Goal: Task Accomplishment & Management: Complete application form

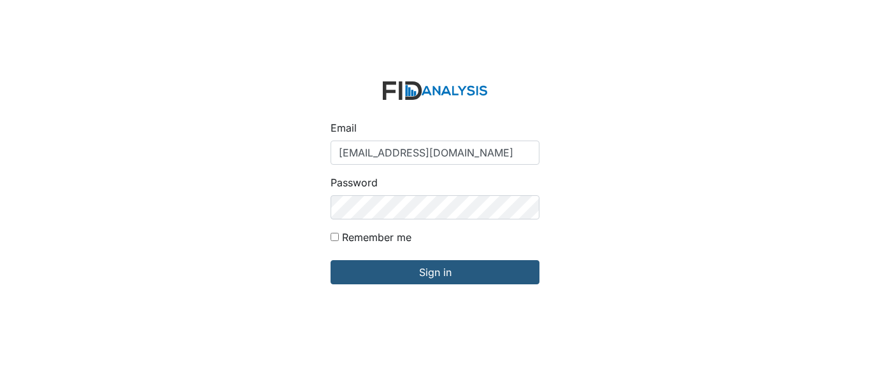
type input "[EMAIL_ADDRESS][DOMAIN_NAME]"
click at [330, 260] on input "Sign in" at bounding box center [434, 272] width 209 height 24
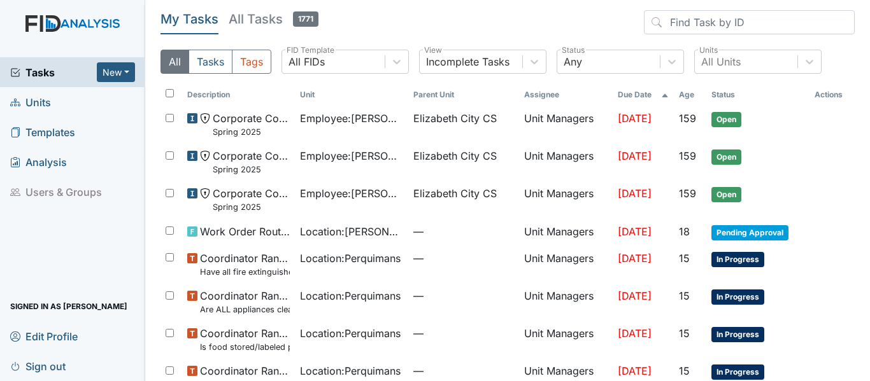
click at [28, 104] on span "Units" at bounding box center [30, 102] width 41 height 20
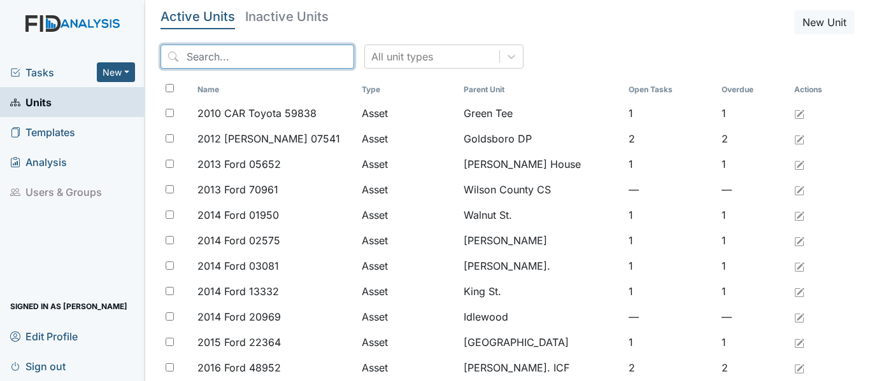
click at [249, 62] on input "search" at bounding box center [257, 57] width 194 height 24
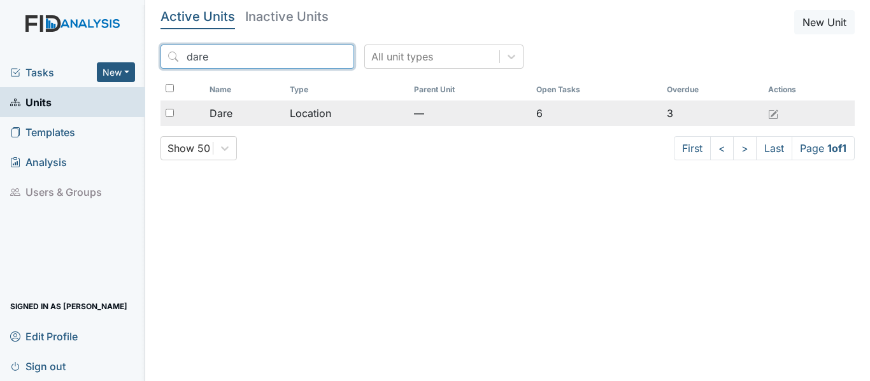
type input "dare"
click at [241, 114] on div "Dare" at bounding box center [243, 113] width 69 height 15
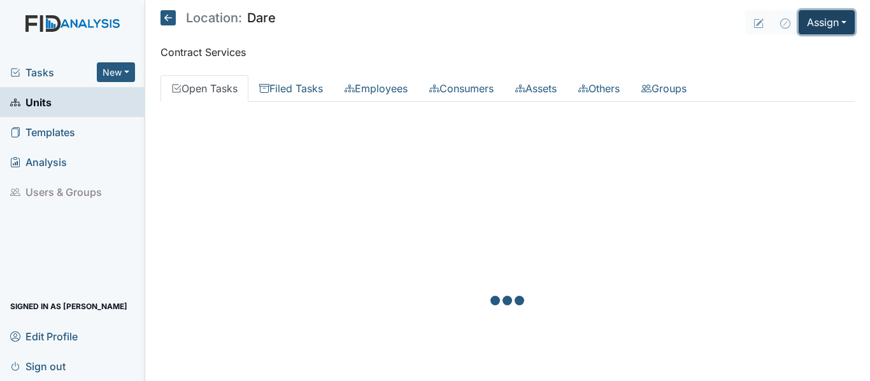
click at [827, 30] on button "Assign" at bounding box center [826, 22] width 56 height 24
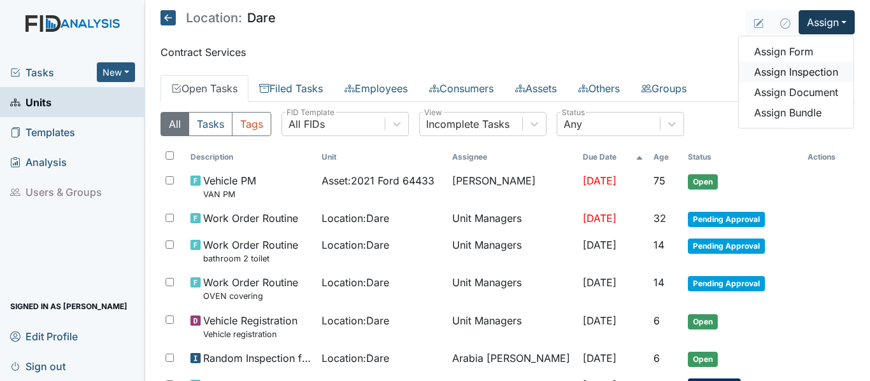
click at [780, 69] on link "Assign Inspection" at bounding box center [795, 72] width 115 height 20
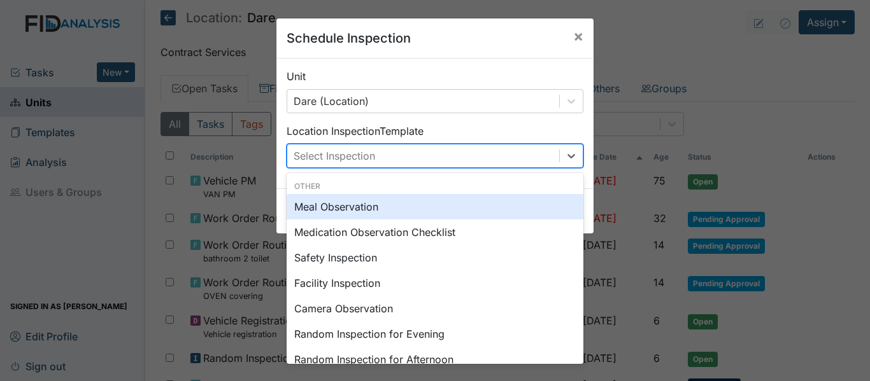
click at [383, 154] on div "Select Inspection" at bounding box center [423, 156] width 272 height 23
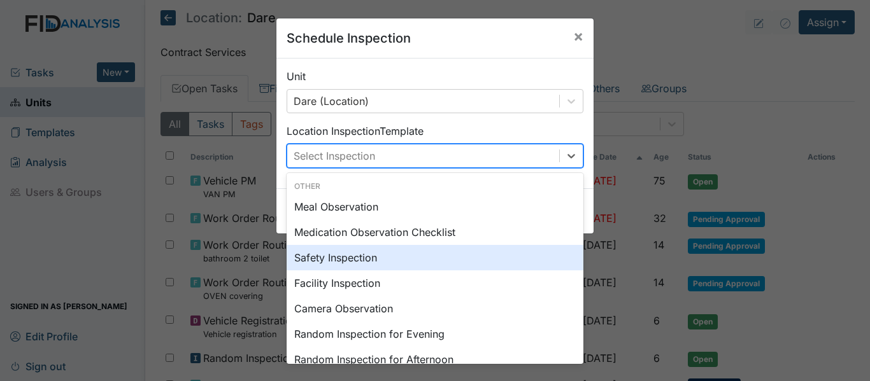
click at [337, 258] on div "Safety Inspection" at bounding box center [434, 257] width 297 height 25
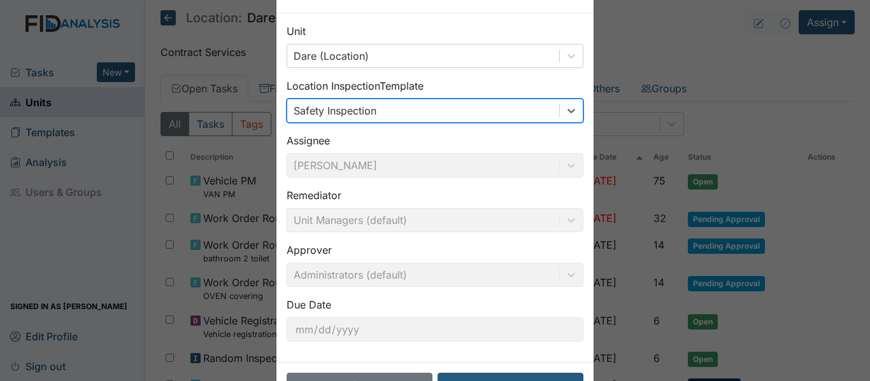
scroll to position [90, 0]
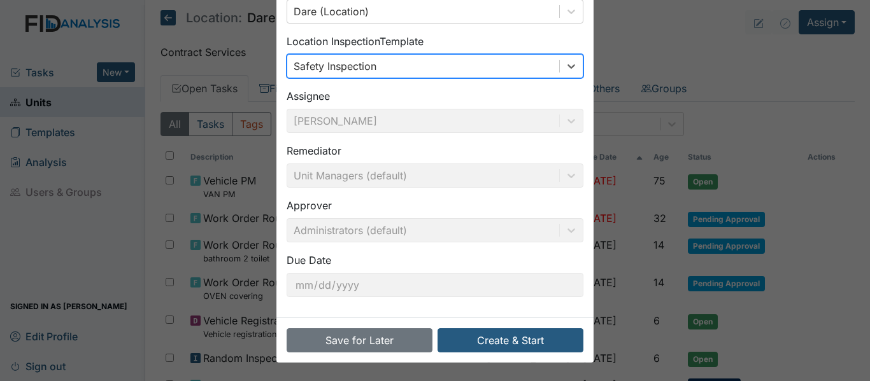
click at [565, 120] on div "Assignee Debra Provencher" at bounding box center [434, 110] width 297 height 45
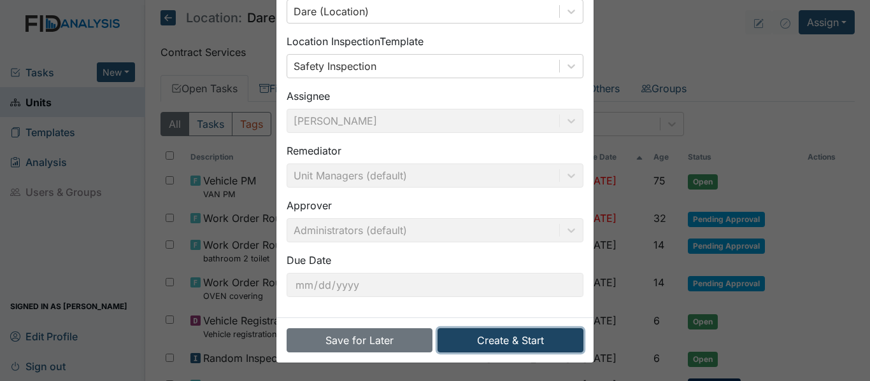
click at [490, 346] on button "Create & Start" at bounding box center [510, 340] width 146 height 24
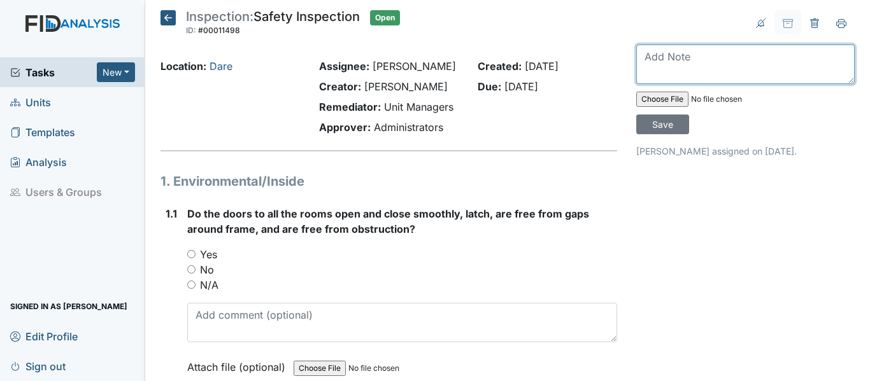
click at [660, 46] on textarea at bounding box center [745, 64] width 218 height 39
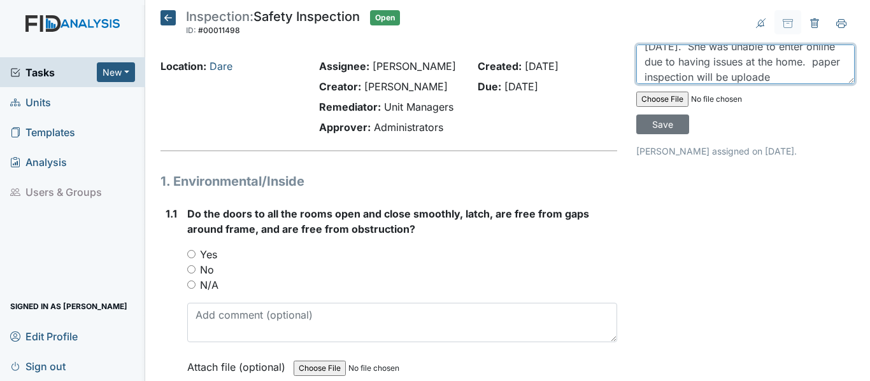
scroll to position [56, 0]
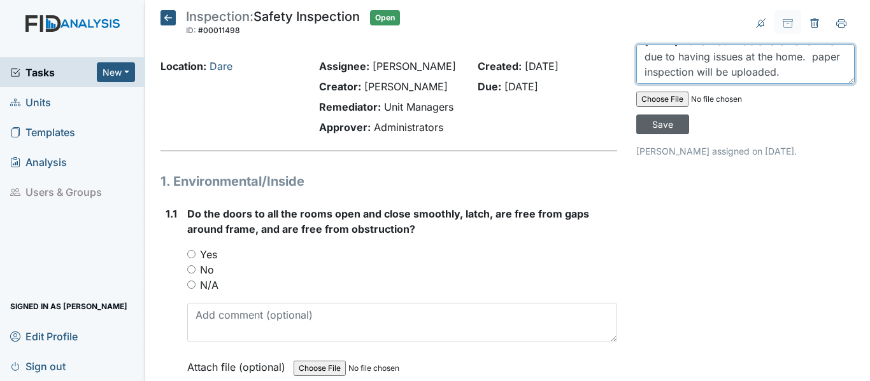
type textarea "This inspection was completed by the Hab Coordinator, [PERSON_NAME], on [DATE].…"
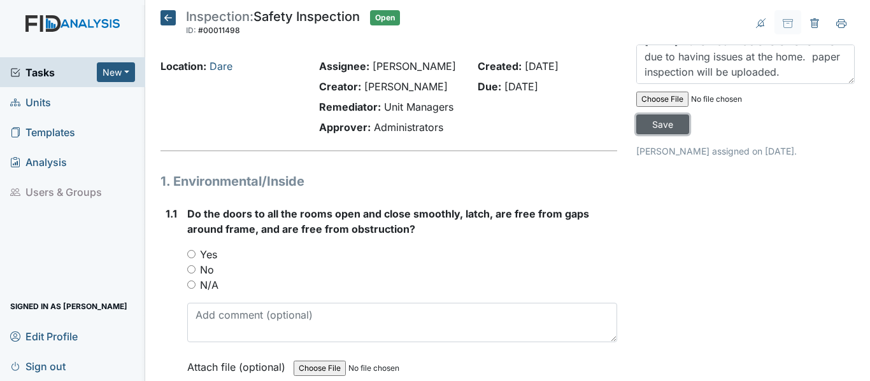
click at [656, 119] on input "Save" at bounding box center [662, 125] width 53 height 20
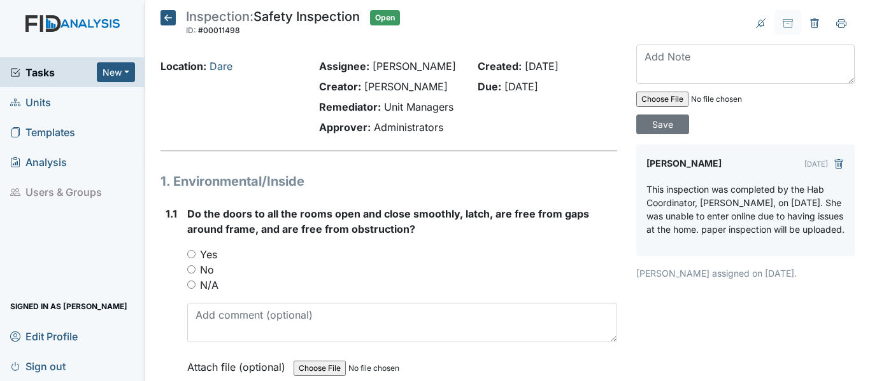
scroll to position [0, 0]
click at [200, 262] on label "Yes" at bounding box center [208, 254] width 17 height 15
click at [195, 258] on input "Yes" at bounding box center [191, 254] width 8 height 8
radio input "true"
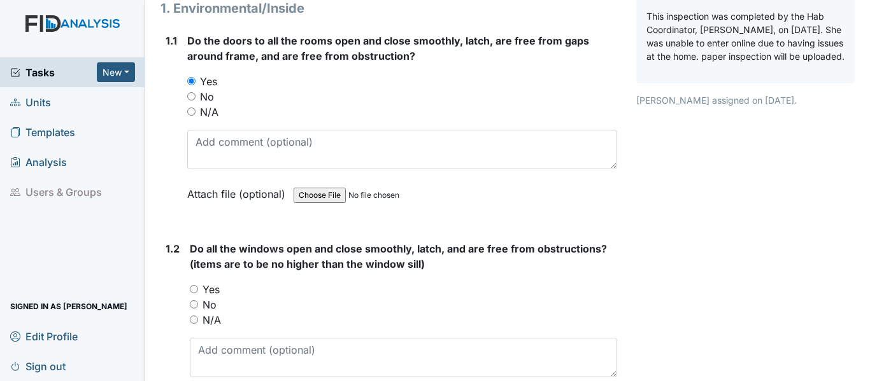
scroll to position [191, 0]
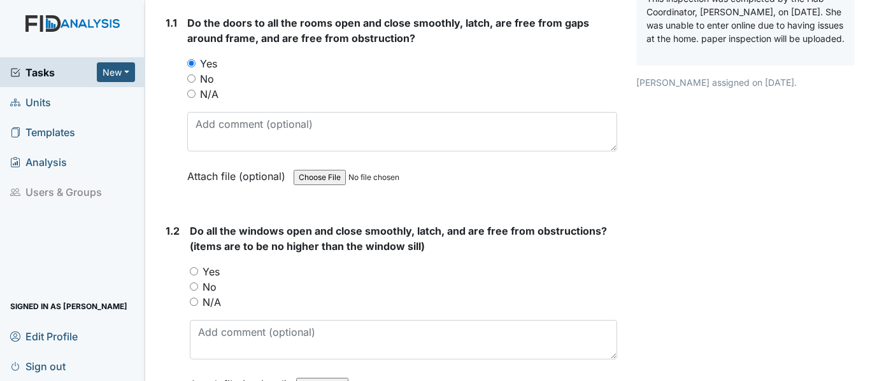
click at [220, 279] on div "Yes" at bounding box center [403, 271] width 427 height 15
click at [211, 279] on label "Yes" at bounding box center [210, 271] width 17 height 15
click at [198, 276] on input "Yes" at bounding box center [194, 271] width 8 height 8
radio input "true"
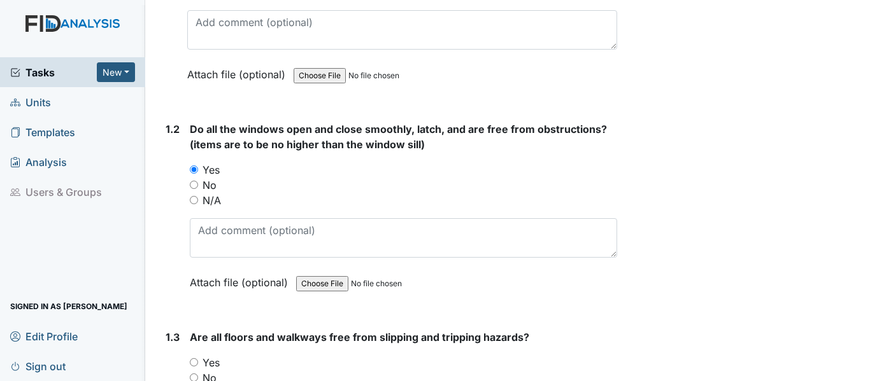
scroll to position [446, 0]
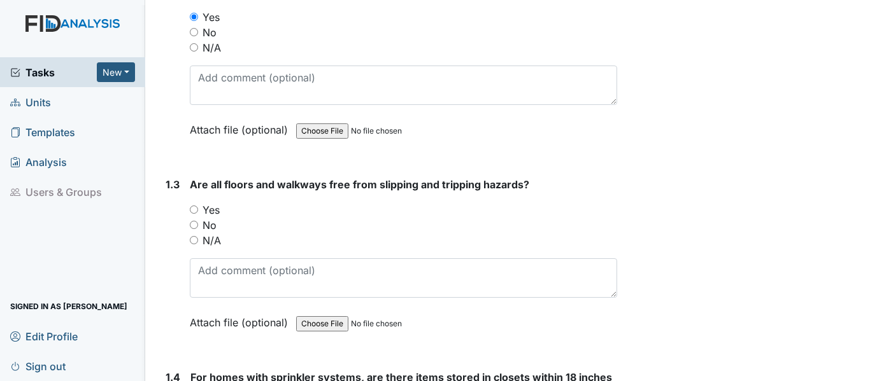
click at [204, 218] on label "Yes" at bounding box center [210, 209] width 17 height 15
click at [198, 214] on input "Yes" at bounding box center [194, 210] width 8 height 8
radio input "true"
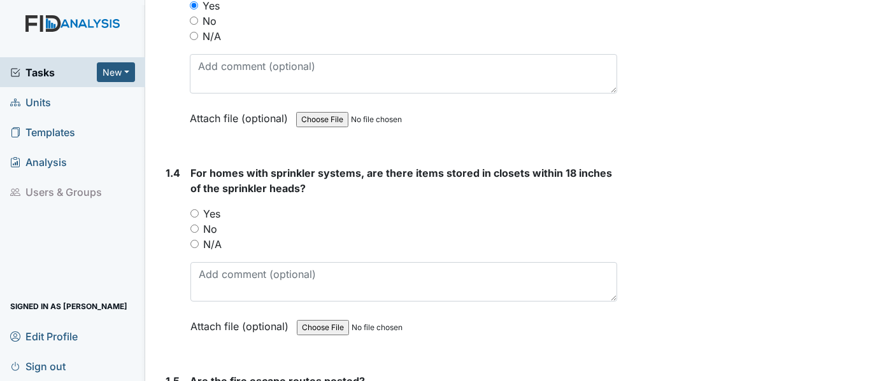
scroll to position [700, 0]
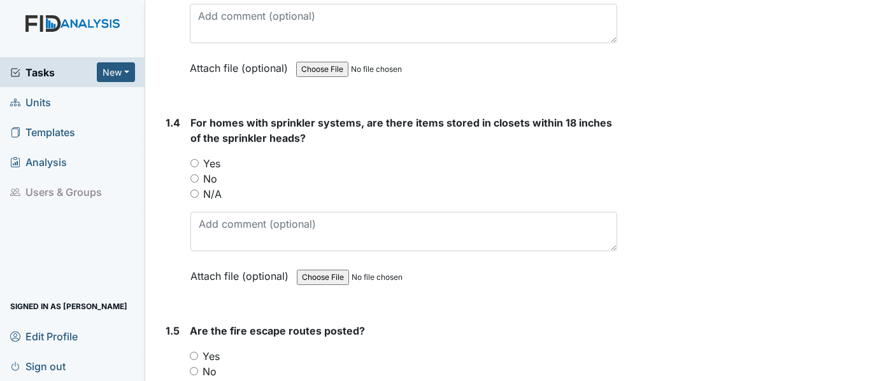
click at [194, 198] on input "N/A" at bounding box center [194, 194] width 8 height 8
radio input "true"
click at [199, 187] on div "No" at bounding box center [403, 178] width 427 height 15
click at [189, 195] on div "1.4 For homes with sprinkler systems, are there items stored in closets within …" at bounding box center [388, 209] width 456 height 188
click at [192, 183] on input "No" at bounding box center [194, 178] width 8 height 8
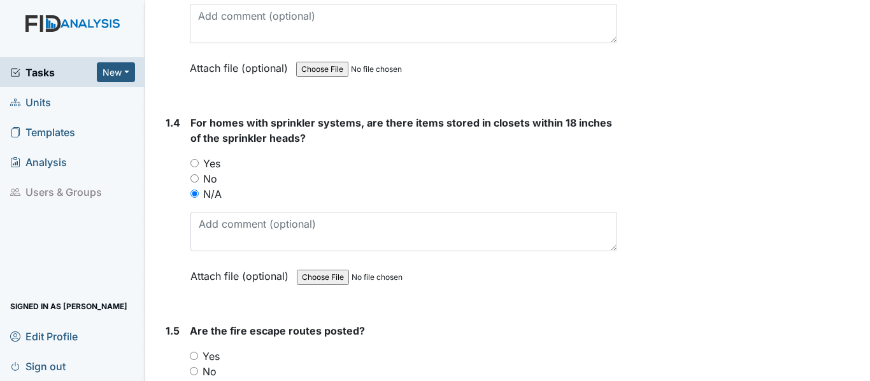
radio input "true"
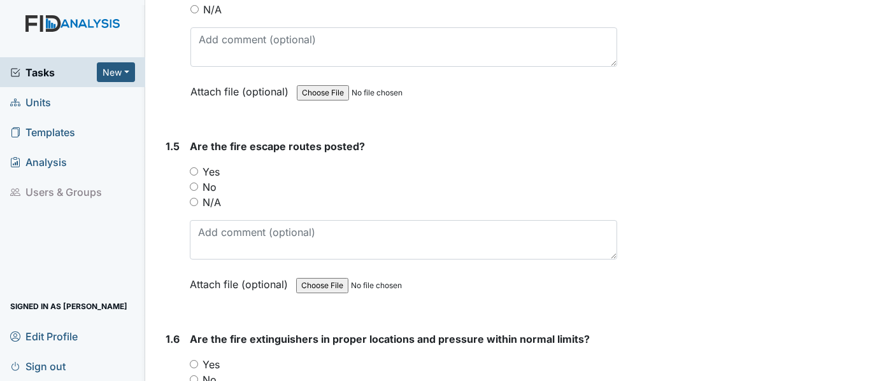
scroll to position [891, 0]
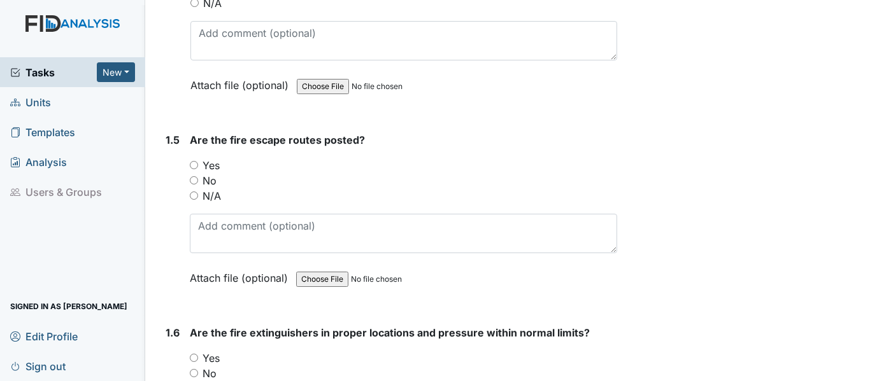
click at [208, 173] on label "Yes" at bounding box center [210, 165] width 17 height 15
click at [198, 169] on input "Yes" at bounding box center [194, 165] width 8 height 8
radio input "true"
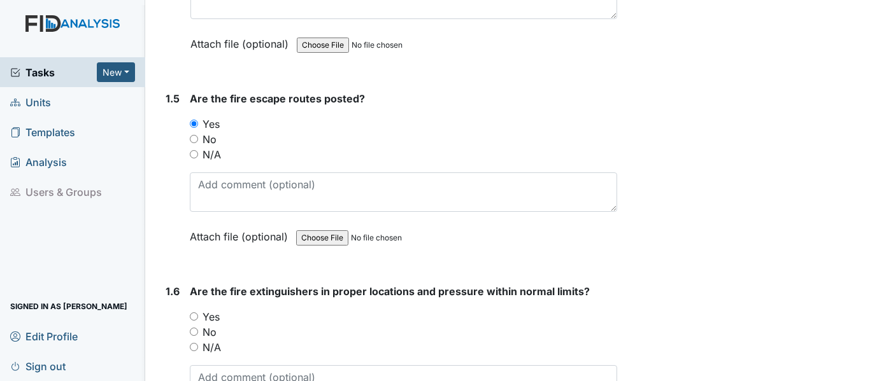
scroll to position [955, 0]
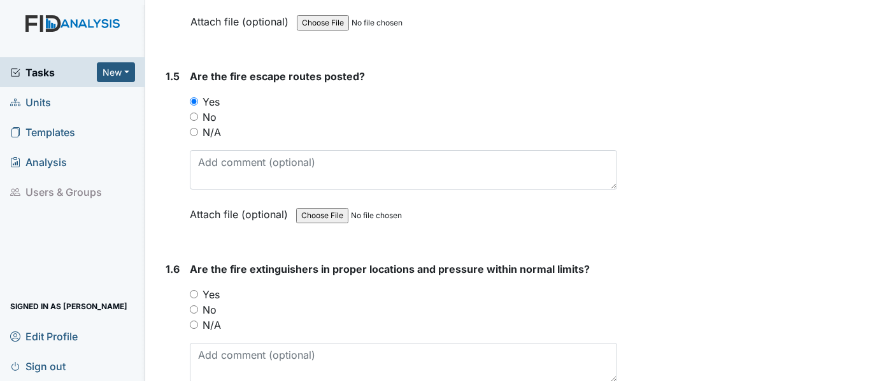
click at [208, 302] on label "Yes" at bounding box center [210, 294] width 17 height 15
click at [198, 299] on input "Yes" at bounding box center [194, 294] width 8 height 8
radio input "true"
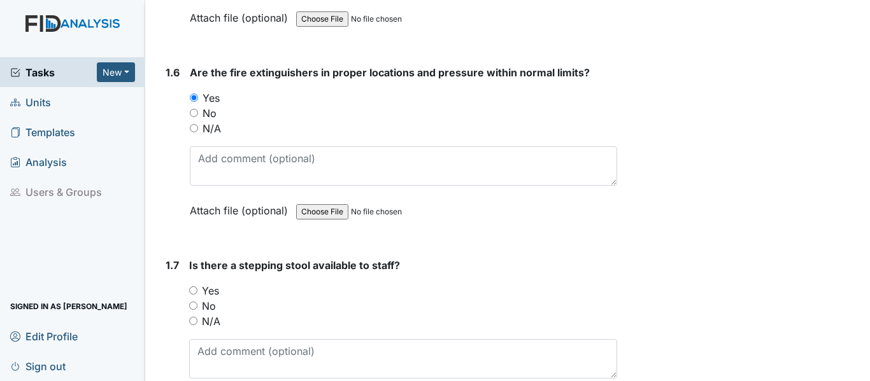
scroll to position [1210, 0]
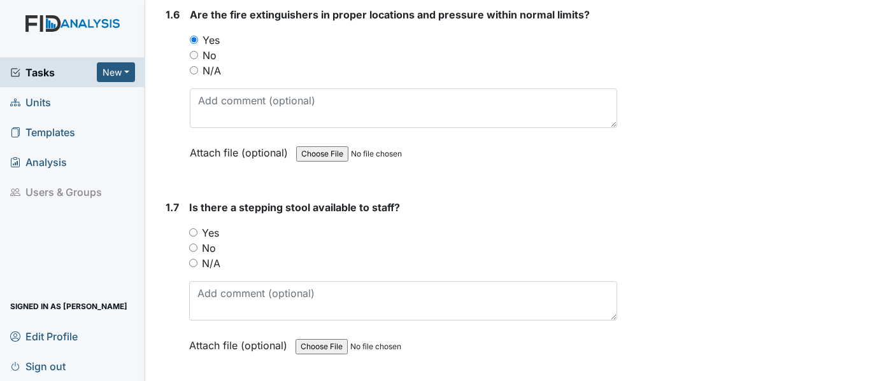
click at [208, 241] on label "Yes" at bounding box center [210, 232] width 17 height 15
click at [197, 237] on input "Yes" at bounding box center [193, 233] width 8 height 8
radio input "true"
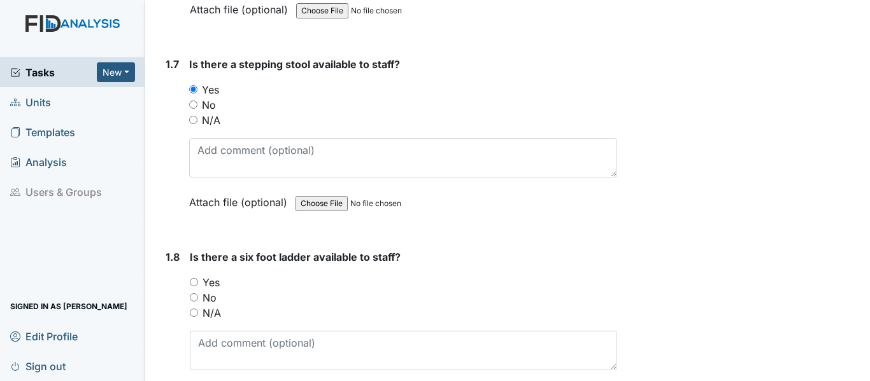
scroll to position [1401, 0]
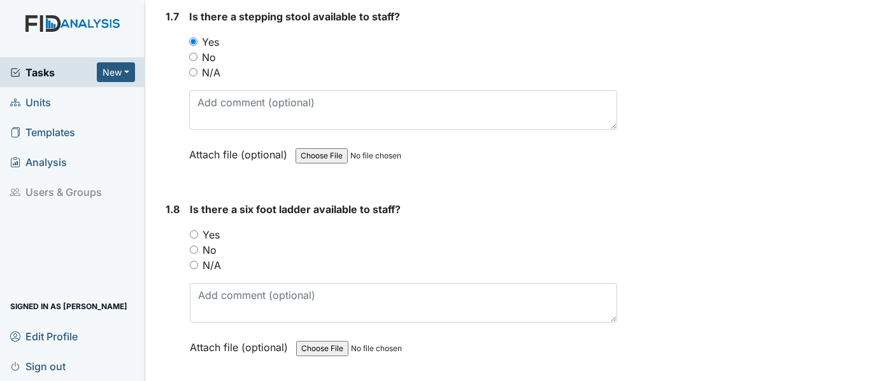
click at [208, 243] on label "Yes" at bounding box center [210, 234] width 17 height 15
click at [198, 239] on input "Yes" at bounding box center [194, 234] width 8 height 8
radio input "true"
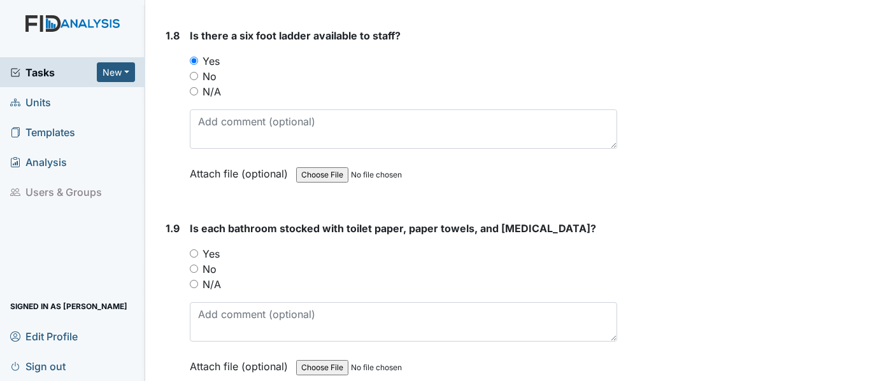
scroll to position [1592, 0]
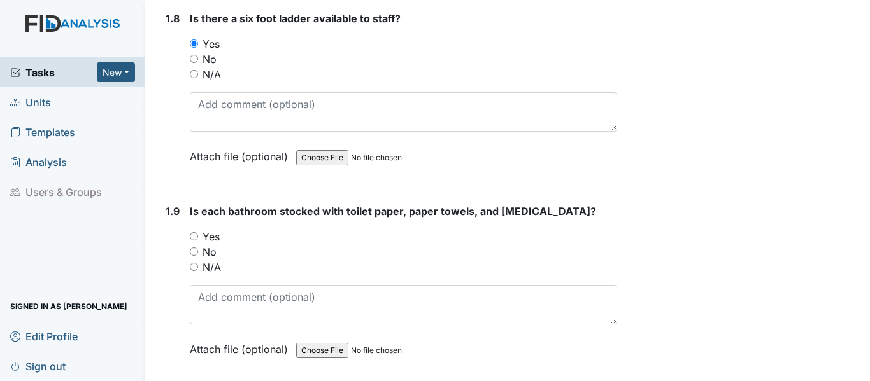
click at [215, 244] on label "Yes" at bounding box center [210, 236] width 17 height 15
click at [198, 241] on input "Yes" at bounding box center [194, 236] width 8 height 8
radio input "true"
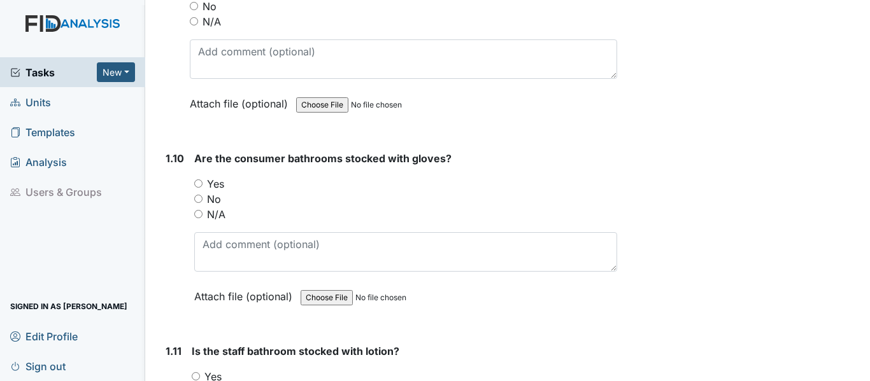
scroll to position [1846, 0]
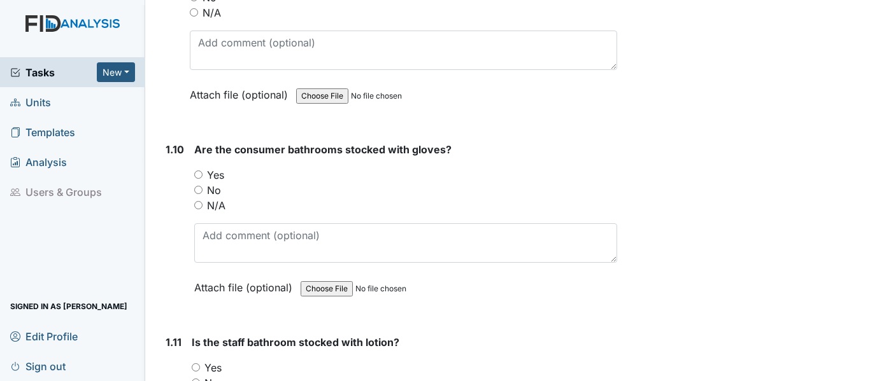
click at [213, 183] on label "Yes" at bounding box center [215, 174] width 17 height 15
click at [202, 179] on input "Yes" at bounding box center [198, 175] width 8 height 8
radio input "true"
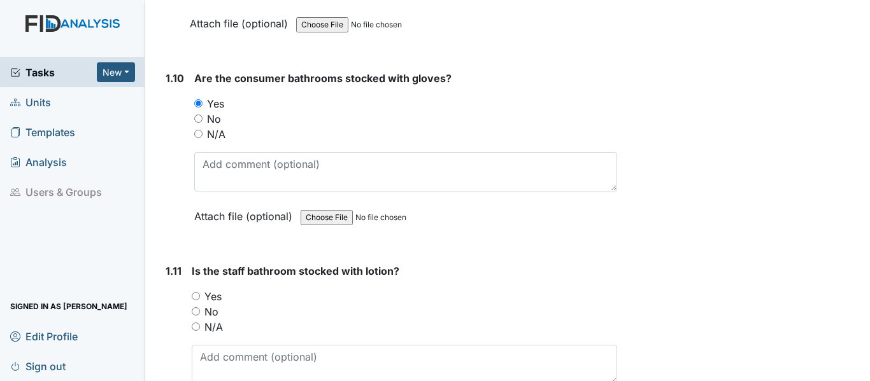
scroll to position [2037, 0]
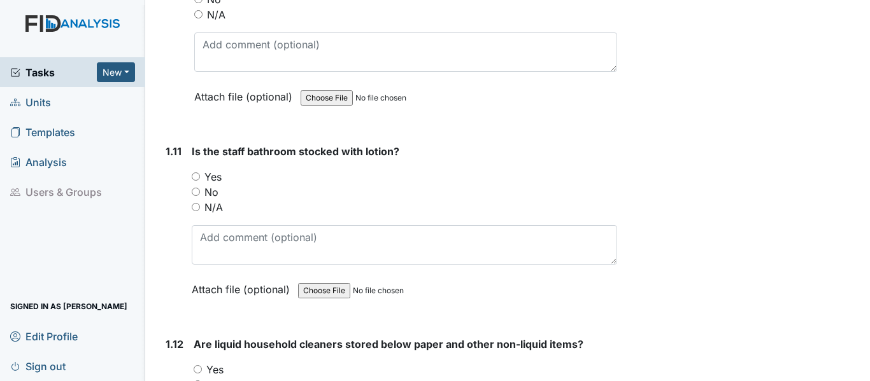
click at [208, 185] on label "Yes" at bounding box center [212, 176] width 17 height 15
click at [200, 181] on input "Yes" at bounding box center [196, 177] width 8 height 8
radio input "true"
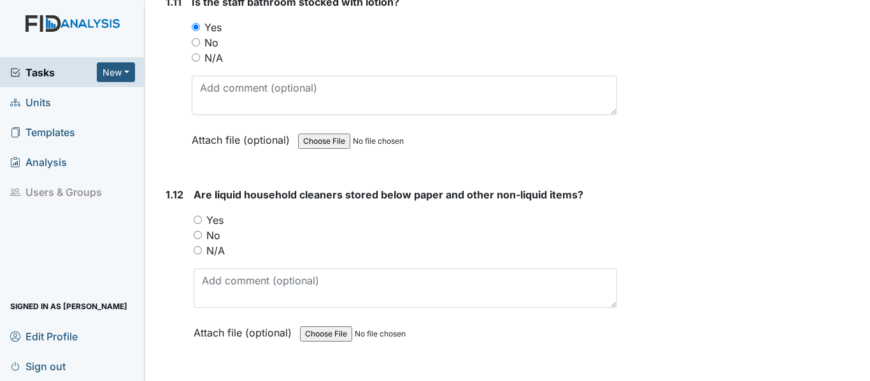
scroll to position [2228, 0]
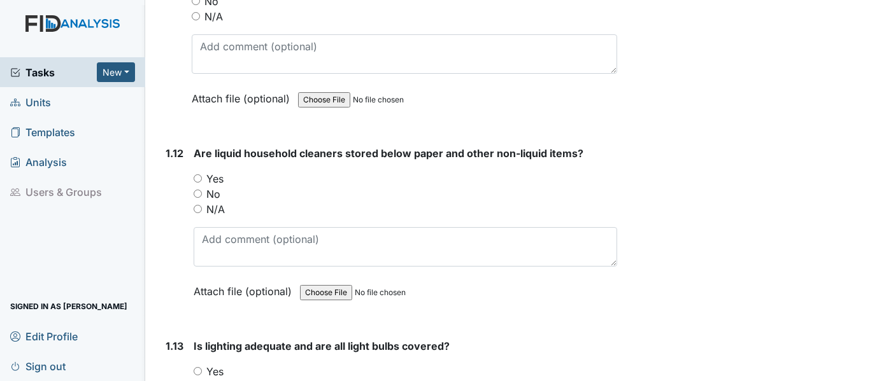
click at [218, 187] on label "Yes" at bounding box center [214, 178] width 17 height 15
click at [202, 183] on input "Yes" at bounding box center [198, 178] width 8 height 8
radio input "true"
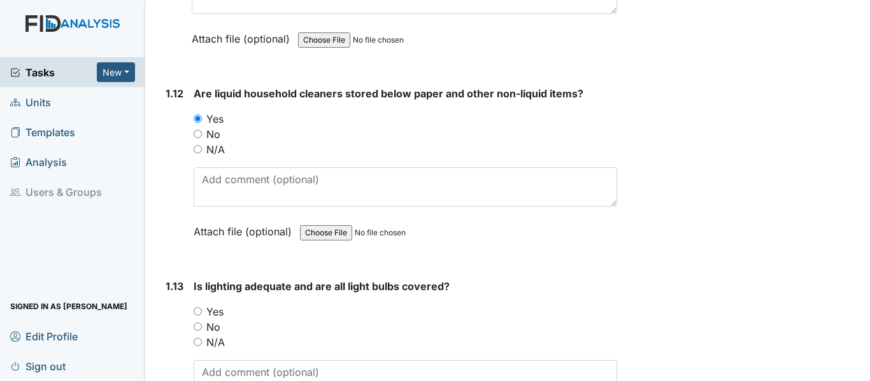
scroll to position [2355, 0]
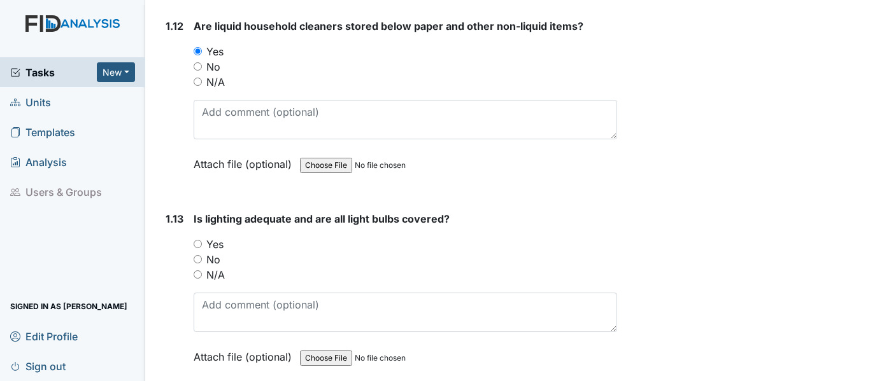
click at [218, 252] on label "Yes" at bounding box center [214, 244] width 17 height 15
click at [202, 248] on input "Yes" at bounding box center [198, 244] width 8 height 8
radio input "true"
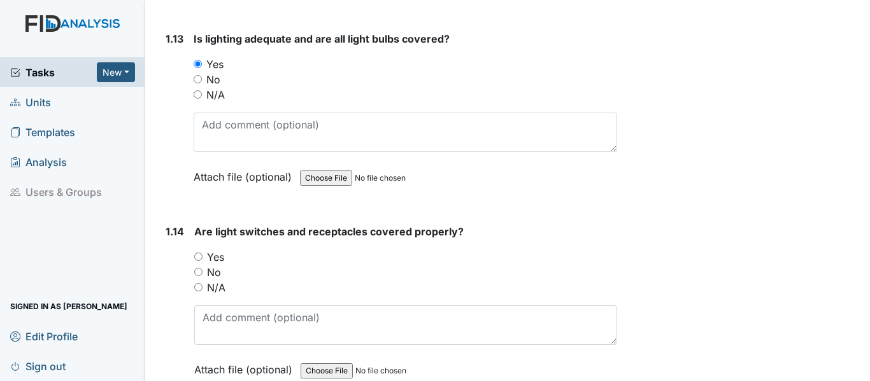
scroll to position [2546, 0]
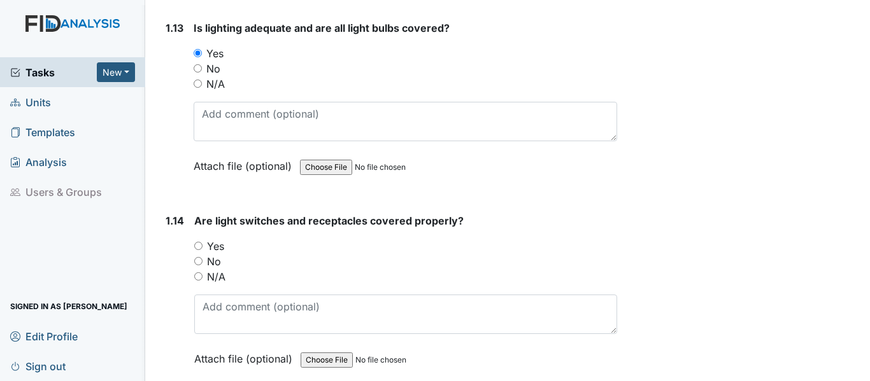
click at [216, 254] on label "Yes" at bounding box center [215, 246] width 17 height 15
click at [202, 250] on input "Yes" at bounding box center [198, 246] width 8 height 8
radio input "true"
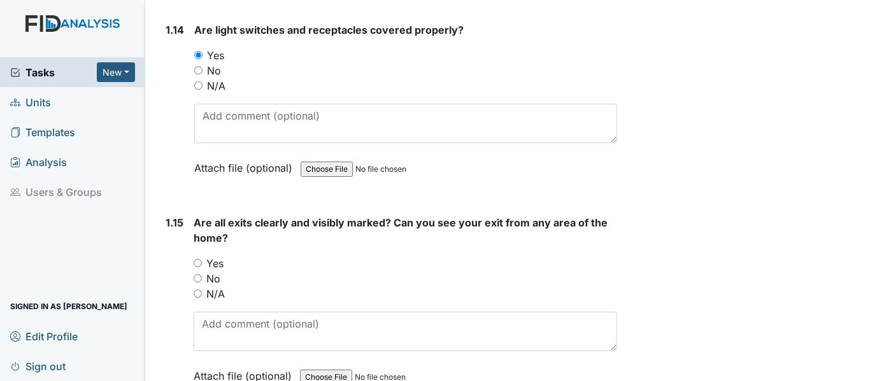
click at [217, 271] on label "Yes" at bounding box center [214, 263] width 17 height 15
click at [202, 267] on input "Yes" at bounding box center [198, 263] width 8 height 8
radio input "true"
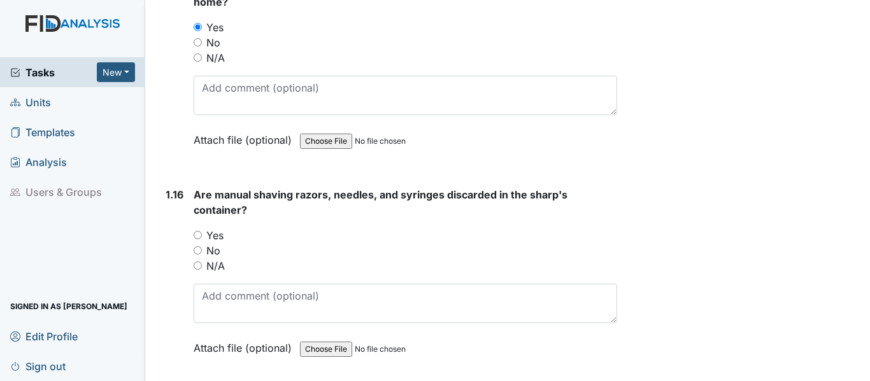
scroll to position [2992, 0]
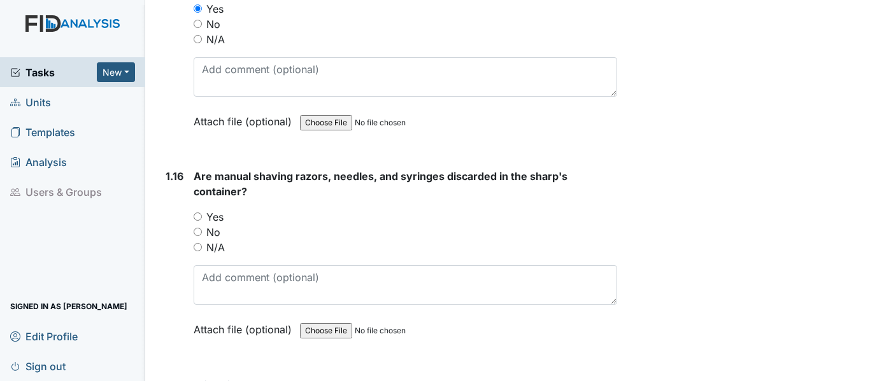
click at [221, 225] on label "Yes" at bounding box center [214, 216] width 17 height 15
click at [202, 221] on input "Yes" at bounding box center [198, 217] width 8 height 8
radio input "true"
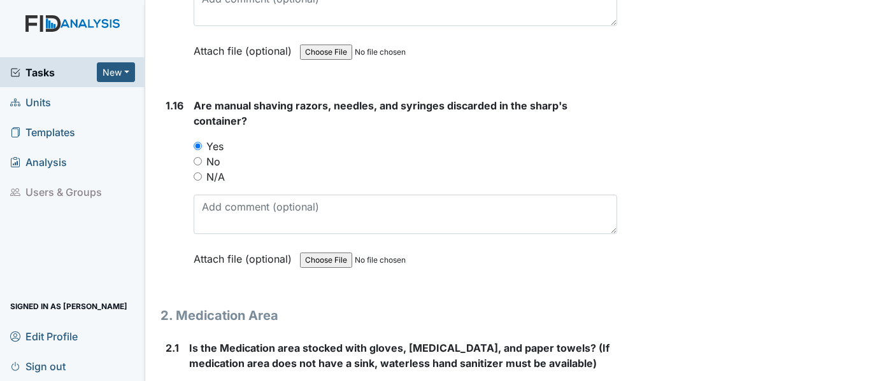
scroll to position [3183, 0]
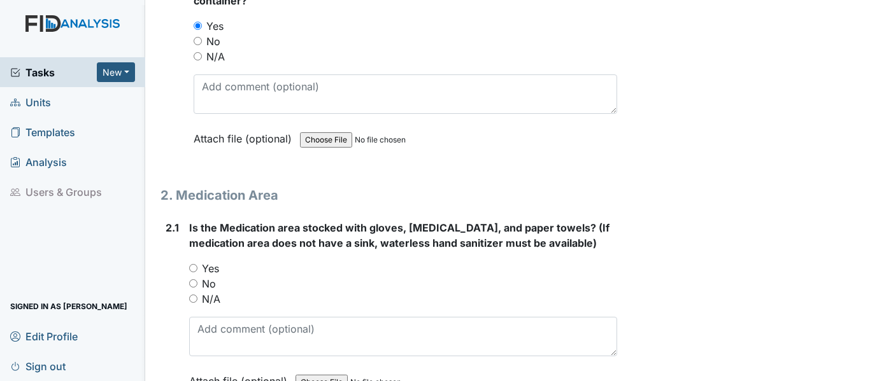
click at [220, 276] on div "Yes" at bounding box center [403, 268] width 428 height 15
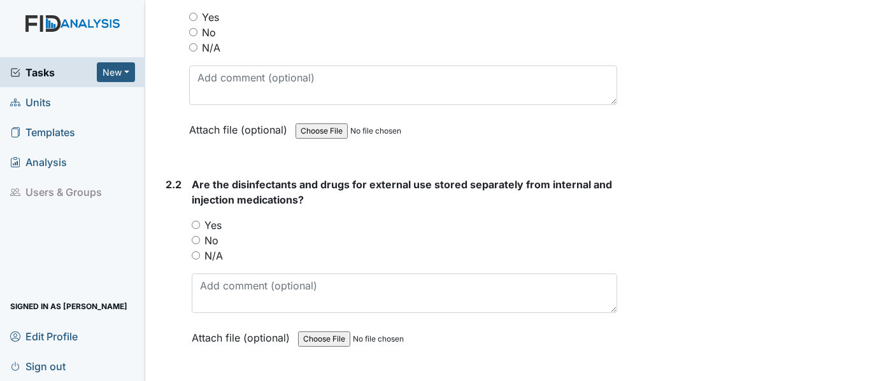
scroll to position [3438, 0]
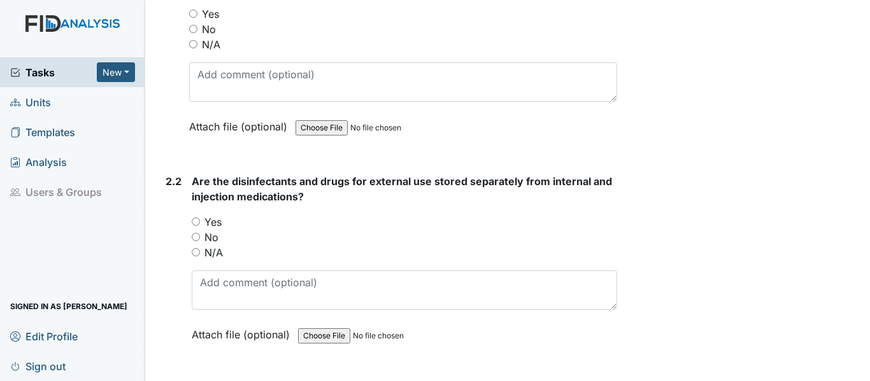
click at [215, 22] on label "Yes" at bounding box center [210, 13] width 17 height 15
click at [197, 18] on input "Yes" at bounding box center [193, 14] width 8 height 8
radio input "true"
click at [220, 230] on label "Yes" at bounding box center [212, 222] width 17 height 15
click at [200, 226] on input "Yes" at bounding box center [196, 222] width 8 height 8
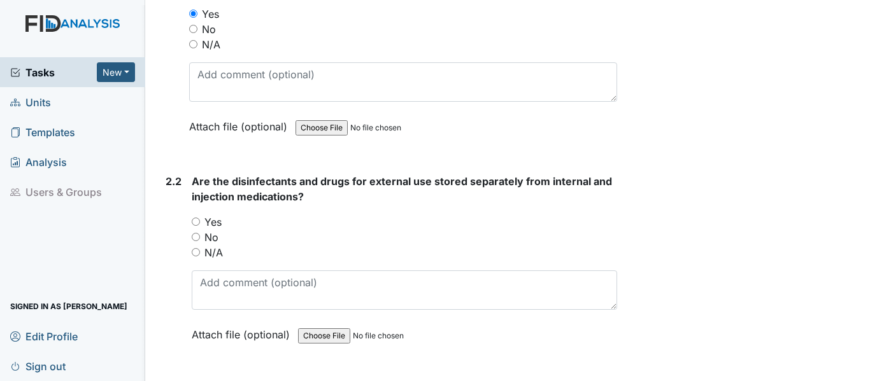
radio input "true"
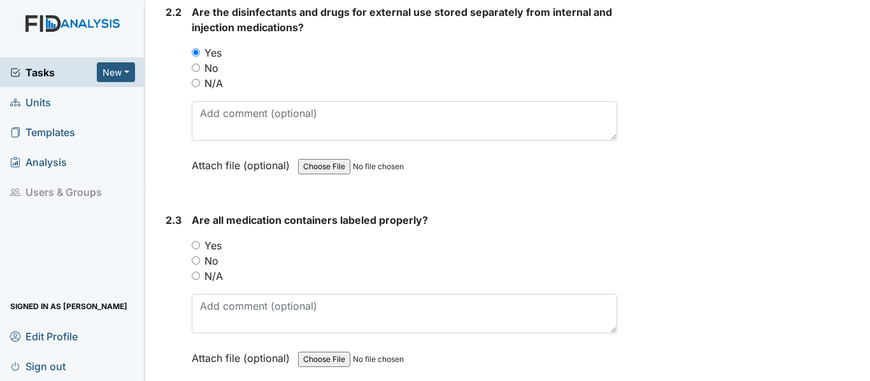
scroll to position [3629, 0]
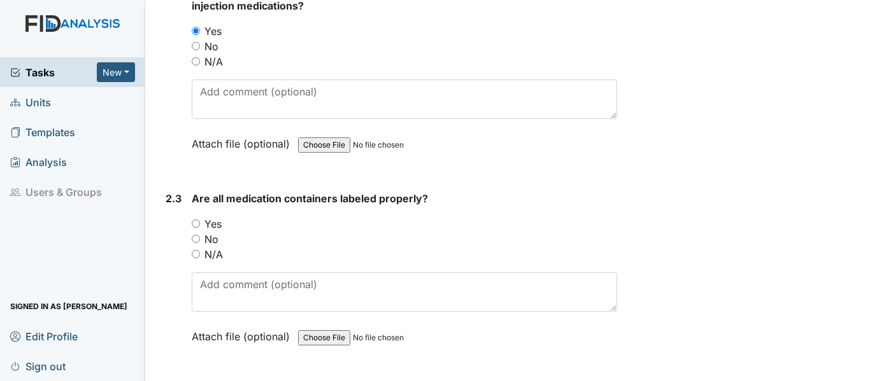
click at [210, 232] on label "Yes" at bounding box center [212, 223] width 17 height 15
click at [200, 228] on input "Yes" at bounding box center [196, 224] width 8 height 8
radio input "true"
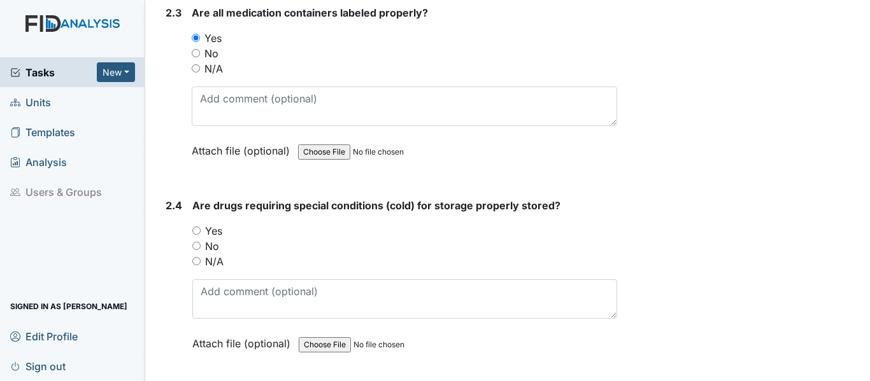
scroll to position [3820, 0]
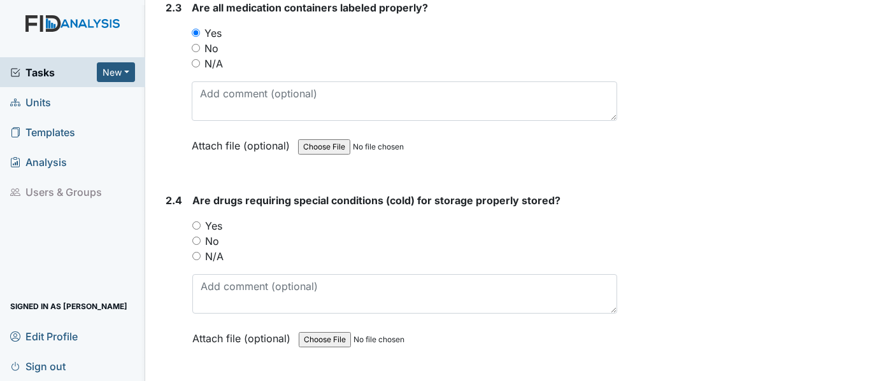
click at [213, 234] on label "Yes" at bounding box center [213, 225] width 17 height 15
click at [201, 230] on input "Yes" at bounding box center [196, 226] width 8 height 8
radio input "true"
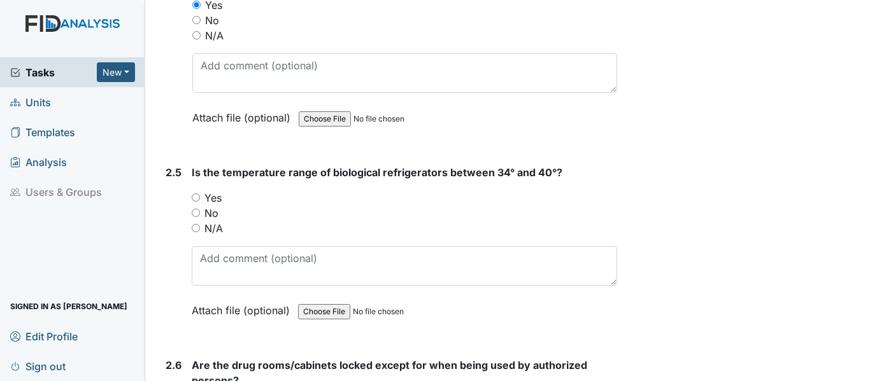
scroll to position [4074, 0]
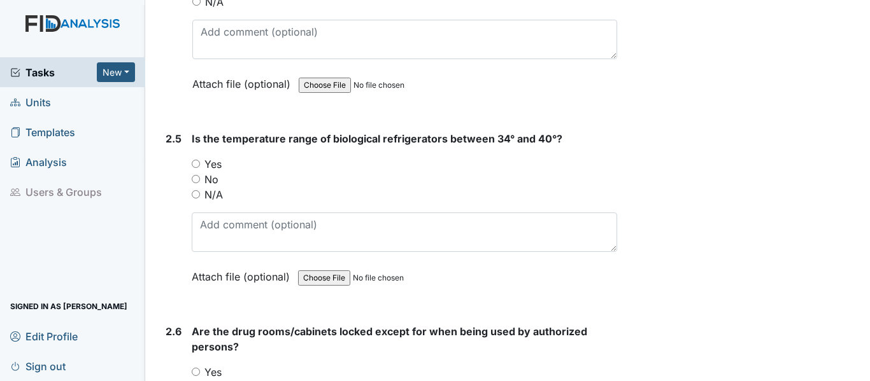
click at [202, 202] on div "N/A" at bounding box center [404, 194] width 425 height 15
click at [199, 199] on input "N/A" at bounding box center [196, 194] width 8 height 8
radio input "true"
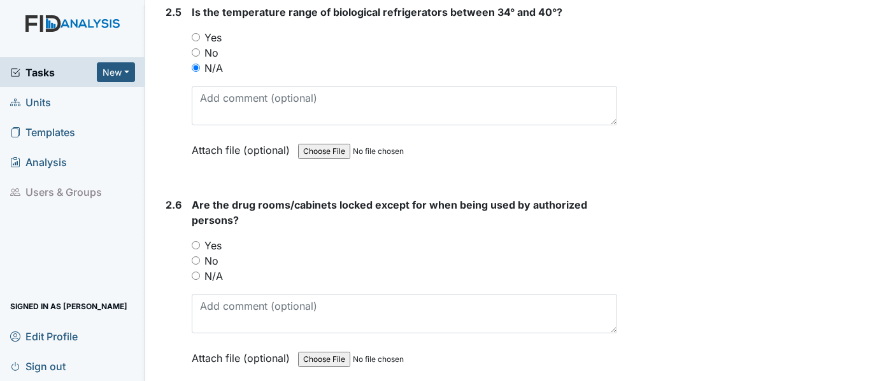
scroll to position [4202, 0]
click at [216, 253] on label "Yes" at bounding box center [212, 244] width 17 height 15
click at [200, 249] on input "Yes" at bounding box center [196, 245] width 8 height 8
radio input "true"
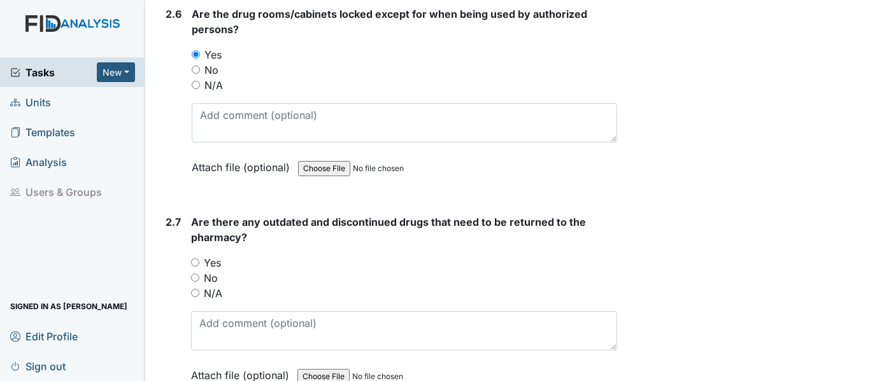
scroll to position [4393, 0]
click at [206, 300] on label "N/A" at bounding box center [213, 292] width 18 height 15
click at [199, 297] on input "N/A" at bounding box center [195, 292] width 8 height 8
radio input "true"
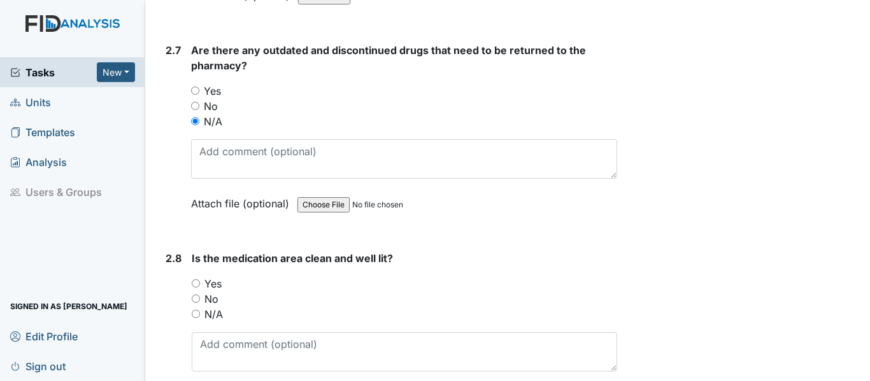
scroll to position [4584, 0]
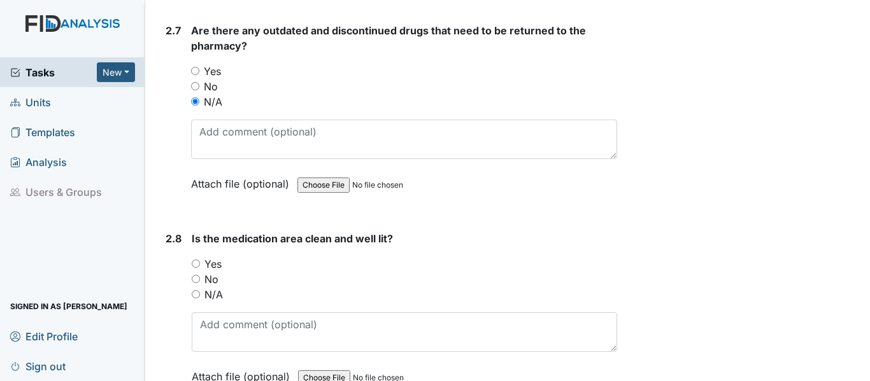
click at [219, 272] on label "Yes" at bounding box center [212, 264] width 17 height 15
click at [200, 268] on input "Yes" at bounding box center [196, 264] width 8 height 8
radio input "true"
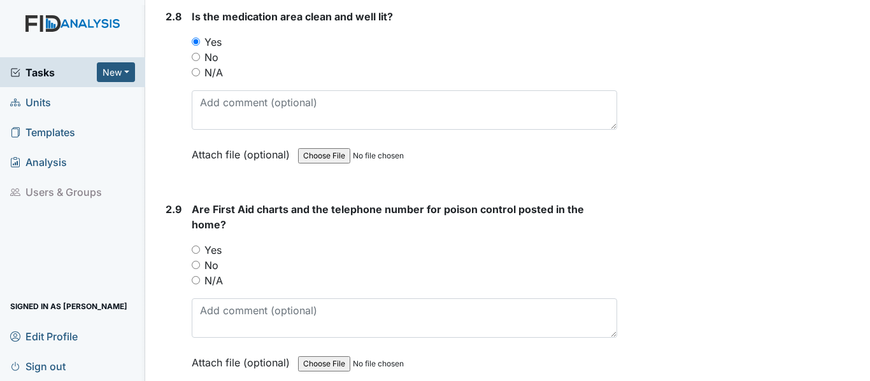
scroll to position [4838, 0]
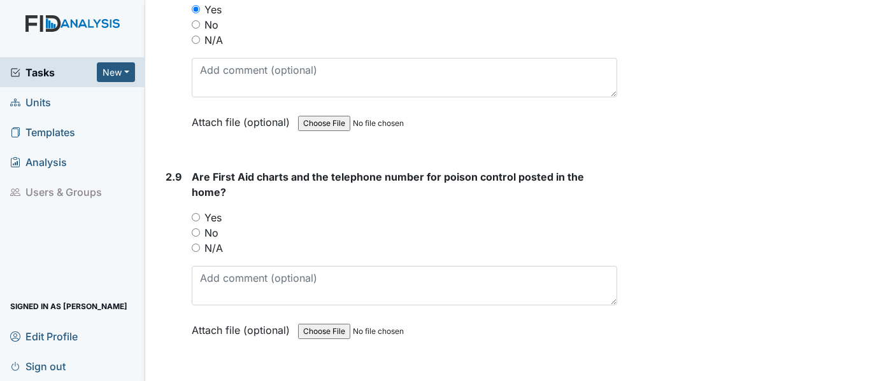
click at [214, 225] on label "Yes" at bounding box center [212, 217] width 17 height 15
click at [200, 222] on input "Yes" at bounding box center [196, 217] width 8 height 8
radio input "true"
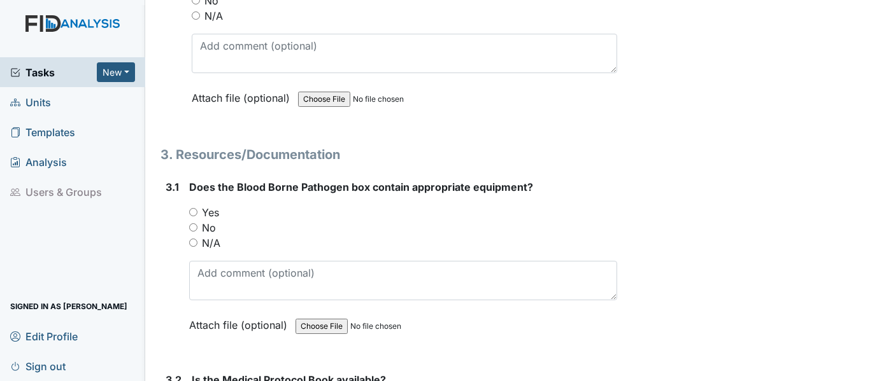
scroll to position [5093, 0]
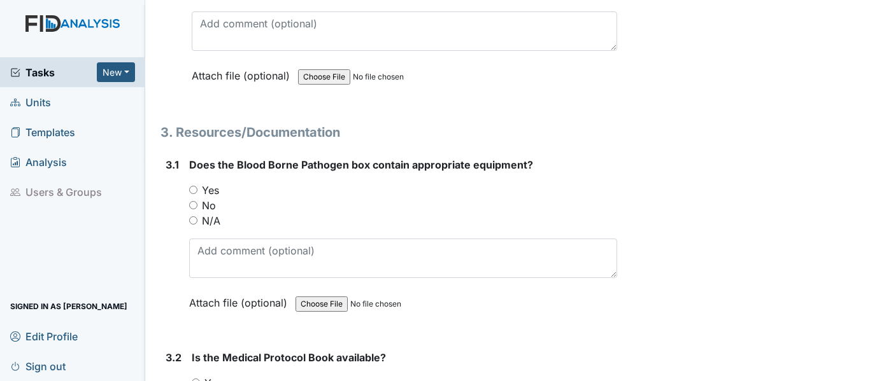
click at [215, 198] on label "Yes" at bounding box center [210, 190] width 17 height 15
click at [197, 194] on input "Yes" at bounding box center [193, 190] width 8 height 8
radio input "true"
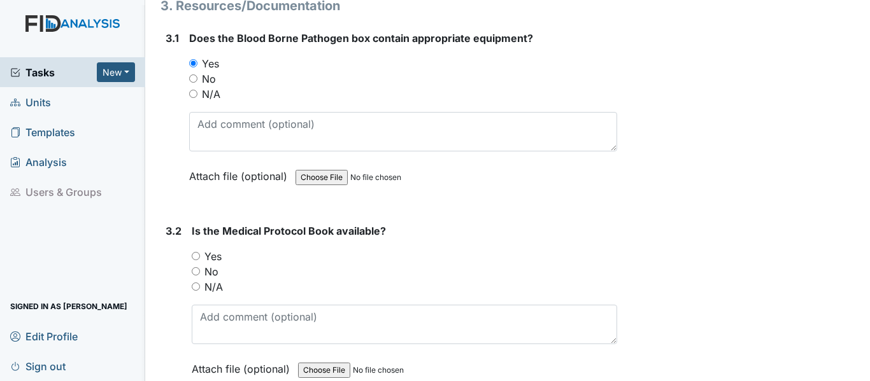
scroll to position [5220, 0]
click at [216, 264] on label "Yes" at bounding box center [212, 255] width 17 height 15
click at [200, 260] on input "Yes" at bounding box center [196, 255] width 8 height 8
radio input "true"
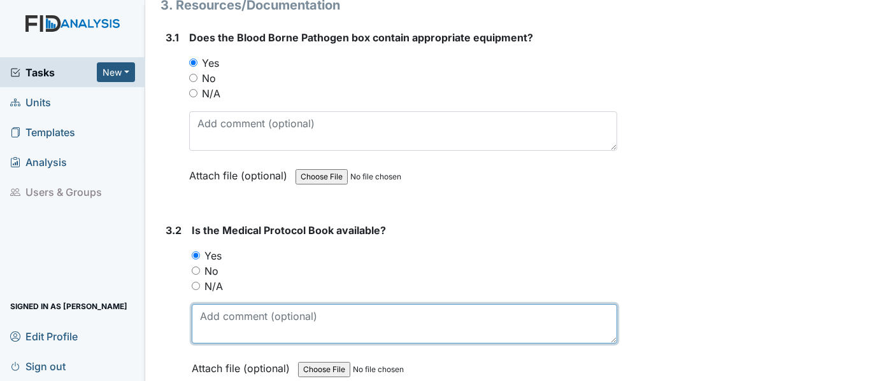
click at [215, 337] on textarea at bounding box center [404, 323] width 425 height 39
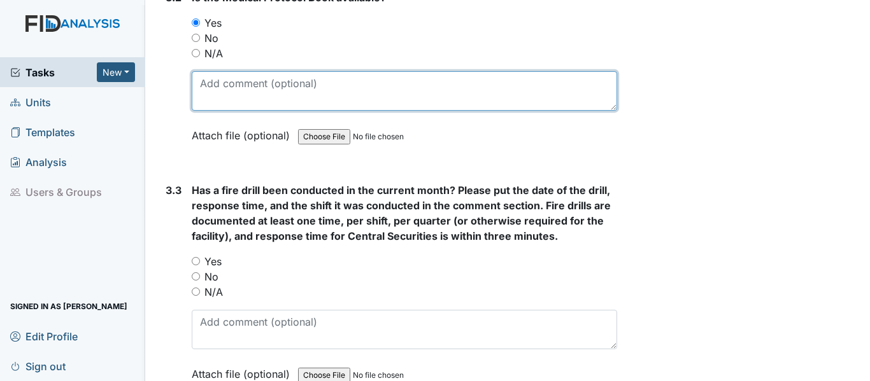
scroll to position [5539, 0]
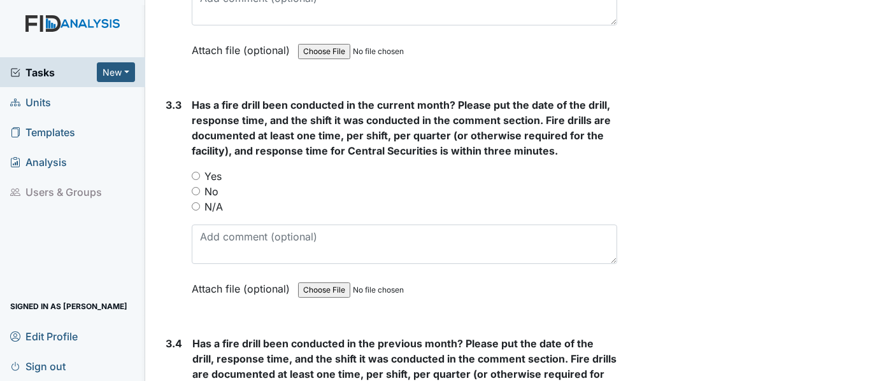
click at [221, 184] on label "Yes" at bounding box center [212, 176] width 17 height 15
click at [200, 180] on input "Yes" at bounding box center [196, 176] width 8 height 8
radio input "true"
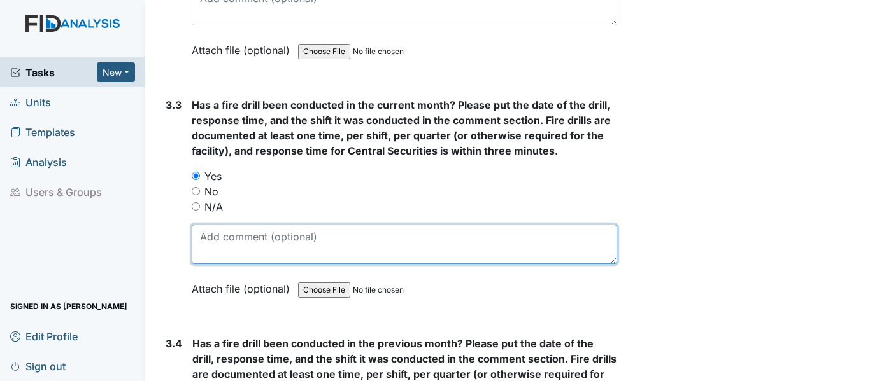
click at [241, 263] on textarea at bounding box center [404, 244] width 425 height 39
type textarea "8"
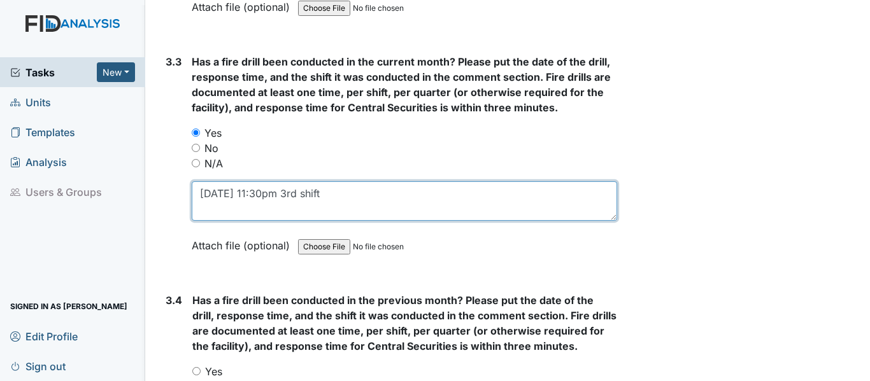
scroll to position [5666, 0]
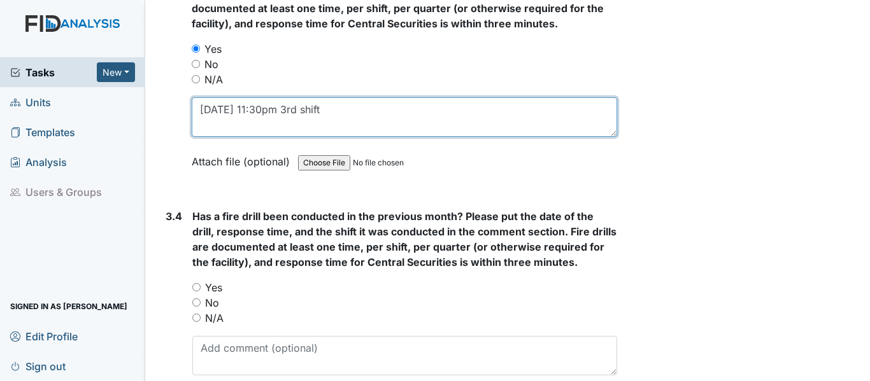
type textarea "9/11/25 @ 11:30pm 3rd shift"
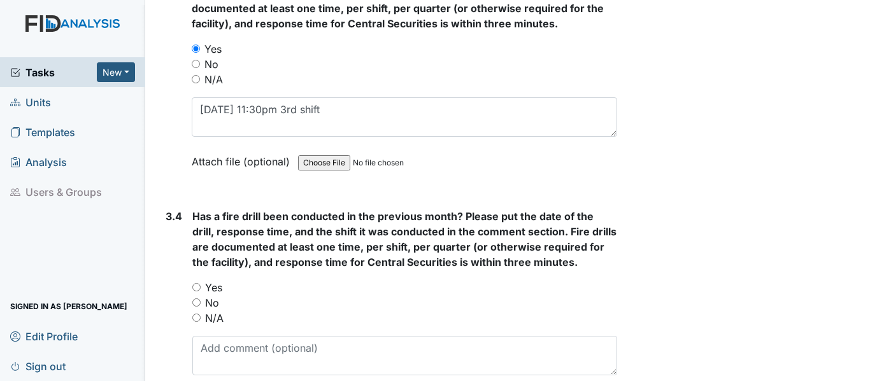
click at [209, 295] on label "Yes" at bounding box center [213, 287] width 17 height 15
click at [201, 292] on input "Yes" at bounding box center [196, 287] width 8 height 8
radio input "true"
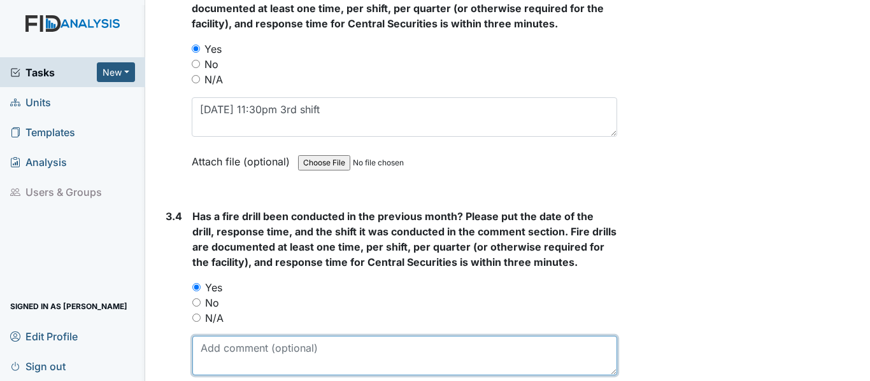
click at [220, 366] on textarea at bounding box center [404, 355] width 425 height 39
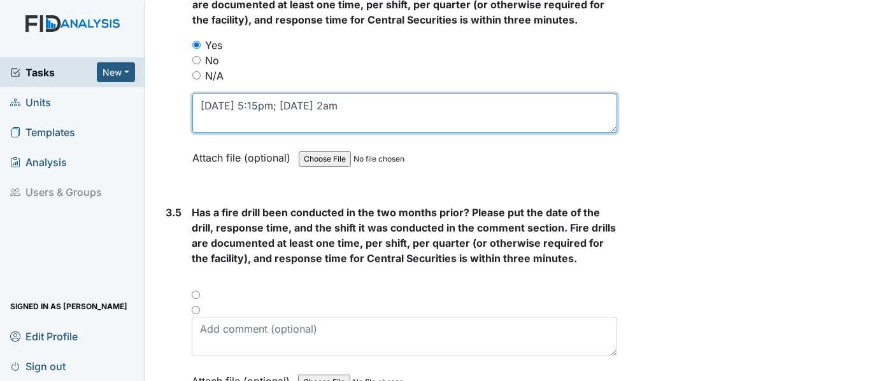
scroll to position [5921, 0]
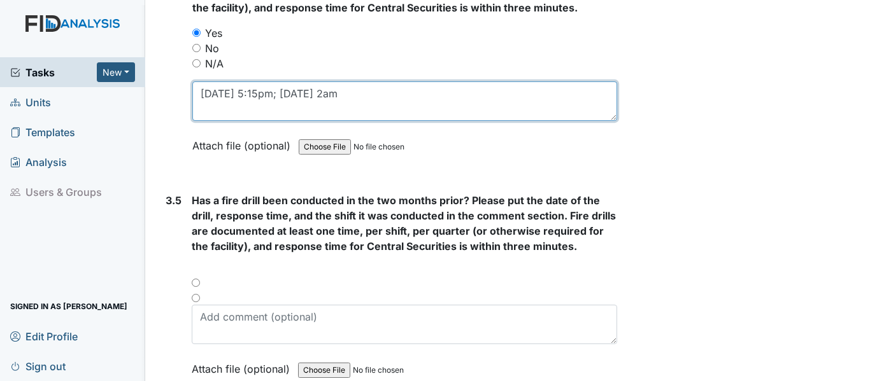
type textarea "8/14/25 @ 5:15pm; 8/15/25 @ 2am"
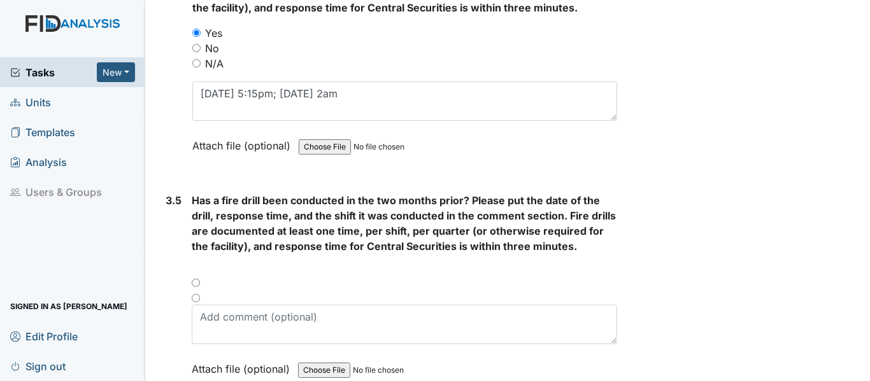
click at [194, 295] on div at bounding box center [404, 286] width 425 height 15
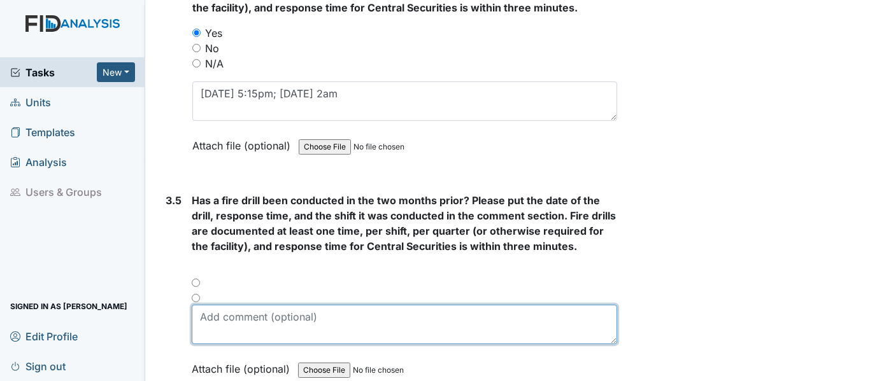
click at [205, 325] on textarea at bounding box center [404, 324] width 425 height 39
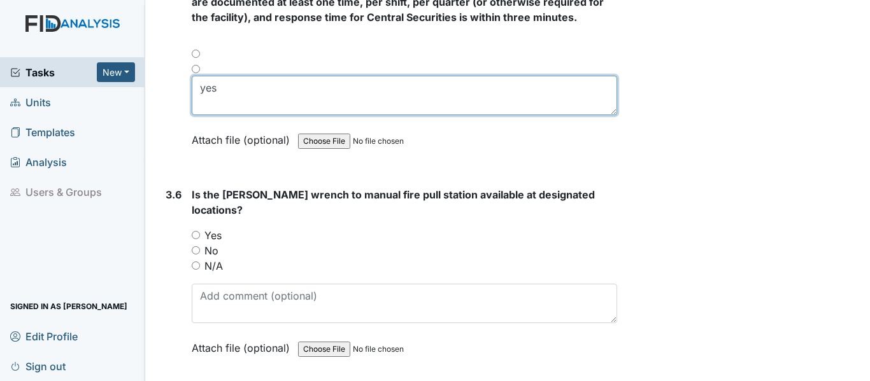
scroll to position [6175, 0]
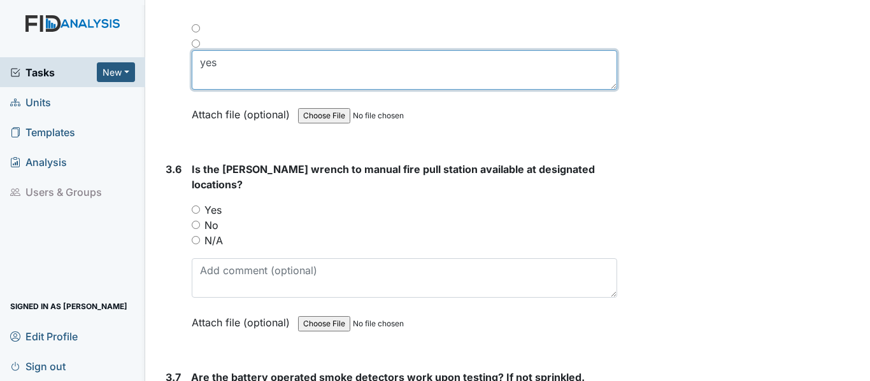
type textarea "yes"
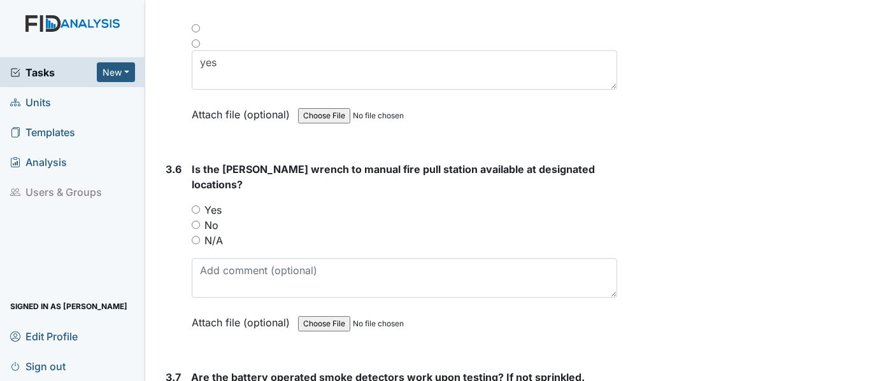
click at [215, 213] on label "Yes" at bounding box center [212, 209] width 17 height 15
click at [200, 213] on input "Yes" at bounding box center [196, 210] width 8 height 8
radio input "true"
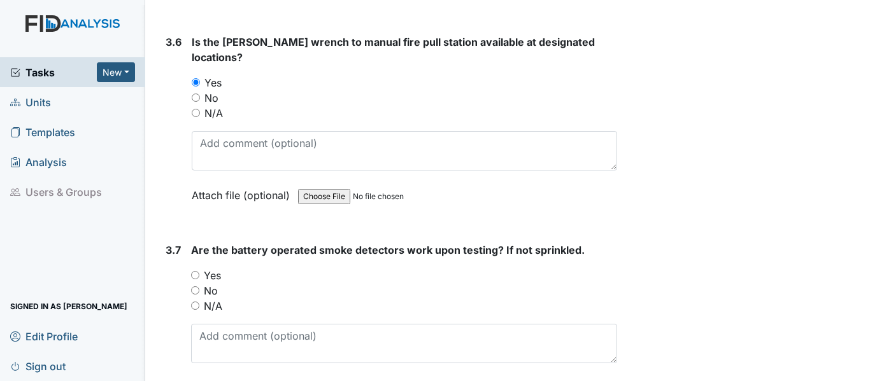
click at [216, 277] on label "Yes" at bounding box center [212, 275] width 17 height 15
click at [199, 277] on input "Yes" at bounding box center [195, 275] width 8 height 8
radio input "true"
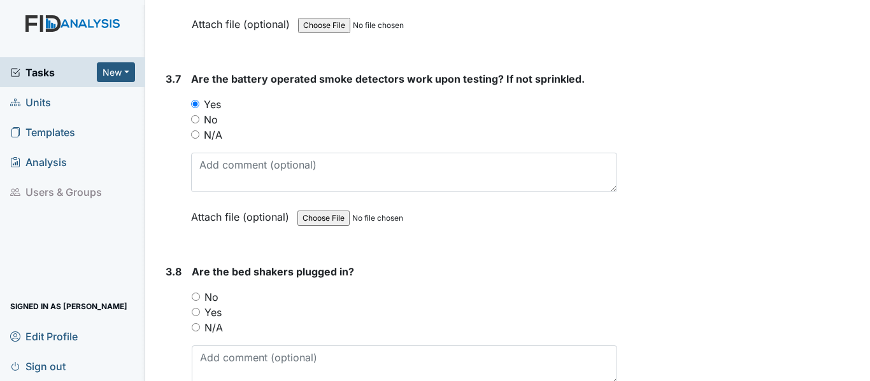
scroll to position [6493, 0]
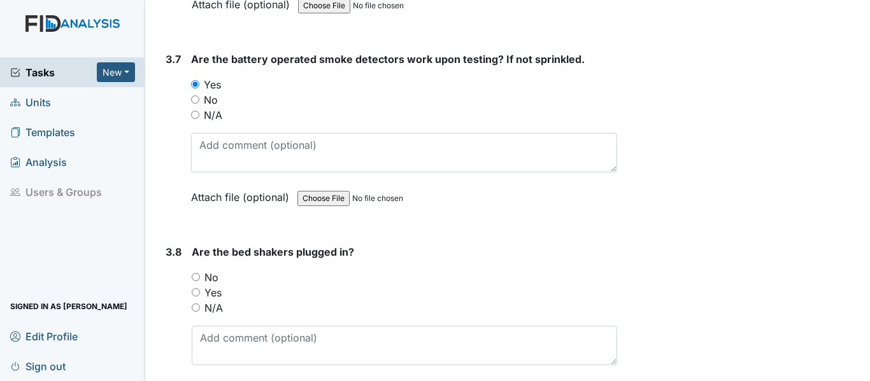
click at [215, 304] on label "N/A" at bounding box center [213, 307] width 18 height 15
click at [200, 304] on input "N/A" at bounding box center [196, 308] width 8 height 8
radio input "true"
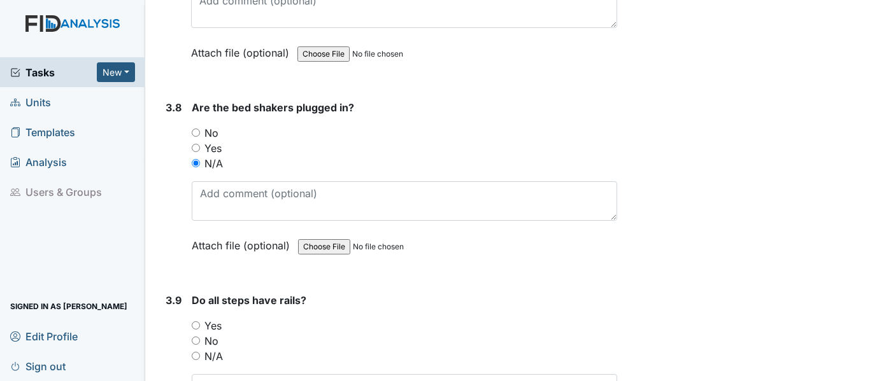
scroll to position [6684, 0]
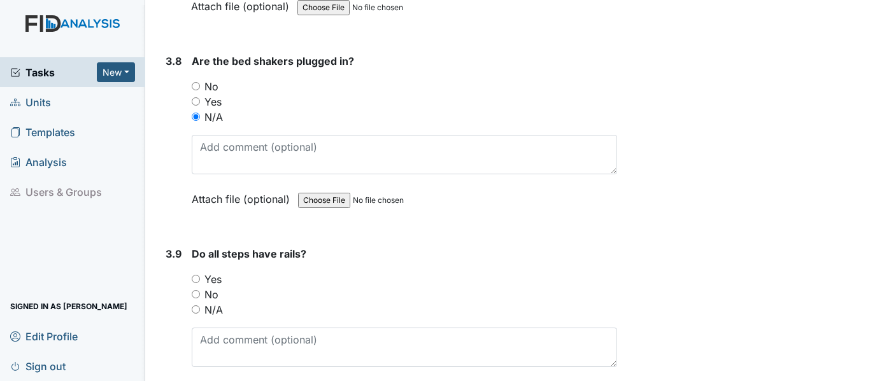
click at [211, 314] on label "N/A" at bounding box center [213, 309] width 18 height 15
click at [200, 314] on input "N/A" at bounding box center [196, 310] width 8 height 8
radio input "true"
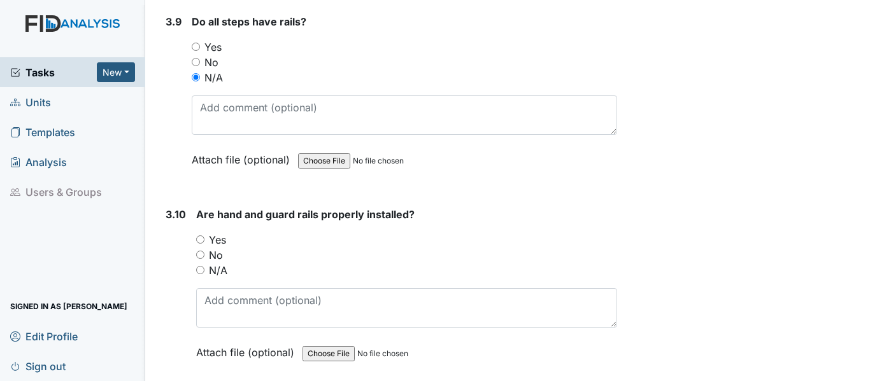
scroll to position [6939, 0]
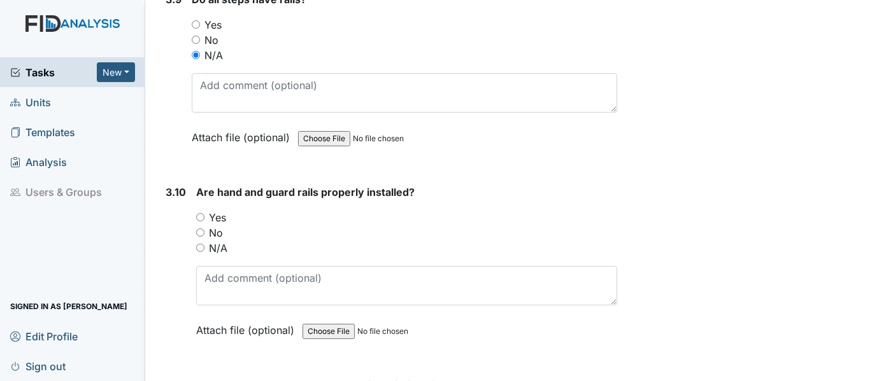
click at [222, 248] on label "N/A" at bounding box center [218, 248] width 18 height 15
click at [204, 248] on input "N/A" at bounding box center [200, 248] width 8 height 8
radio input "true"
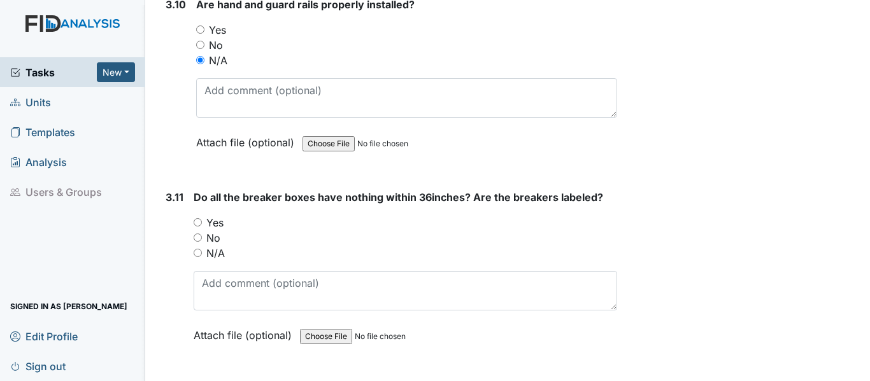
scroll to position [7130, 0]
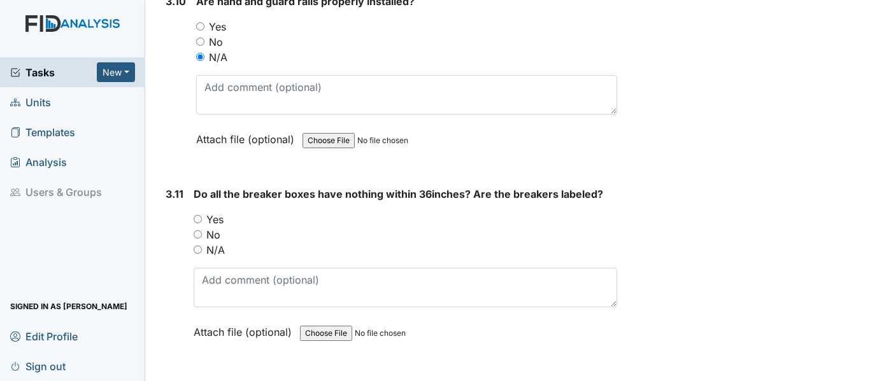
click at [219, 222] on label "Yes" at bounding box center [214, 219] width 17 height 15
click at [202, 222] on input "Yes" at bounding box center [198, 219] width 8 height 8
radio input "true"
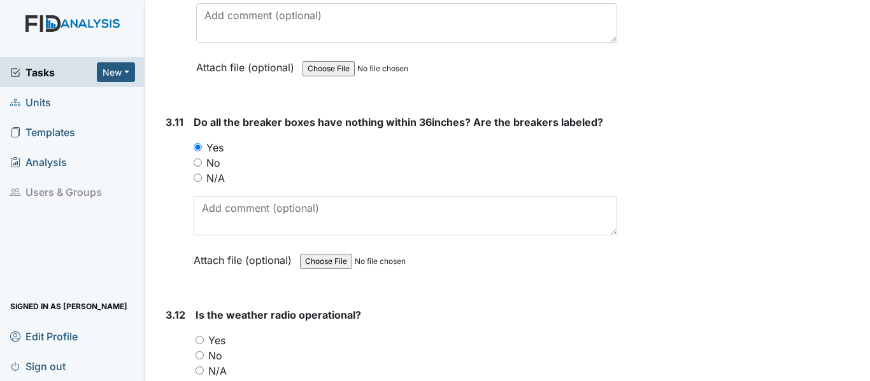
scroll to position [7321, 0]
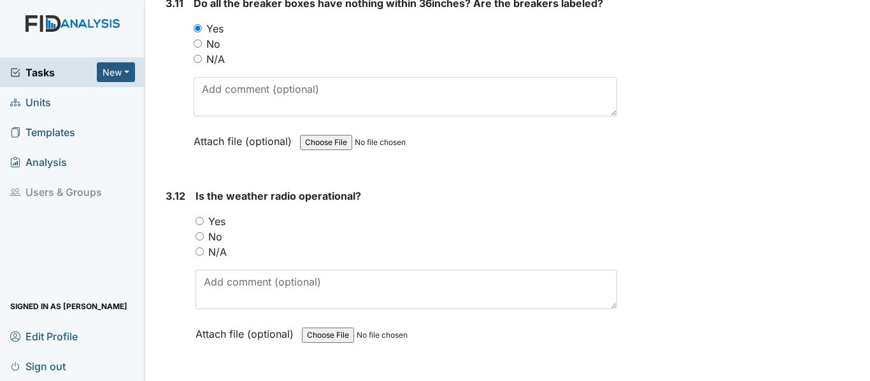
click at [221, 223] on label "Yes" at bounding box center [216, 221] width 17 height 15
click at [204, 223] on input "Yes" at bounding box center [199, 221] width 8 height 8
radio input "true"
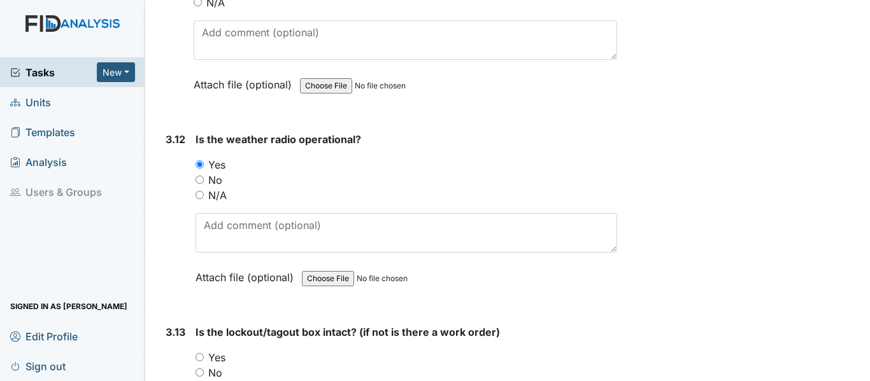
scroll to position [7512, 0]
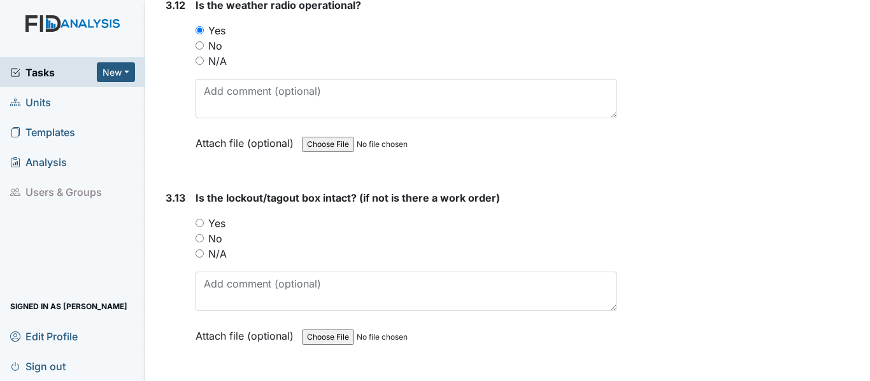
click at [220, 227] on label "Yes" at bounding box center [216, 223] width 17 height 15
click at [204, 227] on input "Yes" at bounding box center [199, 223] width 8 height 8
radio input "true"
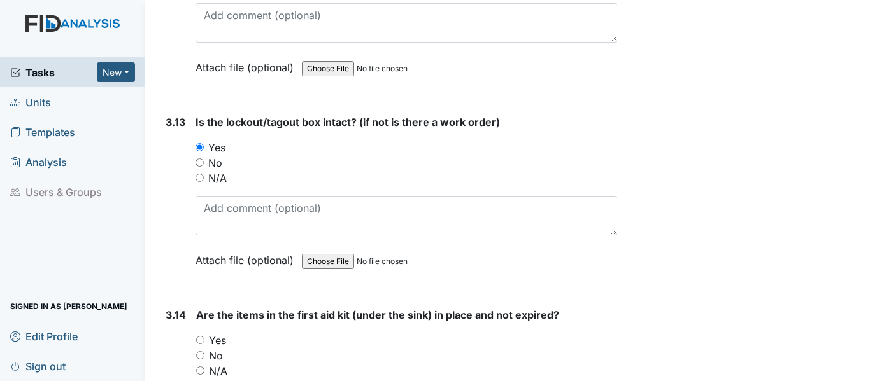
scroll to position [7767, 0]
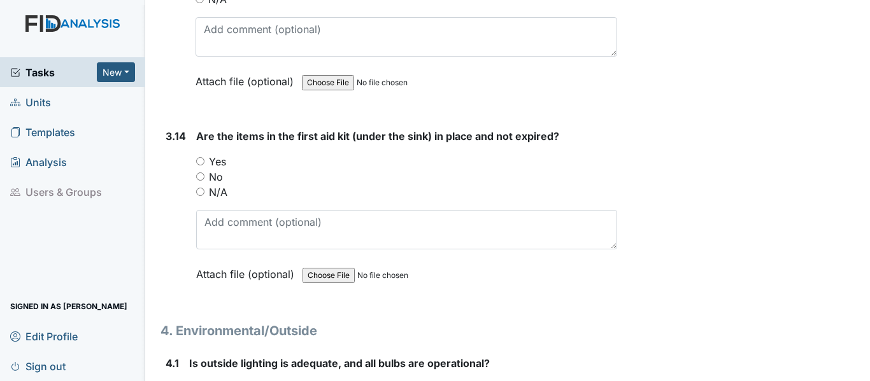
click at [217, 163] on label "Yes" at bounding box center [217, 161] width 17 height 15
click at [204, 163] on input "Yes" at bounding box center [200, 161] width 8 height 8
radio input "true"
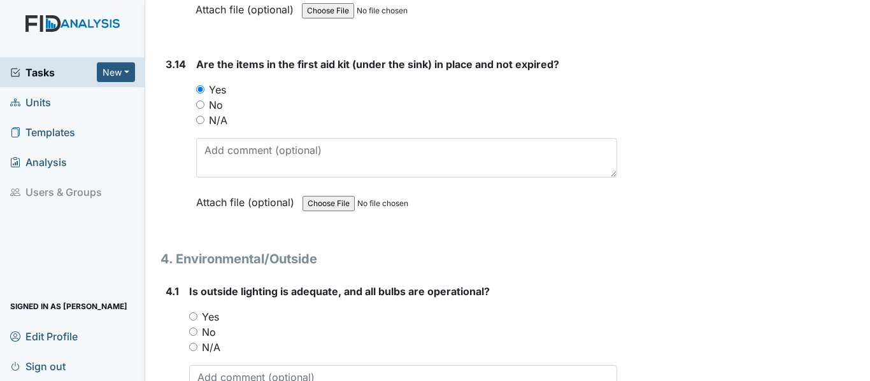
scroll to position [7958, 0]
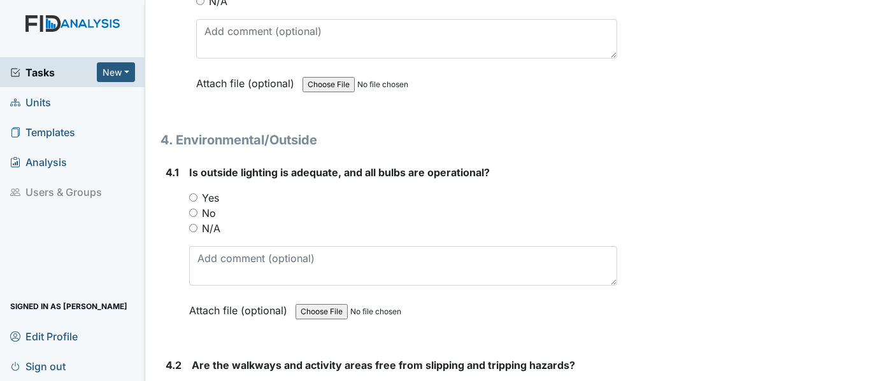
click at [215, 195] on label "Yes" at bounding box center [210, 197] width 17 height 15
click at [197, 195] on input "Yes" at bounding box center [193, 198] width 8 height 8
radio input "true"
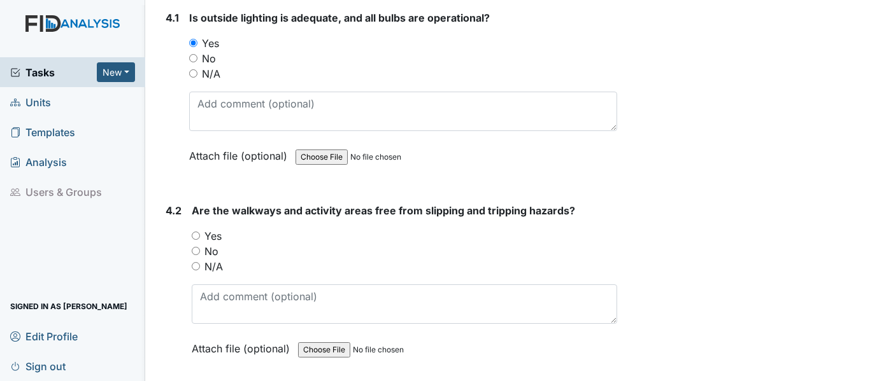
scroll to position [8149, 0]
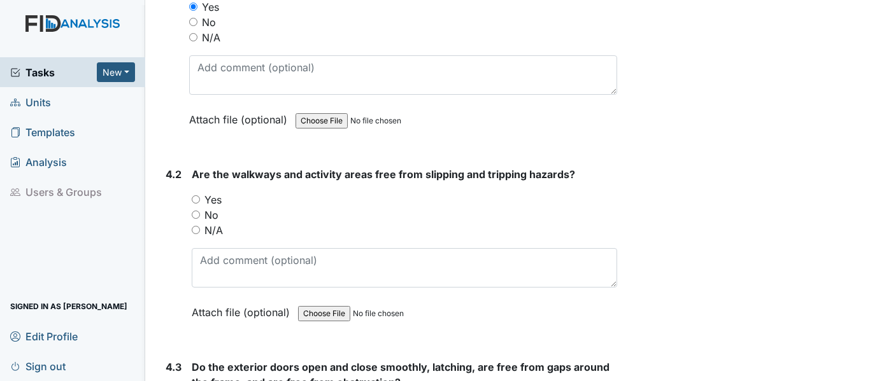
click at [216, 205] on label "Yes" at bounding box center [212, 199] width 17 height 15
click at [200, 204] on input "Yes" at bounding box center [196, 199] width 8 height 8
radio input "true"
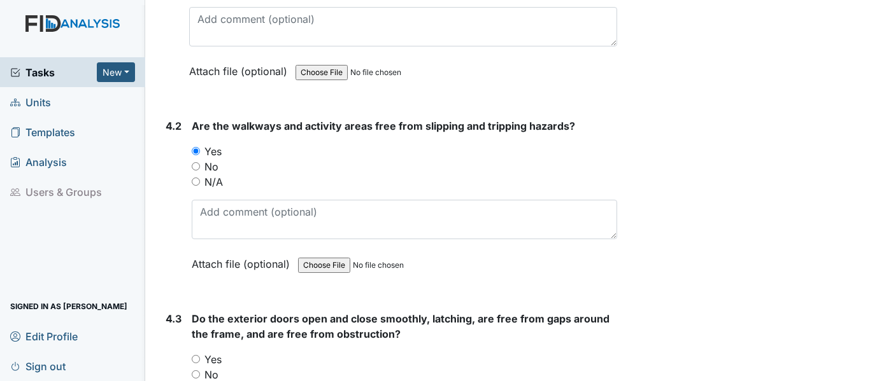
scroll to position [8276, 0]
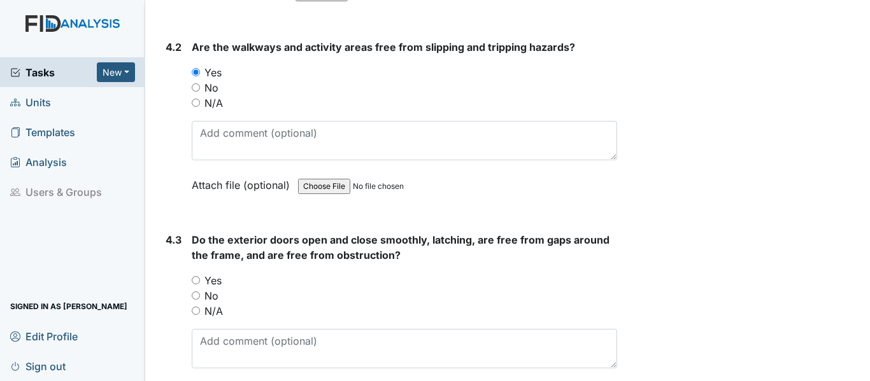
click at [216, 274] on label "Yes" at bounding box center [212, 280] width 17 height 15
click at [200, 276] on input "Yes" at bounding box center [196, 280] width 8 height 8
radio input "true"
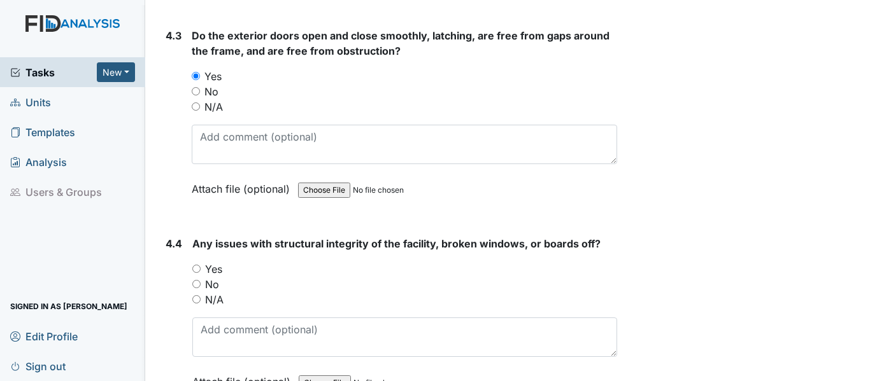
scroll to position [8531, 0]
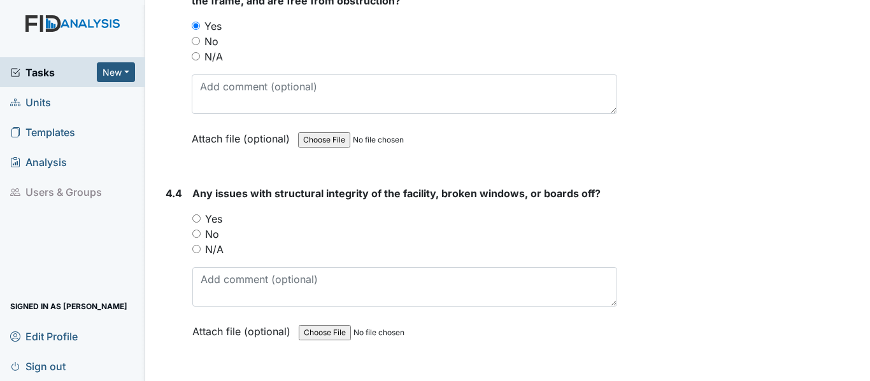
click at [218, 246] on label "N/A" at bounding box center [214, 249] width 18 height 15
click at [201, 246] on input "N/A" at bounding box center [196, 249] width 8 height 8
radio input "true"
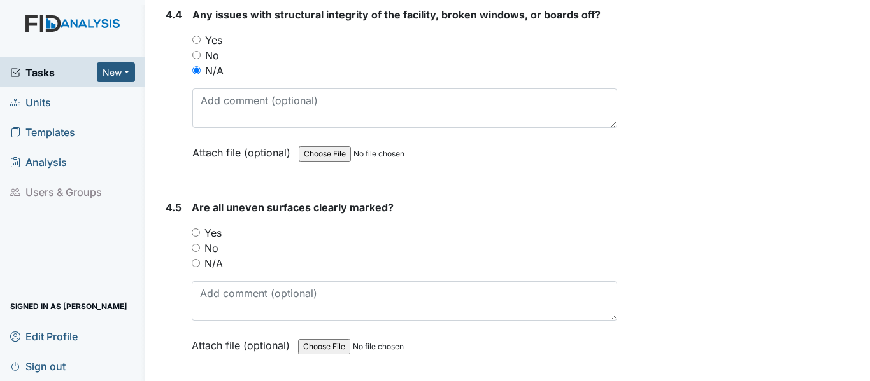
scroll to position [8722, 0]
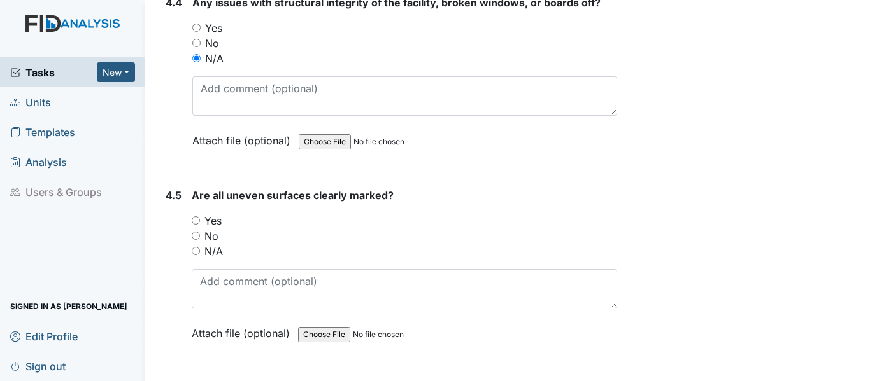
click at [209, 250] on label "N/A" at bounding box center [213, 251] width 18 height 15
click at [200, 250] on input "N/A" at bounding box center [196, 251] width 8 height 8
radio input "true"
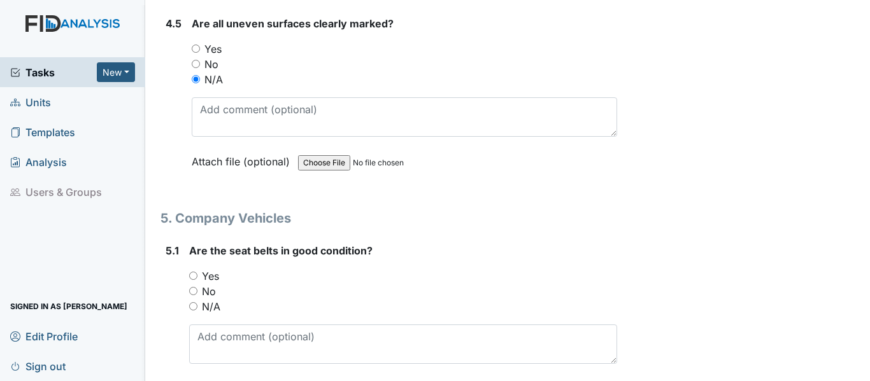
scroll to position [8913, 0]
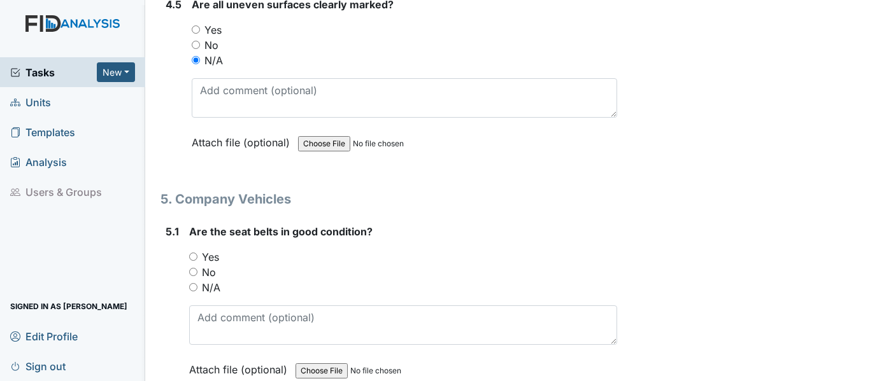
click at [215, 260] on label "Yes" at bounding box center [210, 257] width 17 height 15
click at [197, 260] on input "Yes" at bounding box center [193, 257] width 8 height 8
radio input "true"
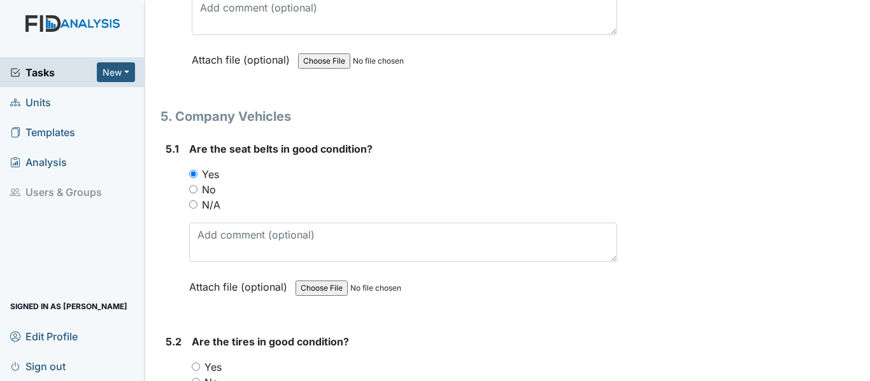
scroll to position [9104, 0]
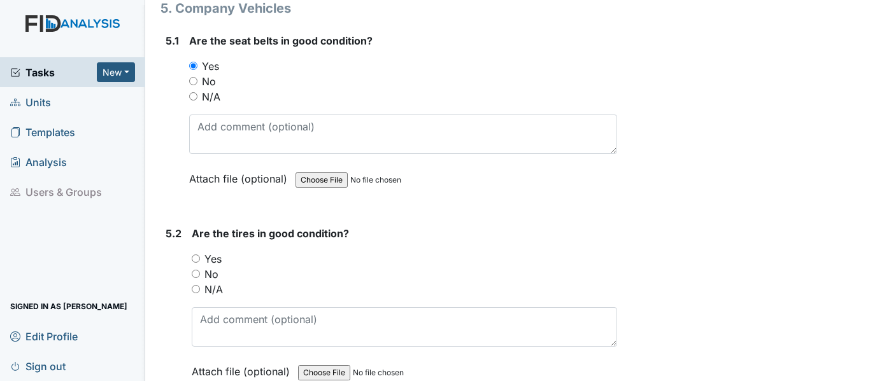
click at [215, 260] on label "Yes" at bounding box center [212, 258] width 17 height 15
click at [200, 260] on input "Yes" at bounding box center [196, 259] width 8 height 8
radio input "true"
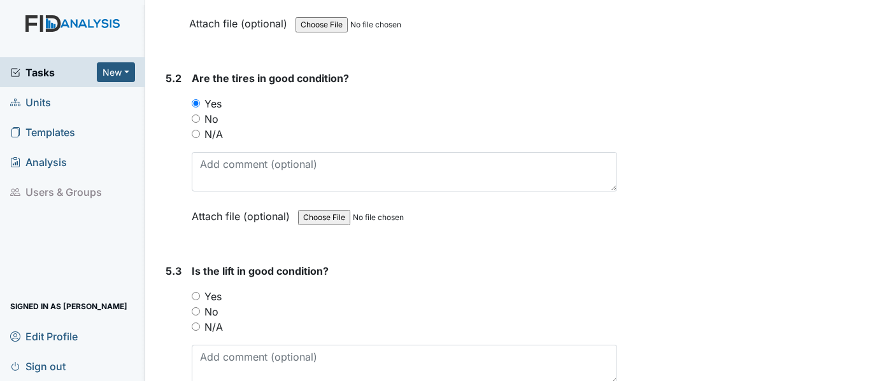
scroll to position [9295, 0]
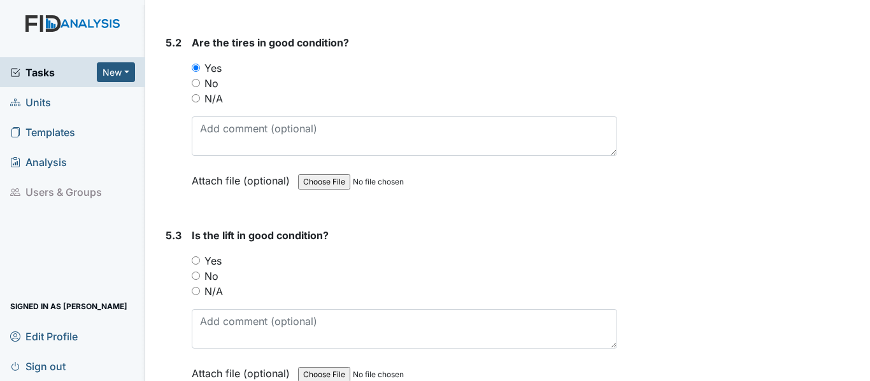
click at [215, 260] on label "Yes" at bounding box center [212, 260] width 17 height 15
click at [200, 260] on input "Yes" at bounding box center [196, 261] width 8 height 8
radio input "true"
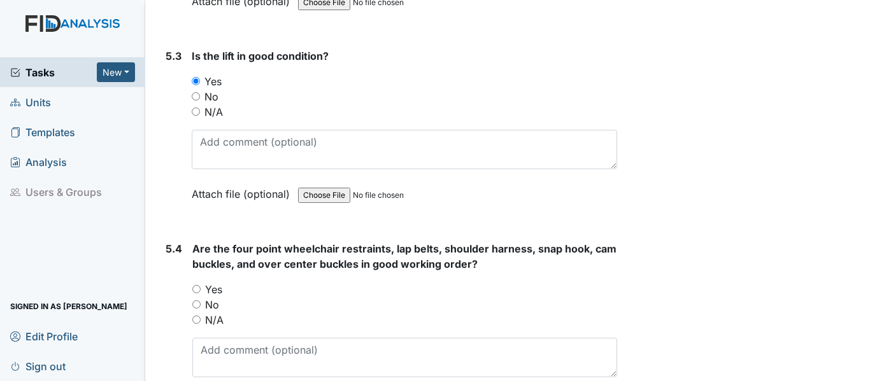
scroll to position [9486, 0]
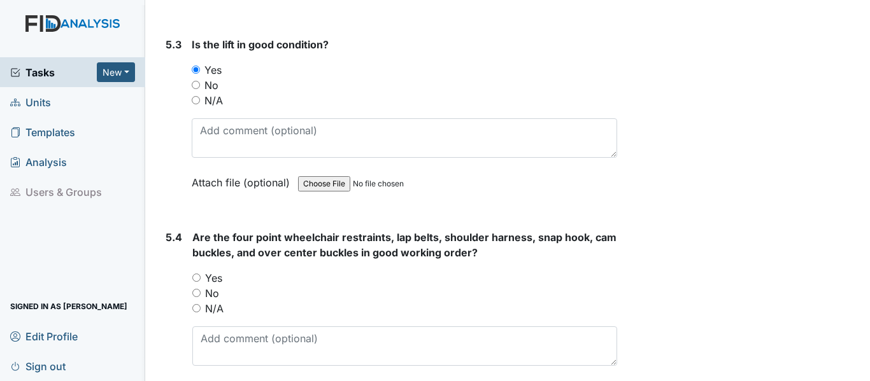
click at [194, 99] on input "N/A" at bounding box center [196, 100] width 8 height 8
radio input "true"
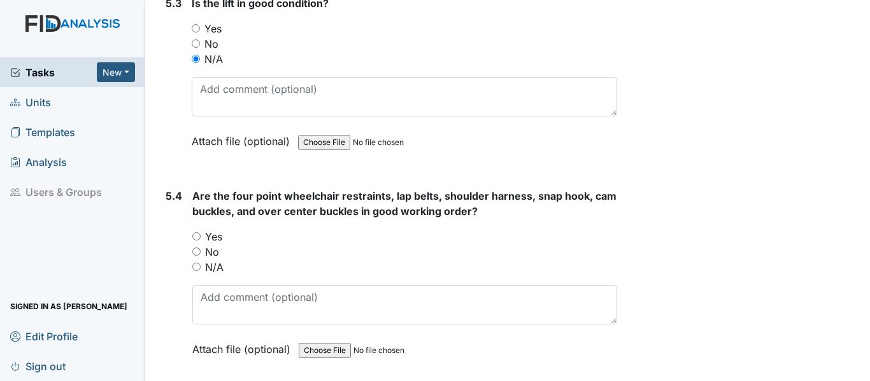
scroll to position [9549, 0]
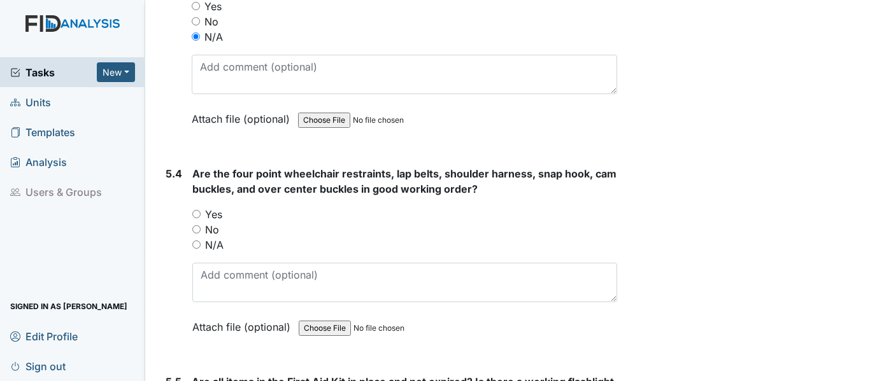
click at [197, 246] on input "N/A" at bounding box center [196, 245] width 8 height 8
radio input "true"
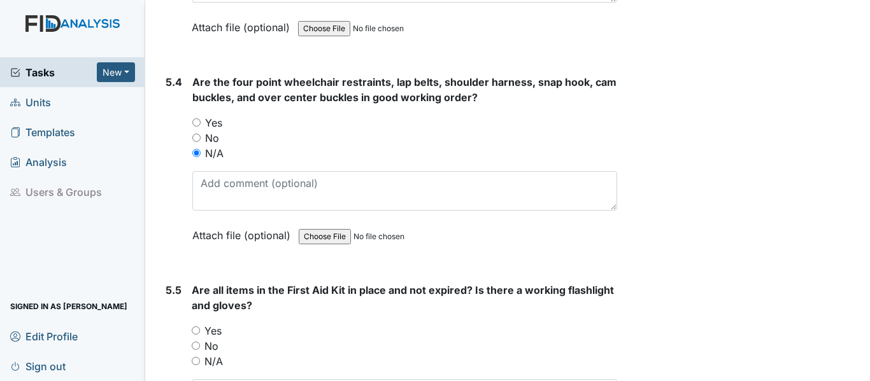
scroll to position [9677, 0]
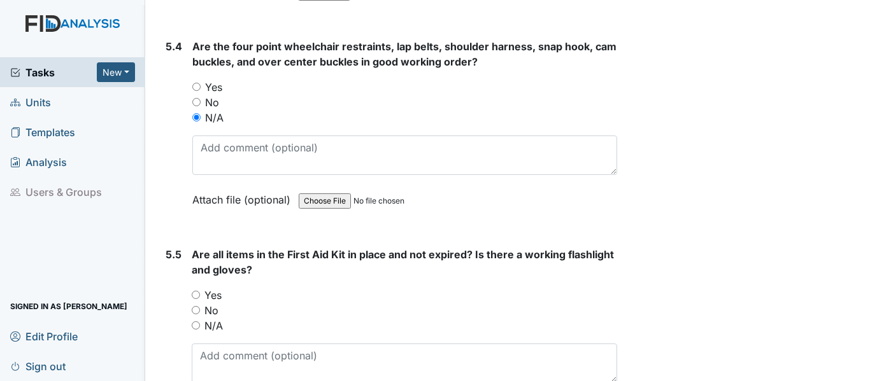
click at [216, 296] on label "Yes" at bounding box center [212, 295] width 17 height 15
click at [200, 296] on input "Yes" at bounding box center [196, 295] width 8 height 8
radio input "true"
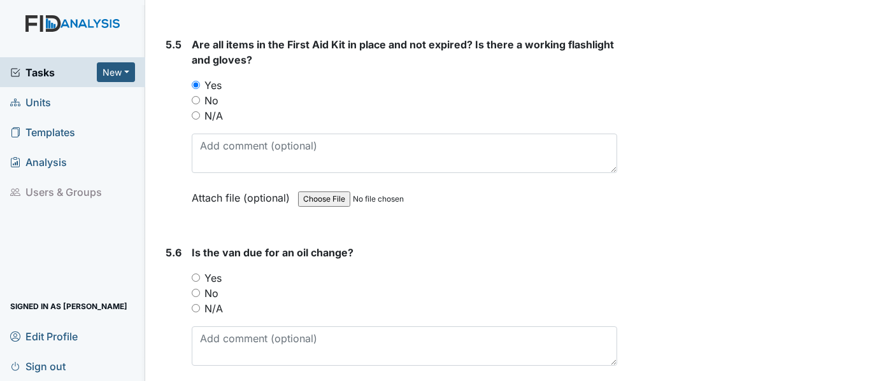
scroll to position [9931, 0]
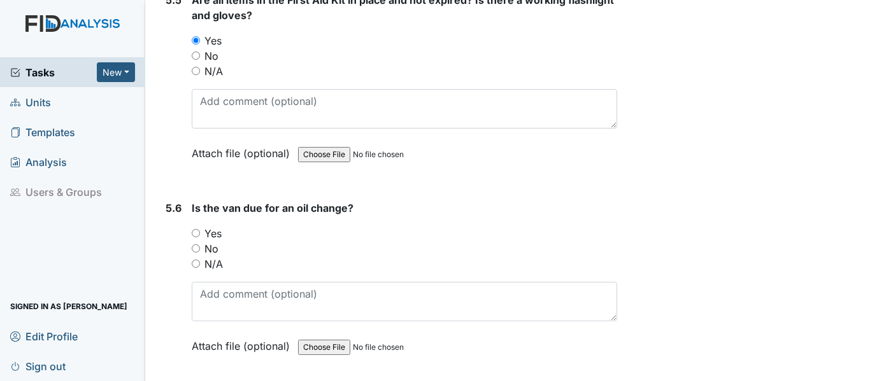
click at [213, 236] on label "Yes" at bounding box center [212, 233] width 17 height 15
click at [200, 236] on input "Yes" at bounding box center [196, 233] width 8 height 8
radio input "true"
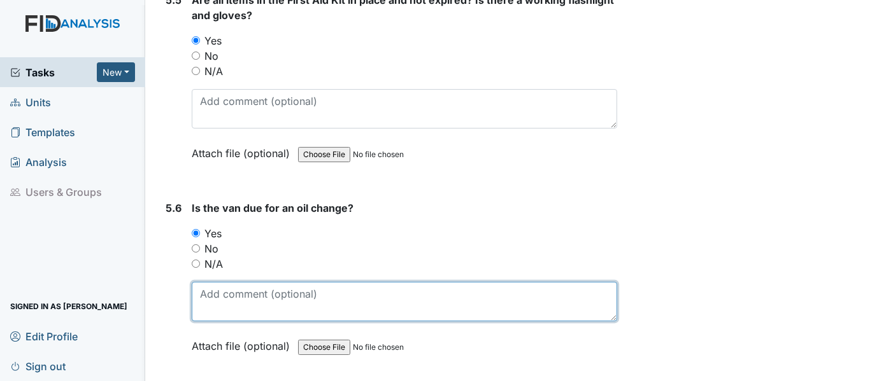
click at [213, 288] on textarea at bounding box center [404, 301] width 425 height 39
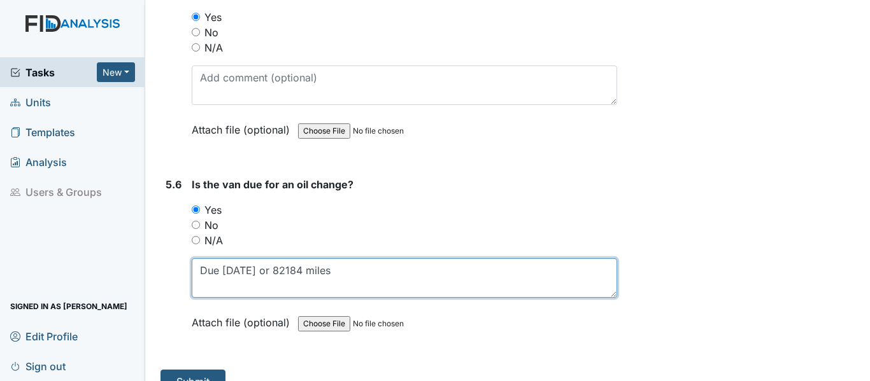
scroll to position [9978, 0]
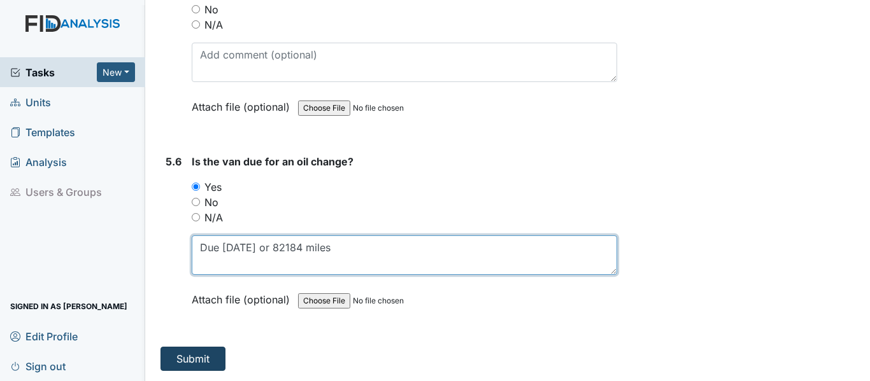
type textarea "Due 10/16/25 or 82184 miles"
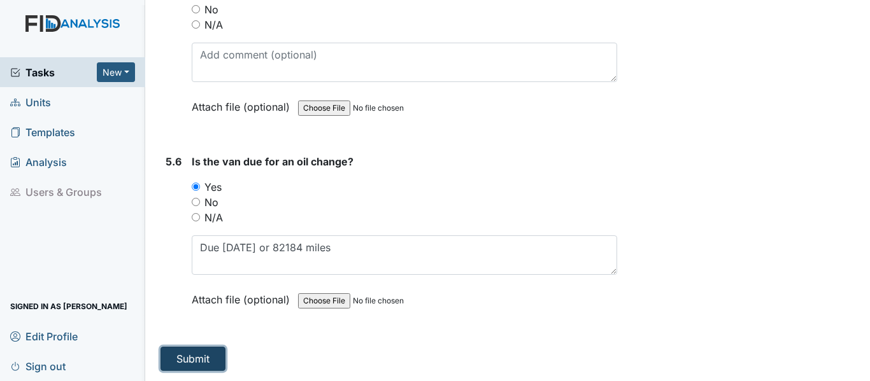
click at [199, 353] on button "Submit" at bounding box center [192, 359] width 65 height 24
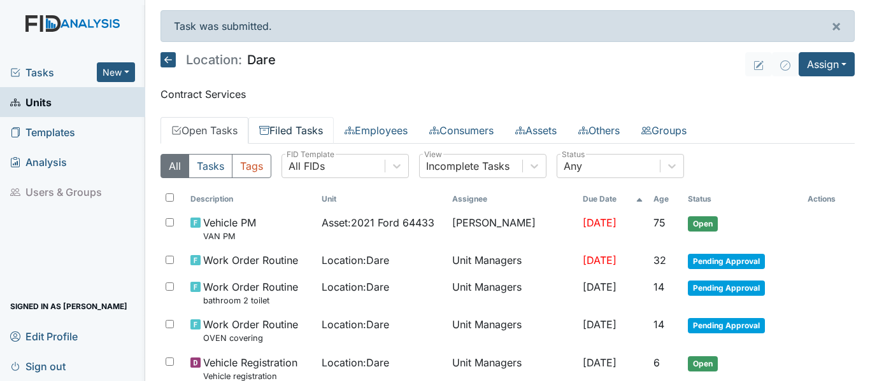
click at [301, 132] on link "Filed Tasks" at bounding box center [290, 130] width 85 height 27
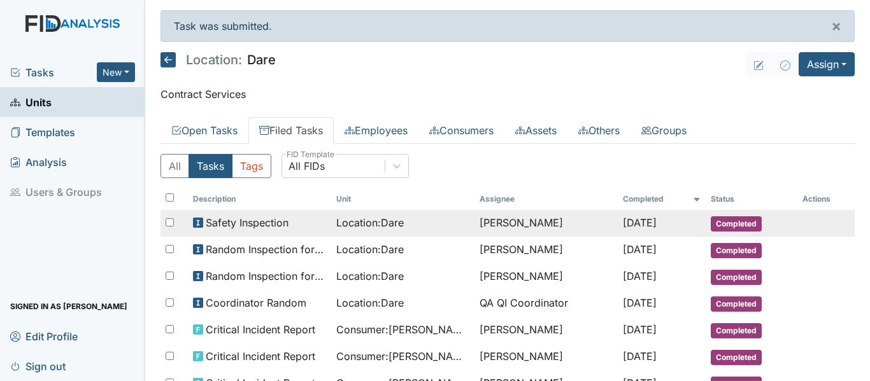
click at [264, 217] on span "Safety Inspection" at bounding box center [247, 222] width 83 height 15
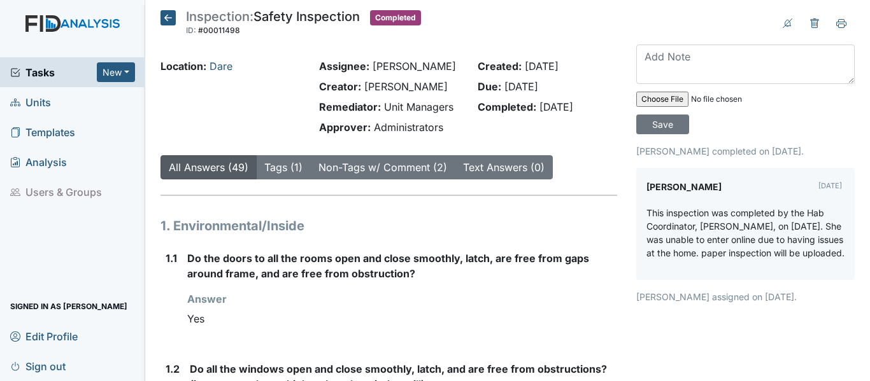
click at [172, 21] on icon at bounding box center [167, 17] width 15 height 15
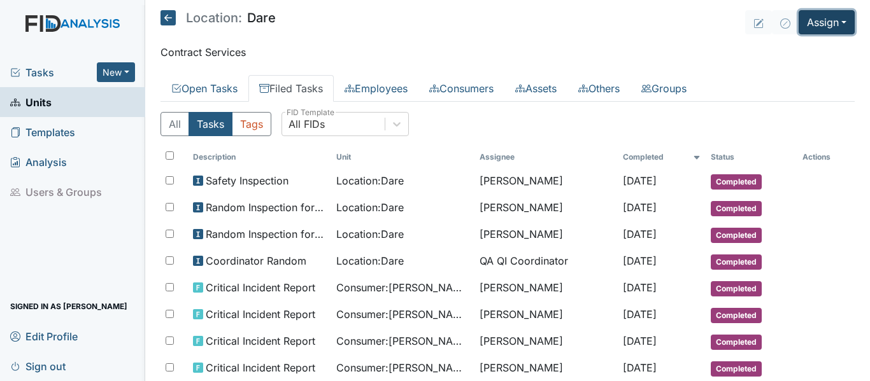
click at [825, 17] on button "Assign" at bounding box center [826, 22] width 56 height 24
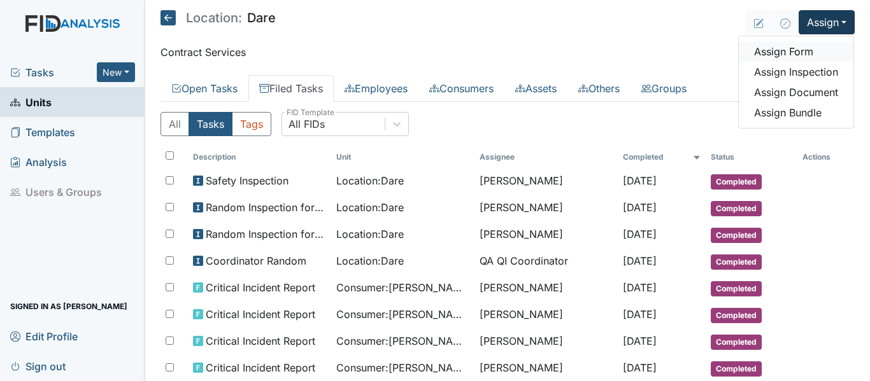
click at [791, 53] on link "Assign Form" at bounding box center [795, 51] width 115 height 20
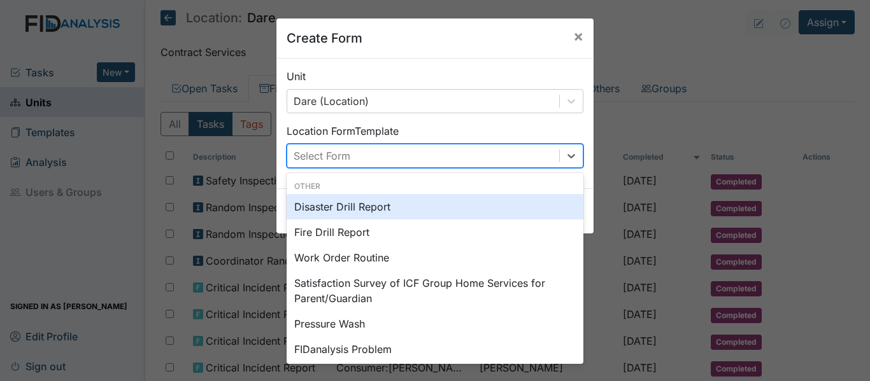
click at [383, 163] on div "Select Form" at bounding box center [423, 156] width 272 height 23
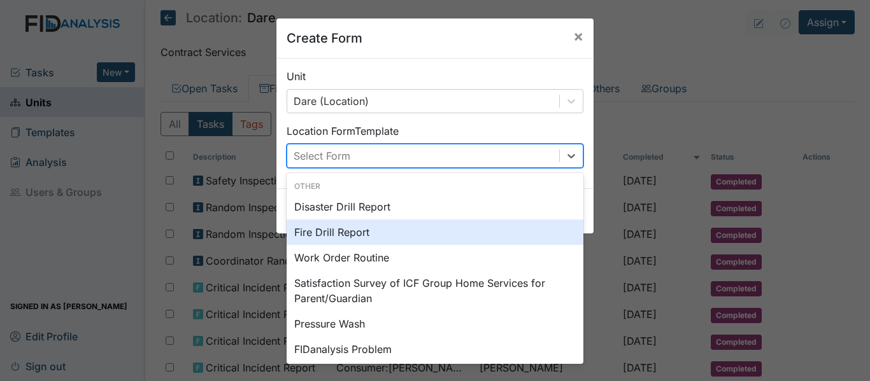
click at [332, 233] on div "Fire Drill Report" at bounding box center [434, 232] width 297 height 25
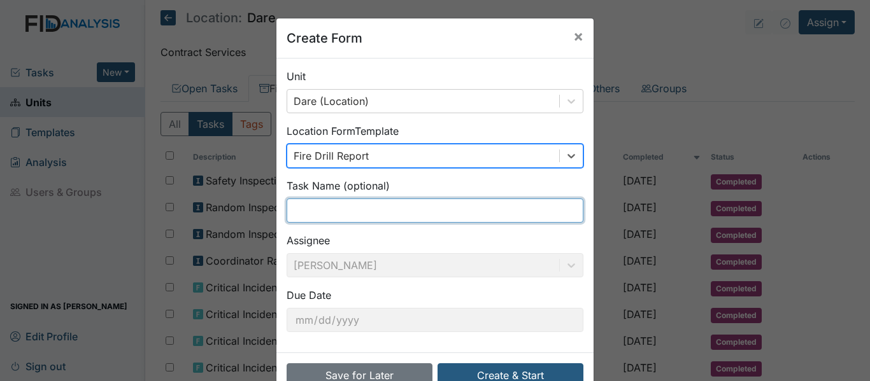
click at [310, 220] on input "text" at bounding box center [434, 211] width 297 height 24
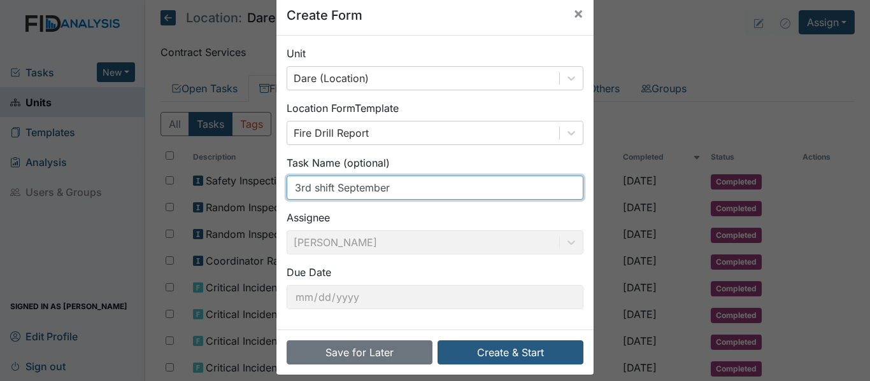
scroll to position [35, 0]
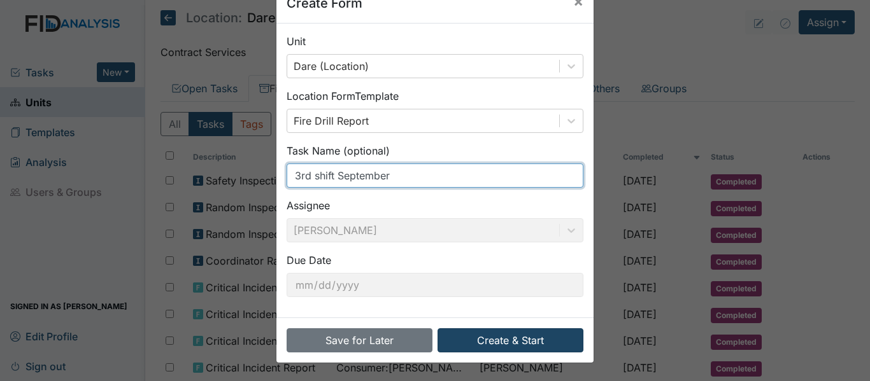
type input "3rd shift September"
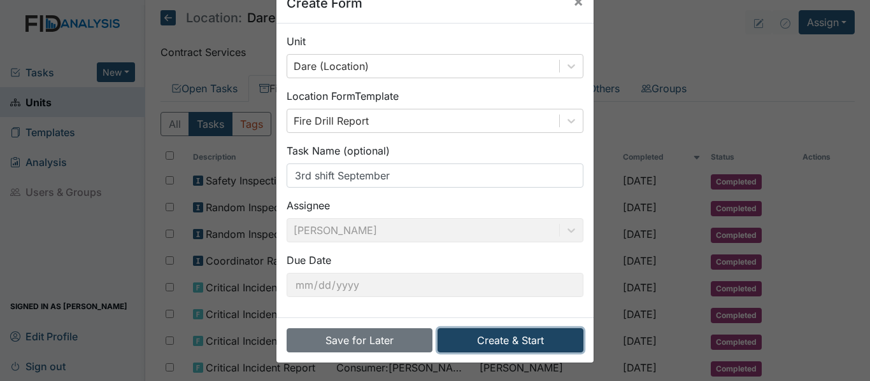
click at [480, 340] on button "Create & Start" at bounding box center [510, 340] width 146 height 24
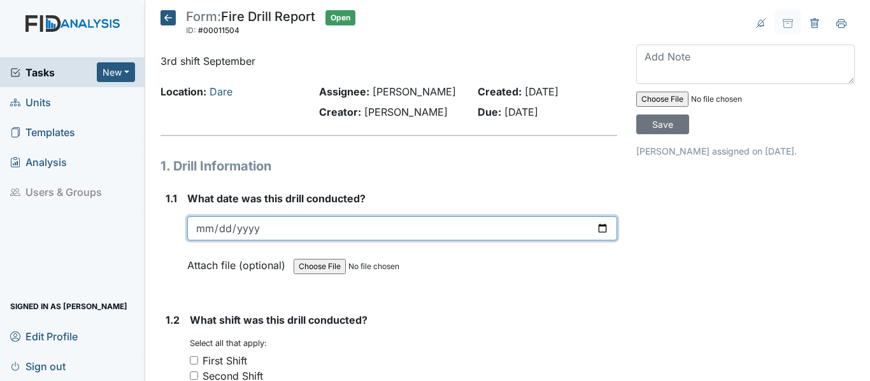
click at [593, 241] on input "date" at bounding box center [402, 228] width 430 height 24
click at [596, 241] on input "date" at bounding box center [402, 228] width 430 height 24
type input "[DATE]"
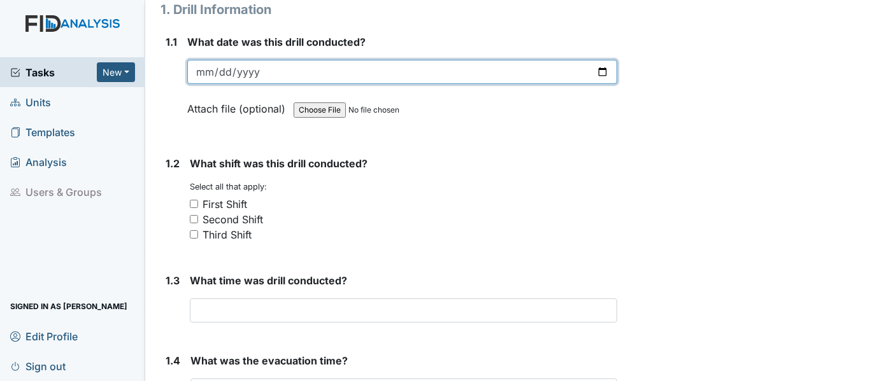
scroll to position [191, 0]
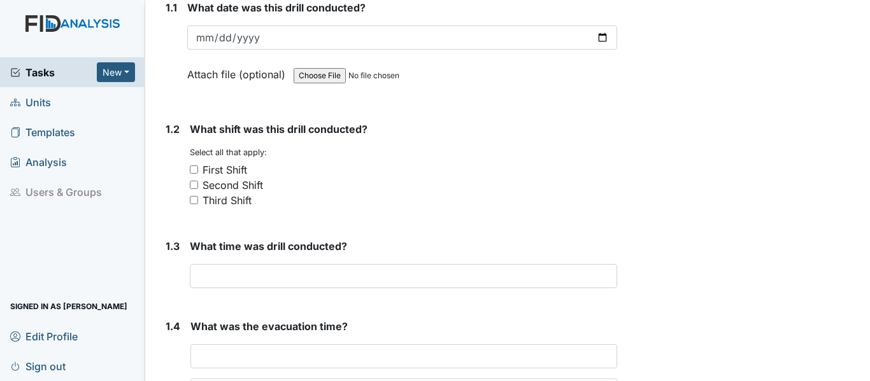
click at [224, 208] on div "Third Shift" at bounding box center [226, 200] width 49 height 15
click at [198, 204] on input "Third Shift" at bounding box center [194, 200] width 8 height 8
checkbox input "true"
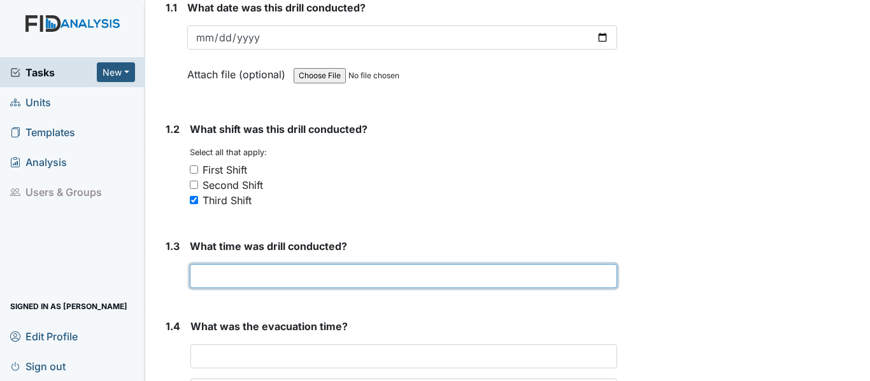
click at [206, 288] on input "text" at bounding box center [403, 276] width 427 height 24
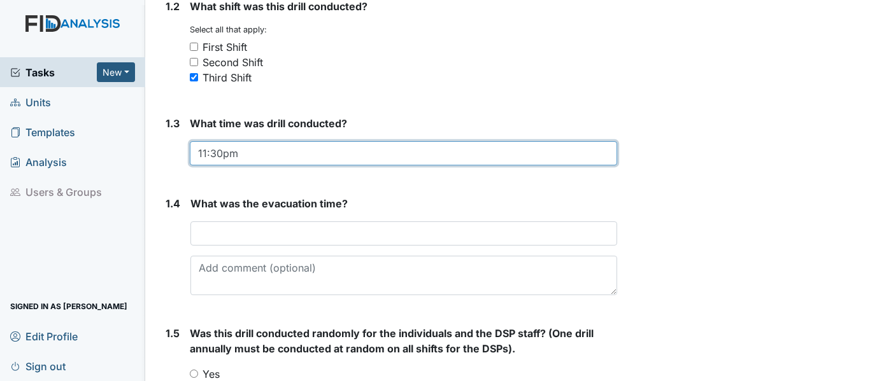
scroll to position [382, 0]
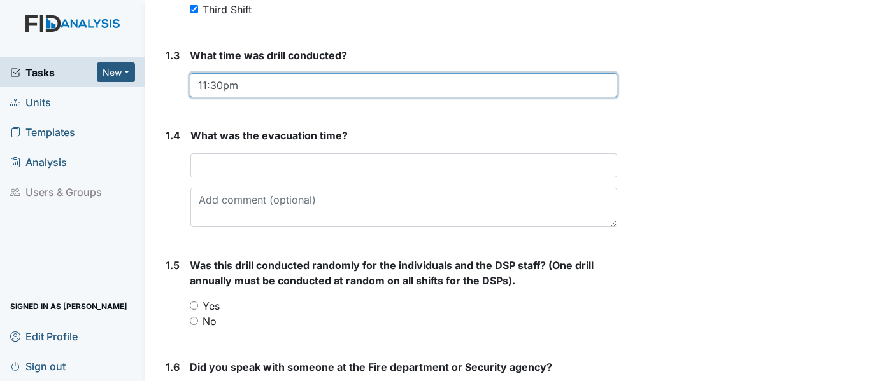
type input "11:30pm"
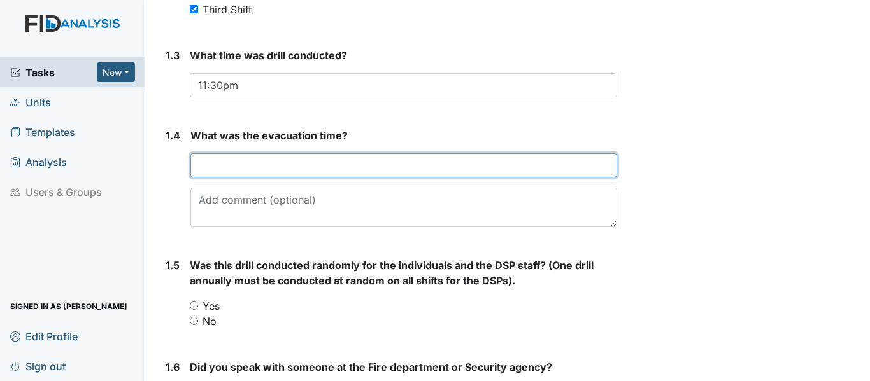
click at [215, 176] on input "text" at bounding box center [403, 165] width 427 height 24
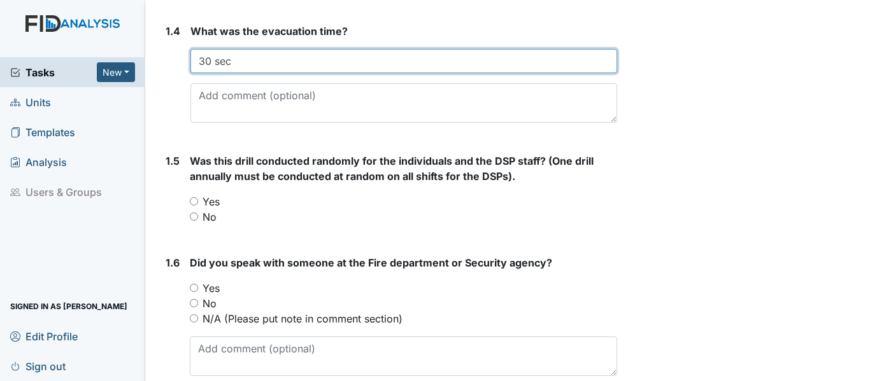
scroll to position [509, 0]
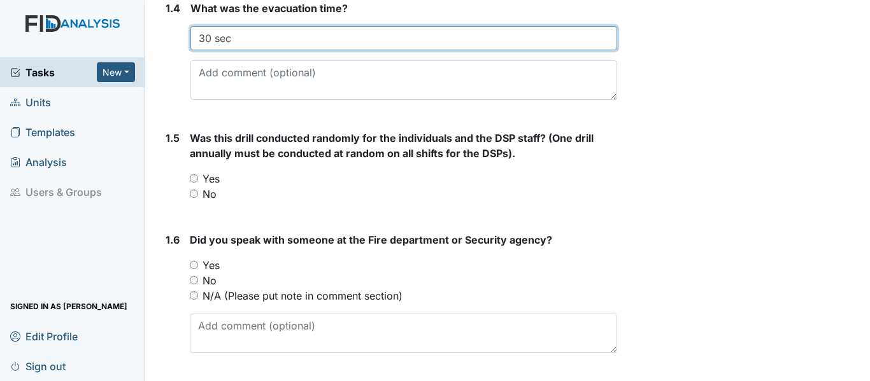
type input "30 sec"
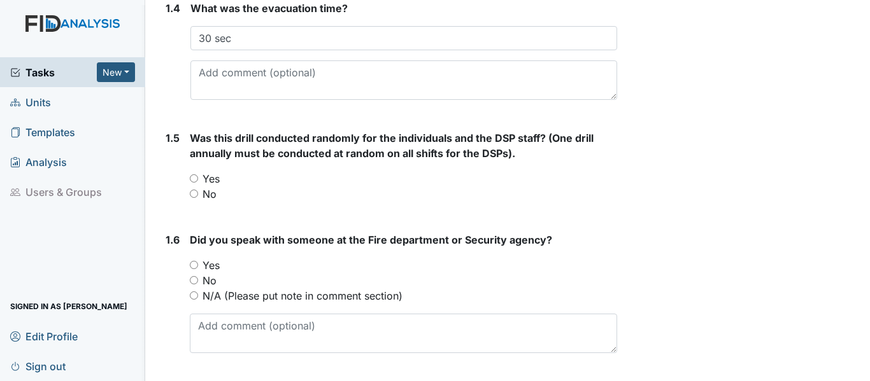
click at [214, 187] on label "Yes" at bounding box center [210, 178] width 17 height 15
click at [198, 183] on input "Yes" at bounding box center [194, 178] width 8 height 8
radio input "true"
click at [214, 304] on label "N/A (Please put note in comment section)" at bounding box center [302, 295] width 200 height 15
click at [198, 300] on input "N/A (Please put note in comment section)" at bounding box center [194, 296] width 8 height 8
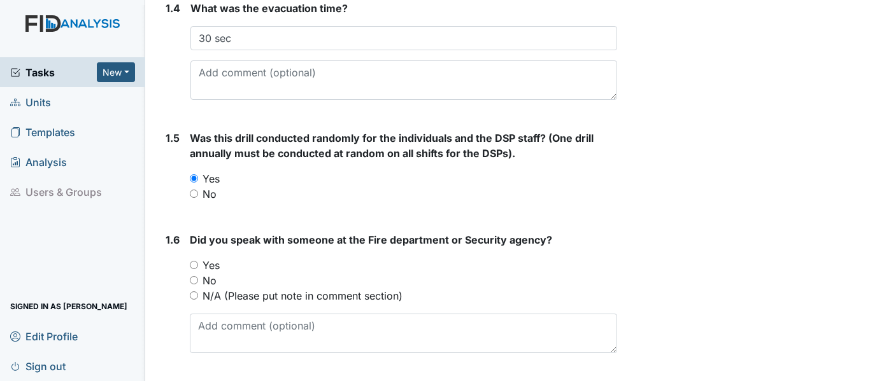
radio input "true"
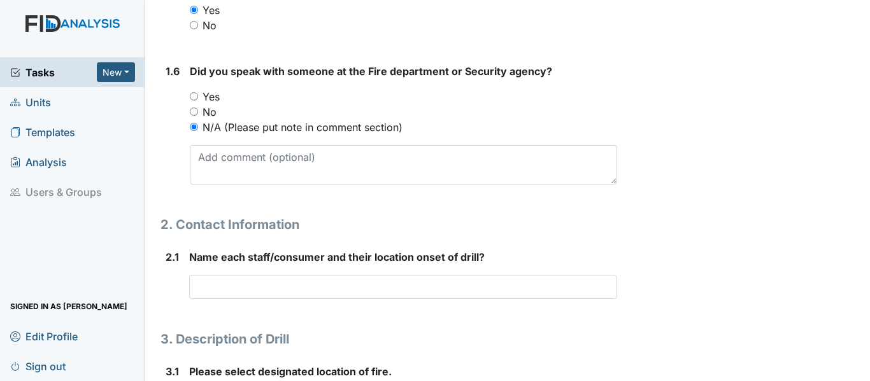
scroll to position [700, 0]
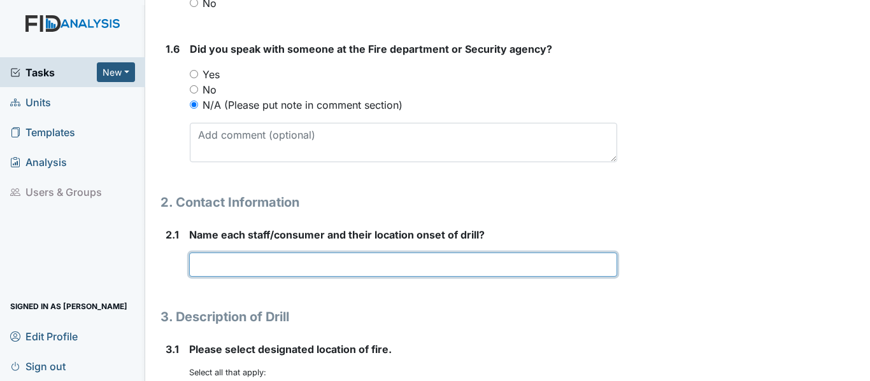
click at [225, 277] on input "text" at bounding box center [403, 265] width 428 height 24
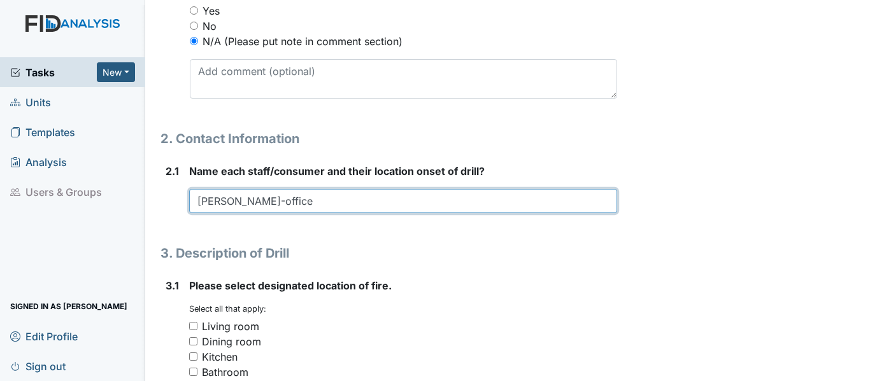
scroll to position [828, 0]
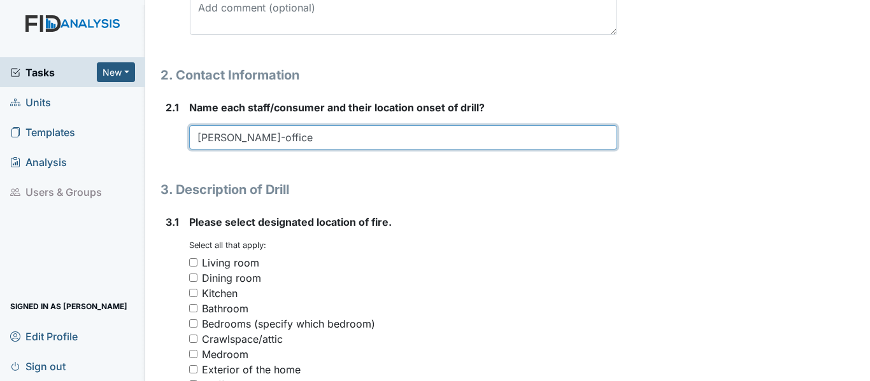
type input "Tina Burris-office"
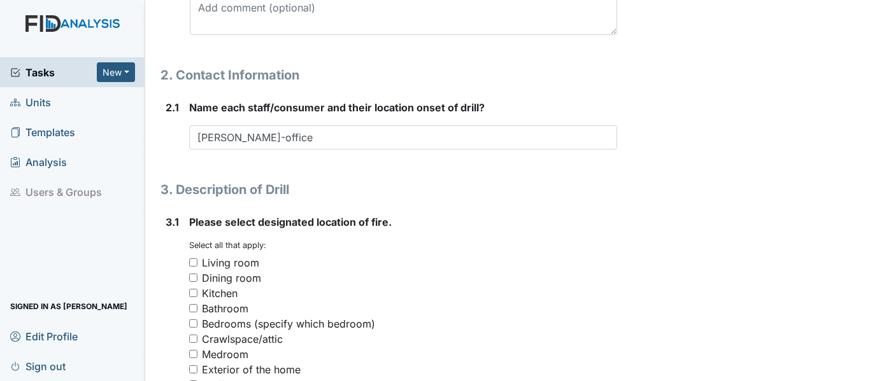
click at [213, 301] on div "Kitchen" at bounding box center [220, 293] width 36 height 15
click at [197, 297] on input "Kitchen" at bounding box center [193, 293] width 8 height 8
checkbox input "true"
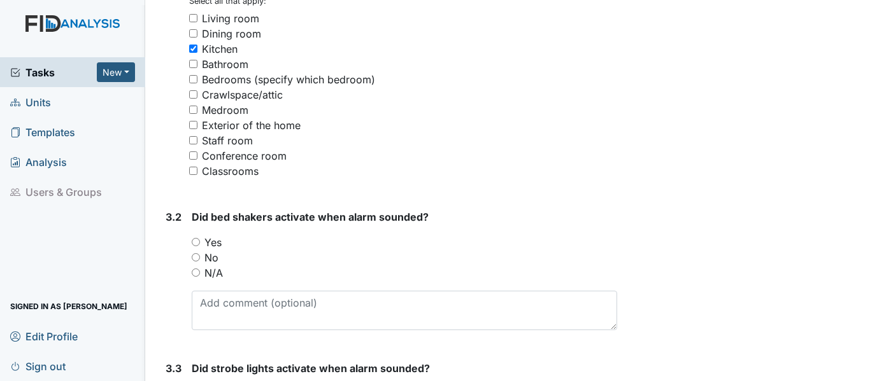
scroll to position [1082, 0]
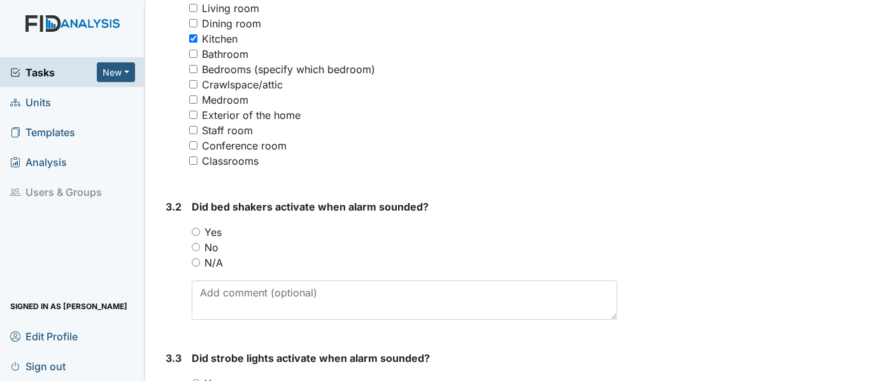
click at [200, 267] on input "N/A" at bounding box center [196, 262] width 8 height 8
radio input "true"
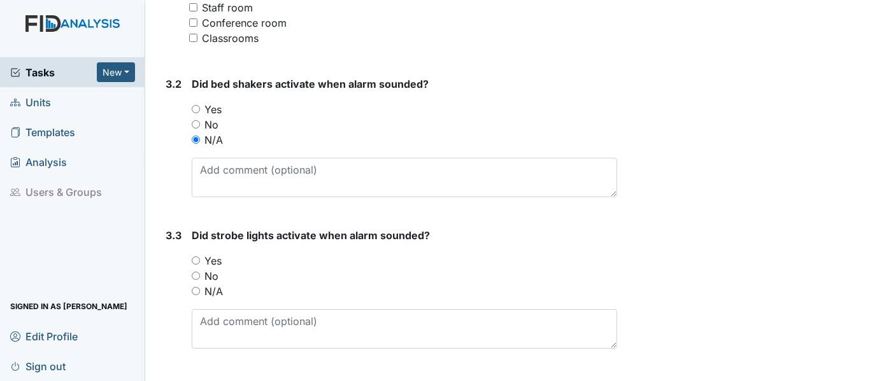
scroll to position [1210, 0]
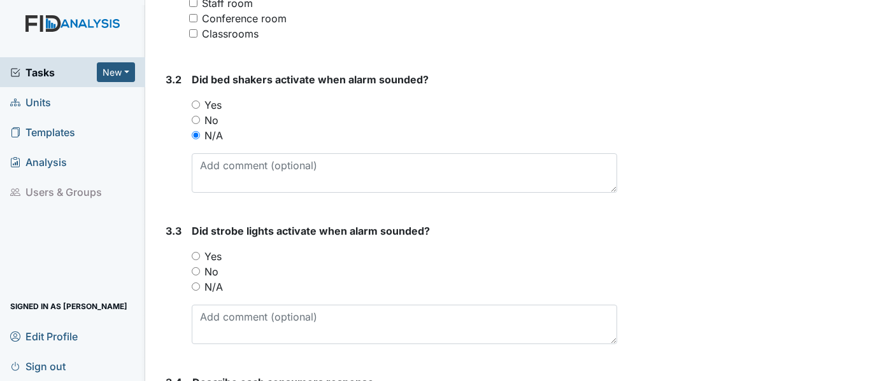
click at [216, 295] on label "N/A" at bounding box center [213, 286] width 18 height 15
click at [200, 291] on input "N/A" at bounding box center [196, 287] width 8 height 8
radio input "true"
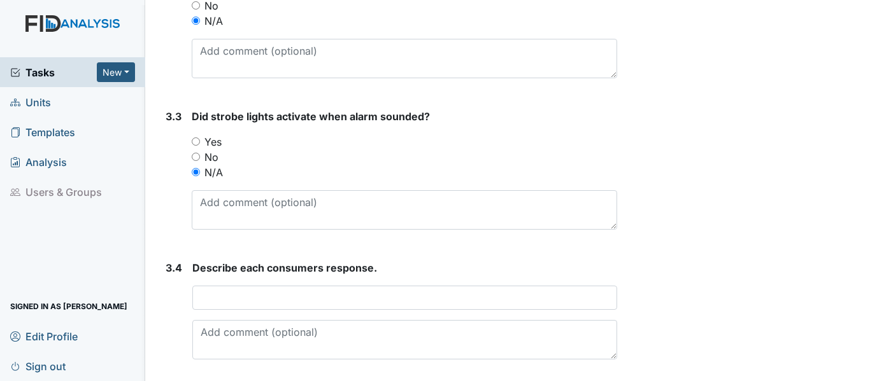
scroll to position [1337, 0]
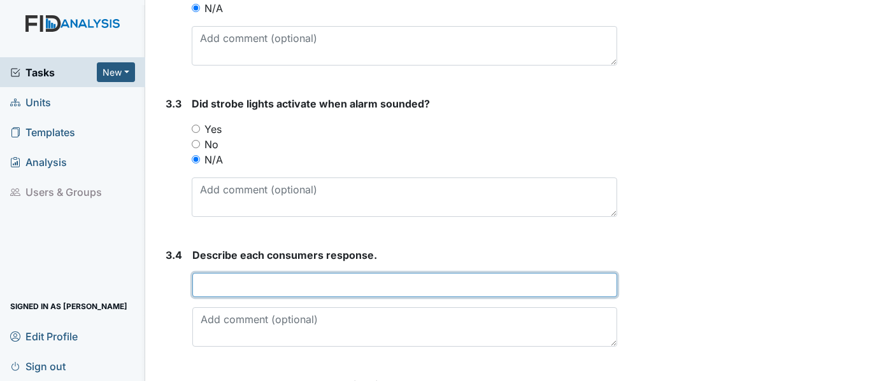
click at [216, 297] on input "text" at bounding box center [404, 285] width 425 height 24
type input "All individuals present exited the home through the front door and proceeded to"
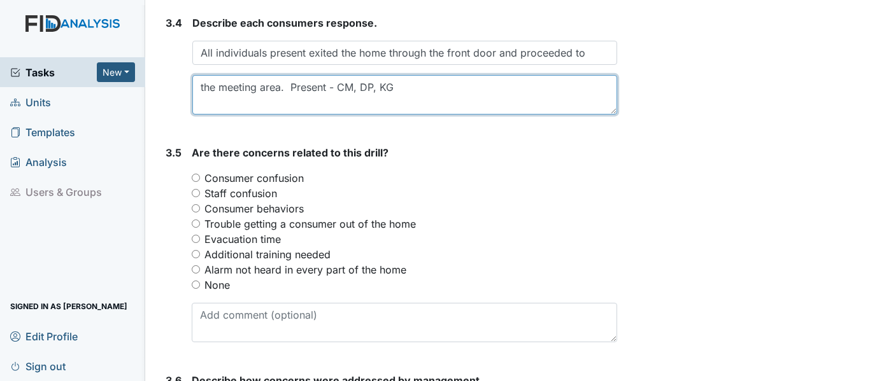
scroll to position [1592, 0]
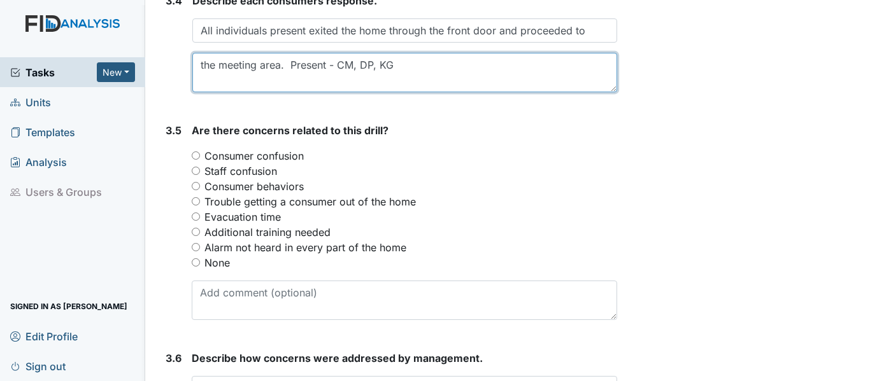
type textarea "the meeting area. Present - CM, DP, KG"
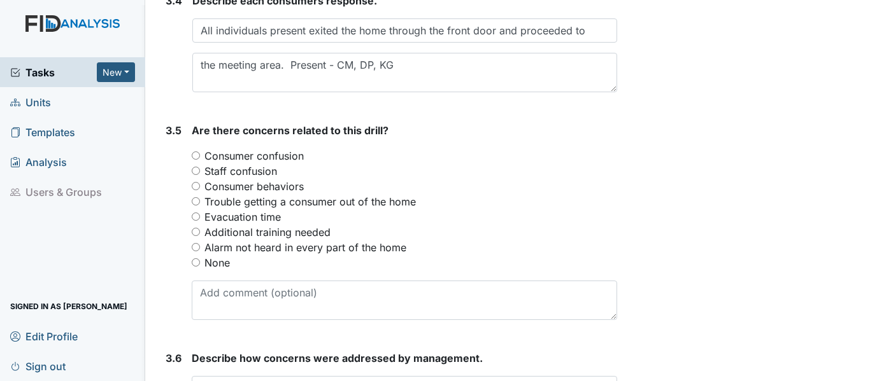
click at [212, 271] on label "None" at bounding box center [216, 262] width 25 height 15
click at [200, 267] on input "None" at bounding box center [196, 262] width 8 height 8
radio input "true"
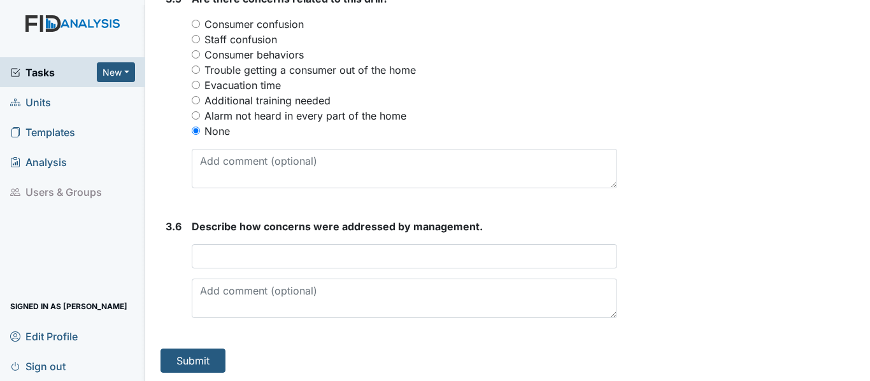
scroll to position [1741, 0]
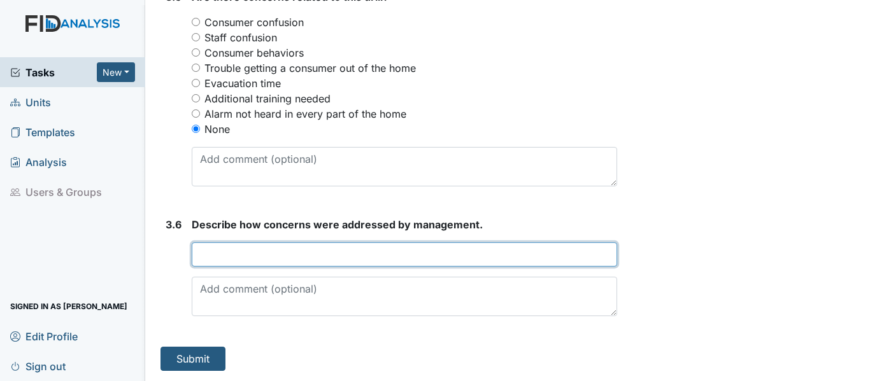
click at [233, 255] on input "text" at bounding box center [404, 255] width 425 height 24
type input "n/a"
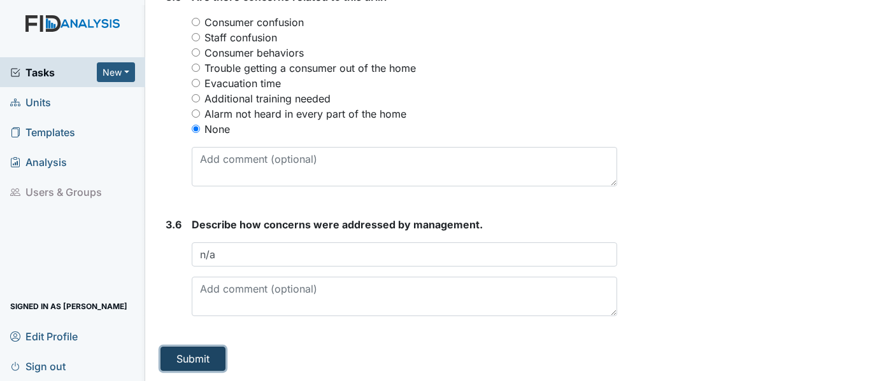
click at [201, 357] on button "Submit" at bounding box center [192, 359] width 65 height 24
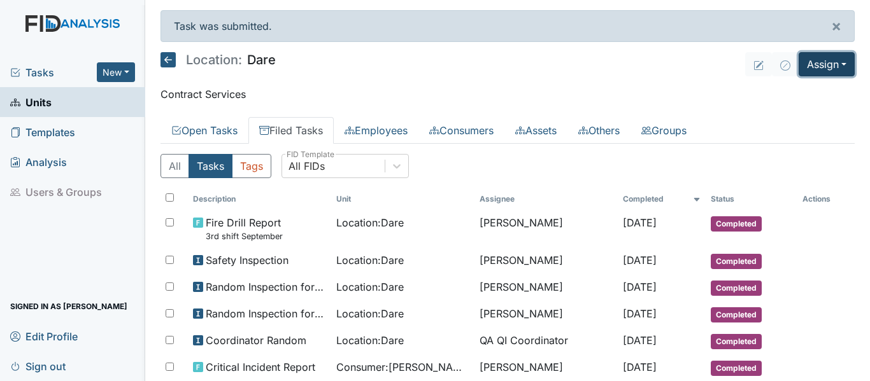
click at [837, 66] on button "Assign" at bounding box center [826, 64] width 56 height 24
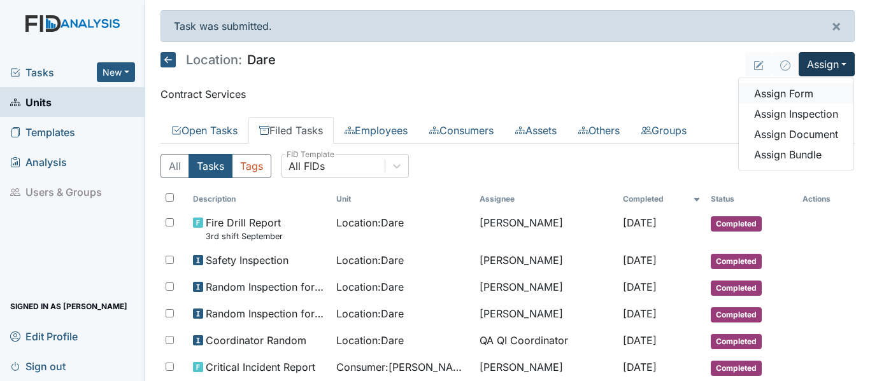
click at [799, 97] on link "Assign Form" at bounding box center [795, 93] width 115 height 20
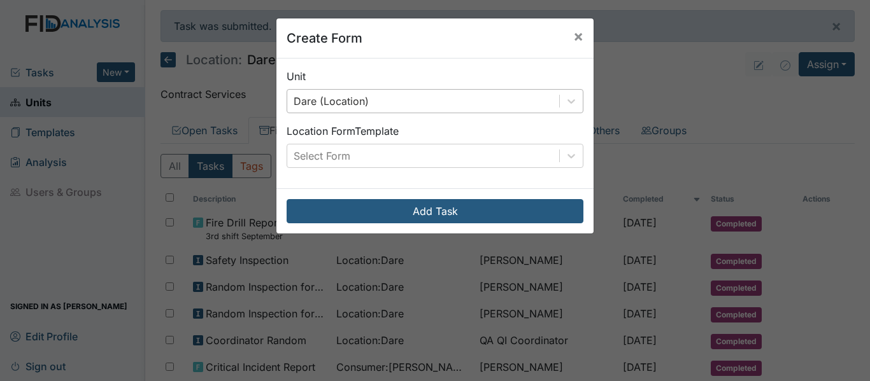
click at [464, 112] on div "Dare (Location)" at bounding box center [423, 101] width 272 height 23
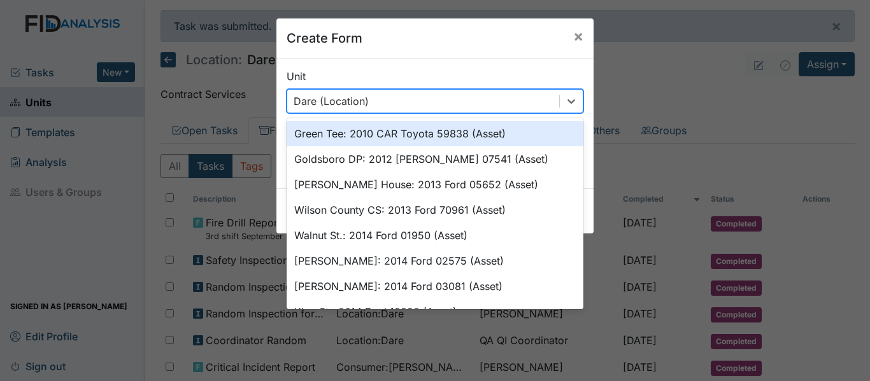
click at [464, 112] on div "Dare (Location)" at bounding box center [423, 101] width 272 height 23
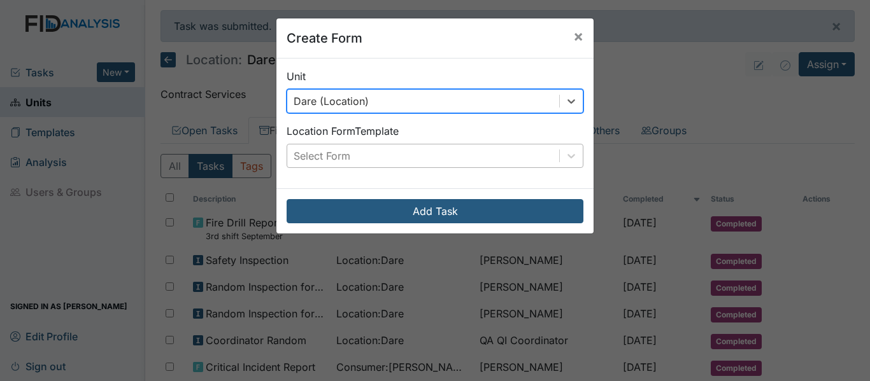
click at [453, 150] on div "Select Form" at bounding box center [423, 156] width 272 height 23
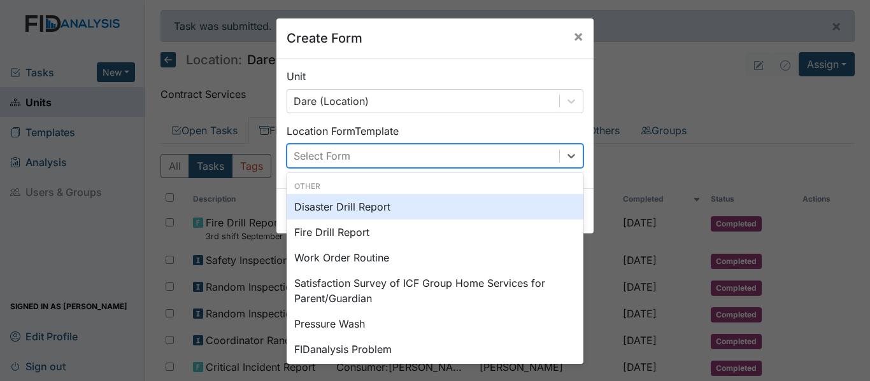
click at [357, 209] on div "Disaster Drill Report" at bounding box center [434, 206] width 297 height 25
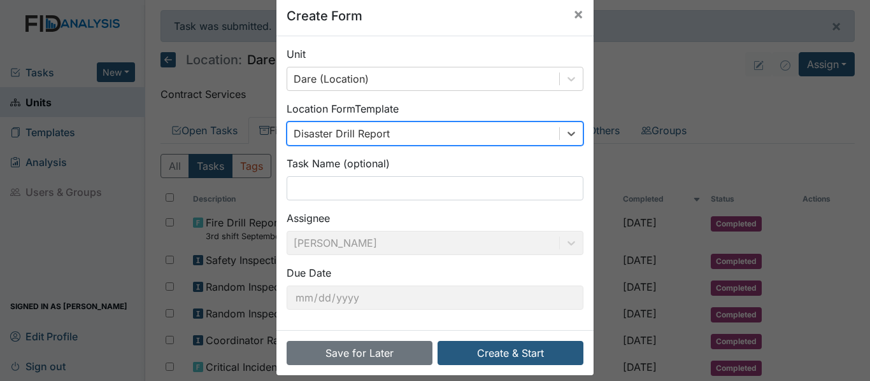
scroll to position [35, 0]
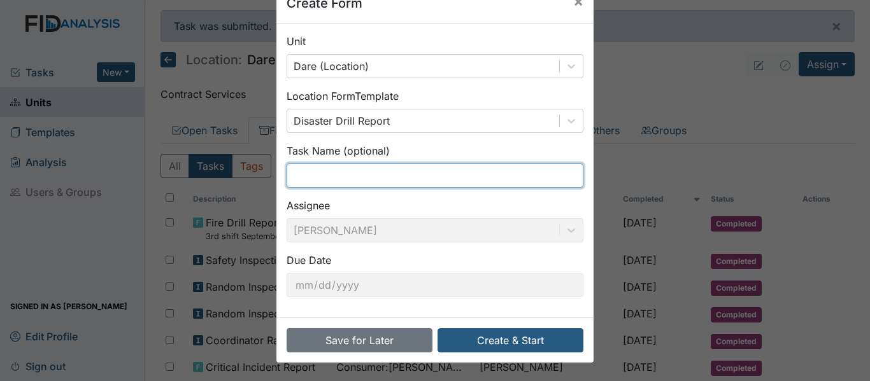
click at [310, 174] on input "text" at bounding box center [434, 176] width 297 height 24
type input "F"
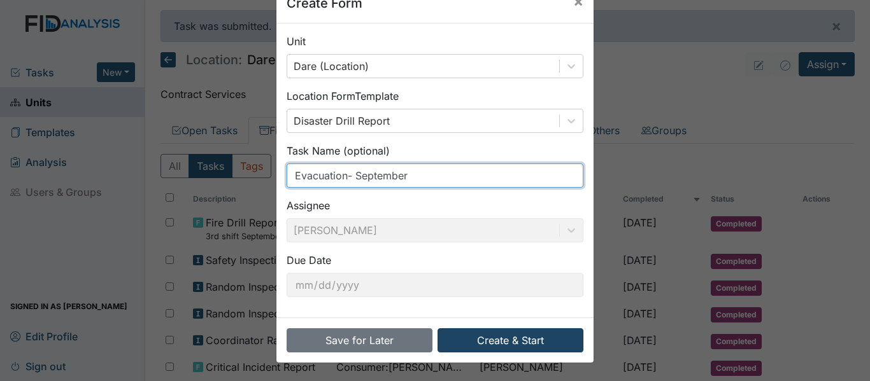
type input "Evacuation- September"
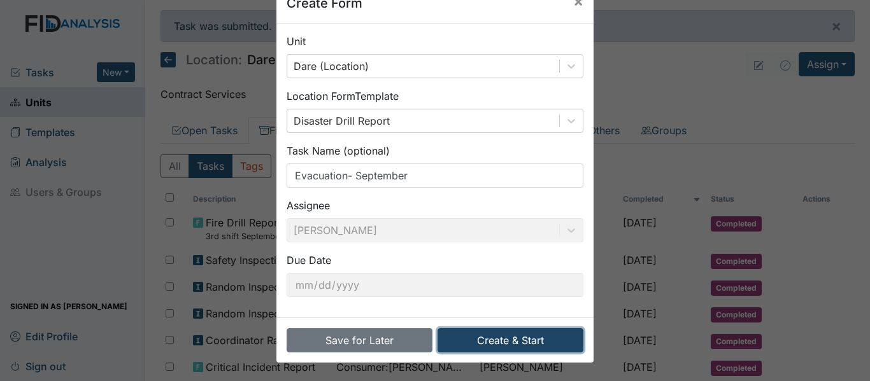
click at [528, 337] on button "Create & Start" at bounding box center [510, 340] width 146 height 24
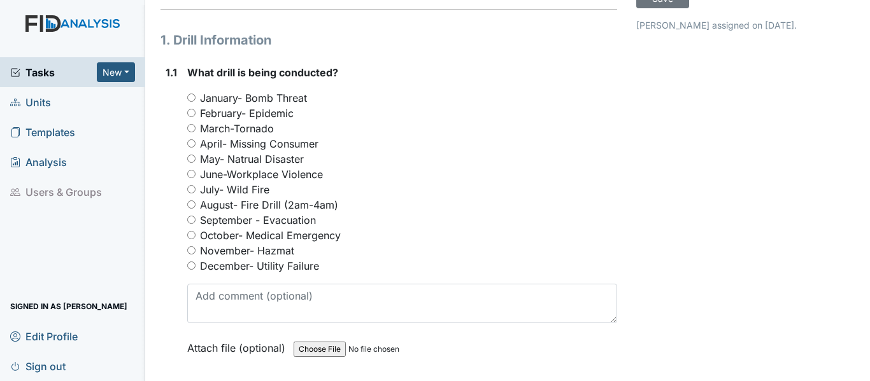
scroll to position [127, 0]
click at [222, 227] on label "September - Evacuation" at bounding box center [258, 218] width 116 height 15
click at [195, 223] on input "September - Evacuation" at bounding box center [191, 219] width 8 height 8
radio input "true"
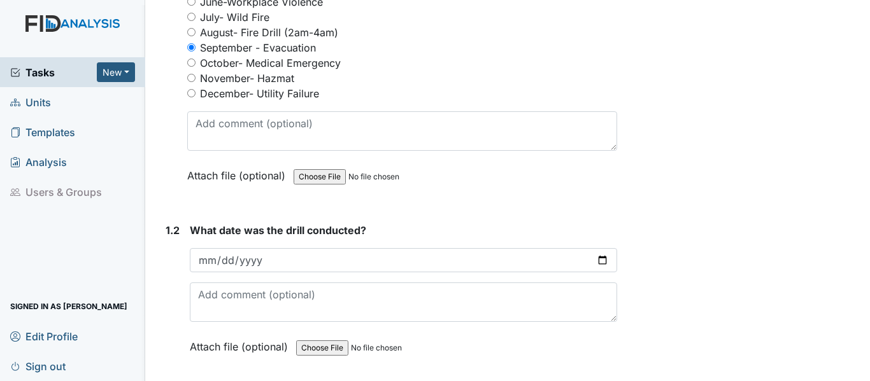
scroll to position [318, 0]
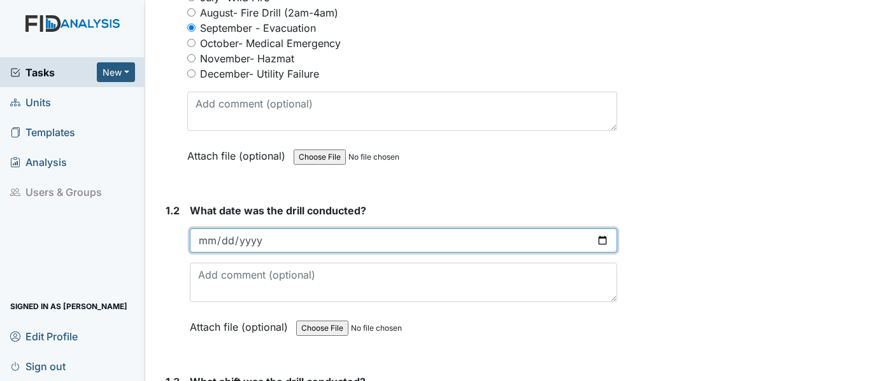
click at [203, 253] on input "date" at bounding box center [403, 241] width 427 height 24
type input "2025-09-15"
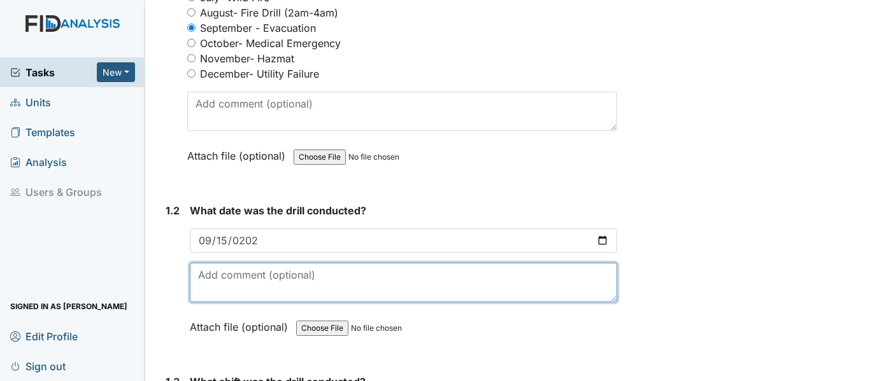
click at [460, 302] on textarea at bounding box center [403, 282] width 427 height 39
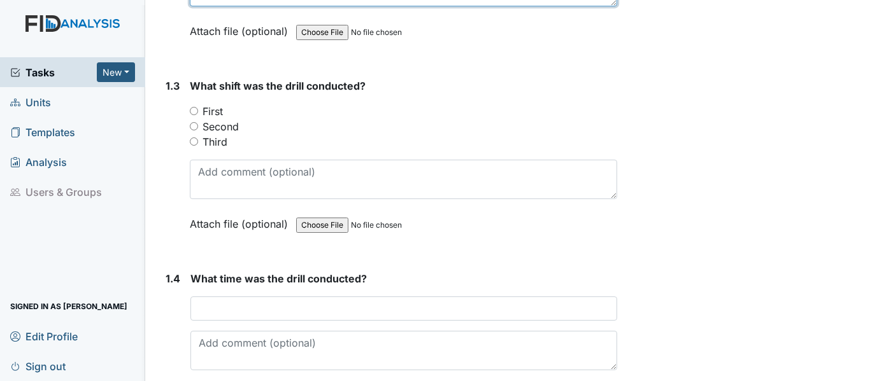
scroll to position [637, 0]
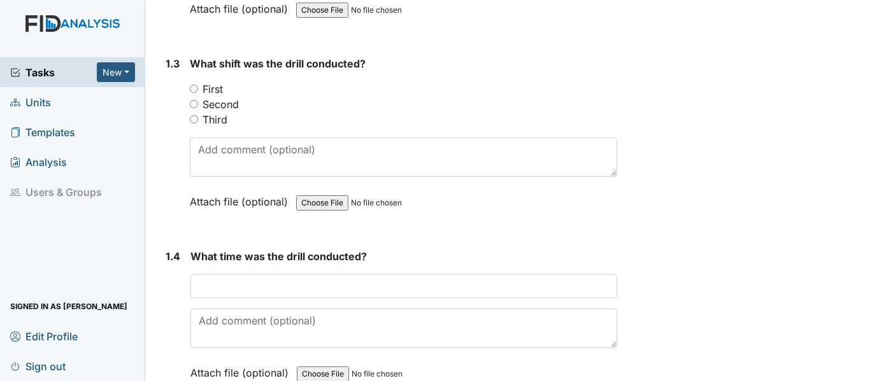
click at [215, 127] on label "Third" at bounding box center [214, 119] width 25 height 15
click at [198, 124] on input "Third" at bounding box center [194, 119] width 8 height 8
radio input "true"
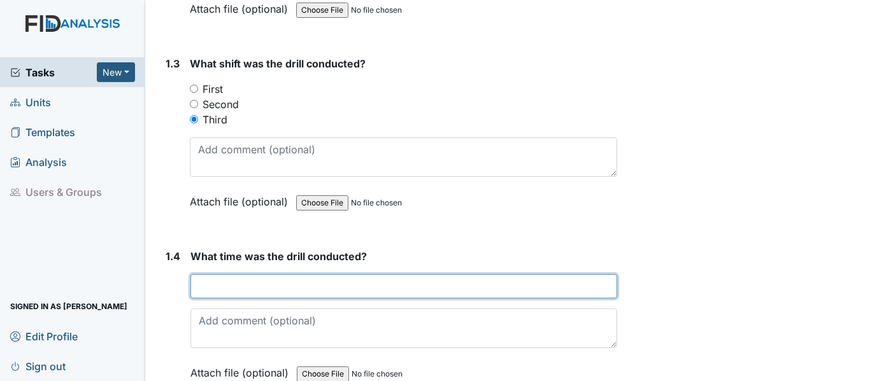
click at [236, 299] on input "text" at bounding box center [403, 286] width 427 height 24
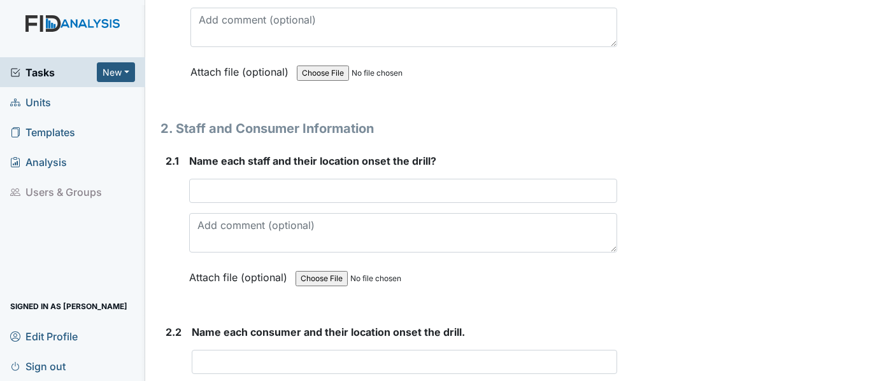
scroll to position [955, 0]
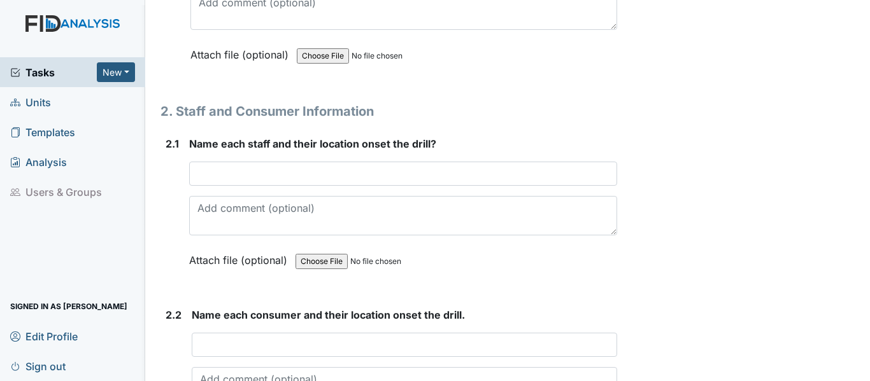
type input "2am"
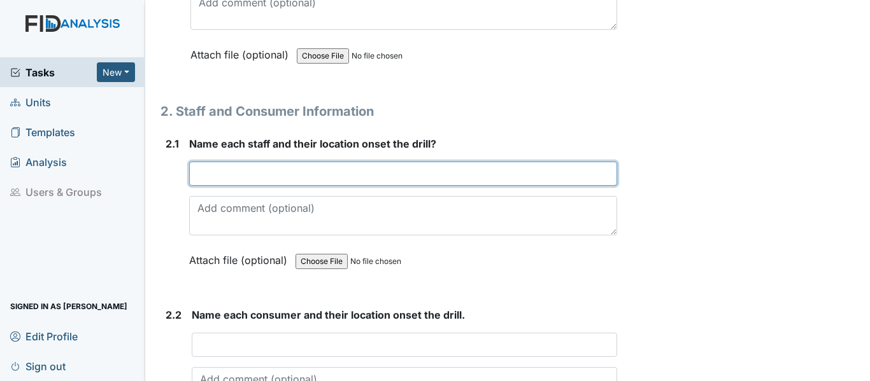
click at [212, 186] on input "text" at bounding box center [403, 174] width 428 height 24
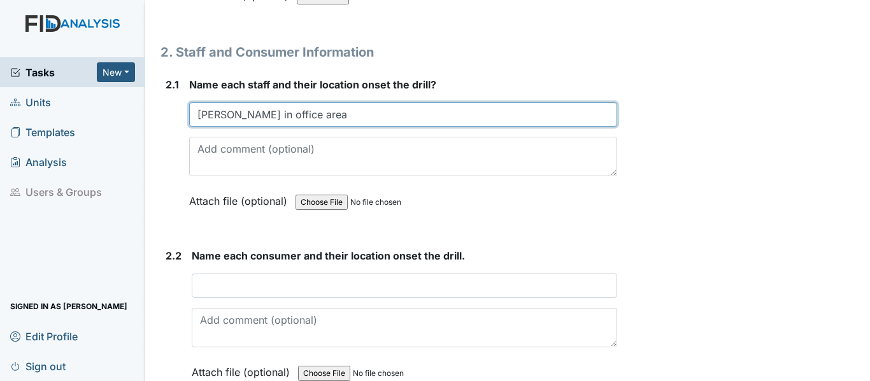
scroll to position [1082, 0]
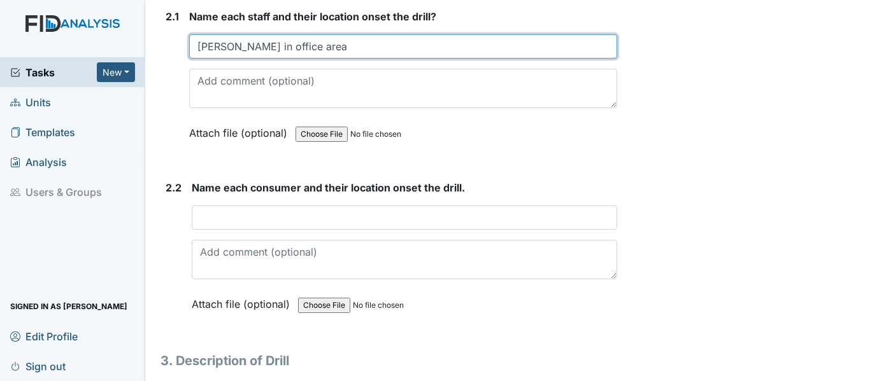
type input "Tina Burris in office area"
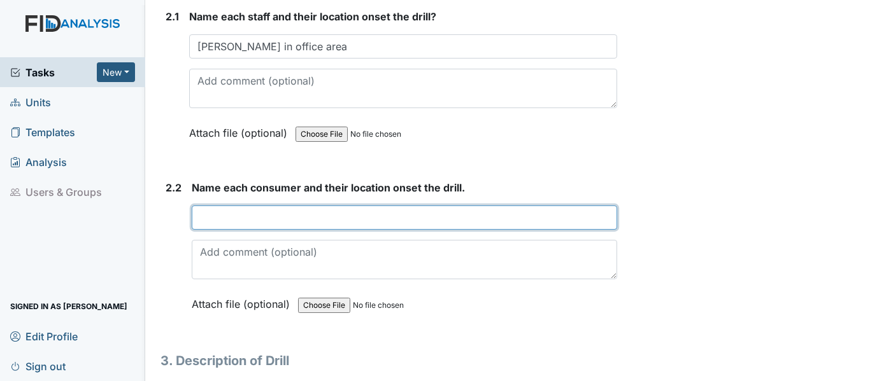
click at [225, 230] on input "text" at bounding box center [404, 218] width 425 height 24
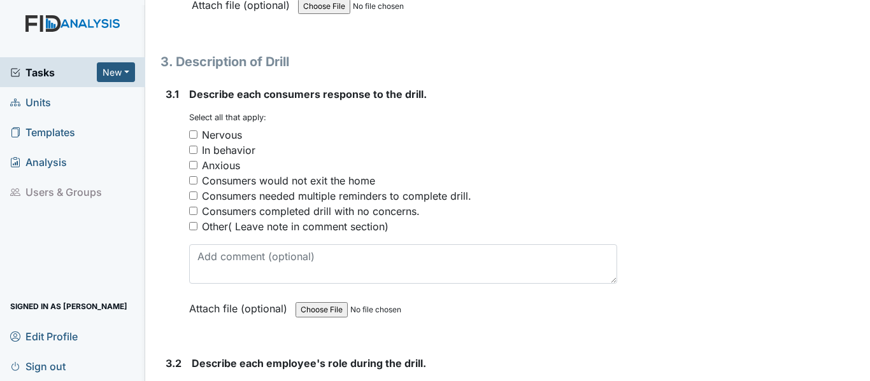
scroll to position [1401, 0]
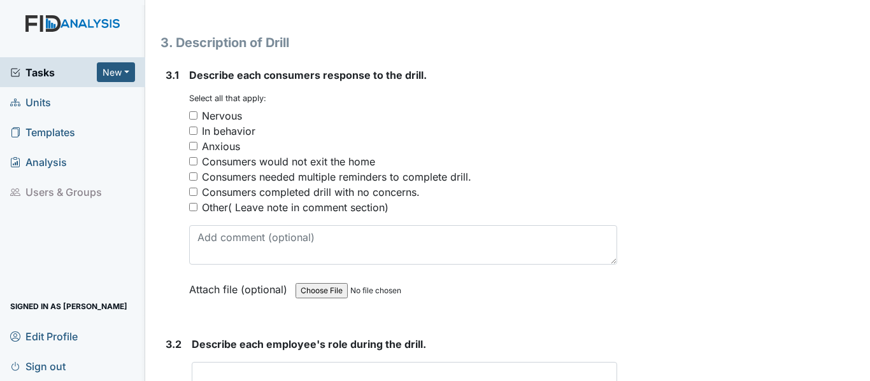
type input "CM, DP, RM ,JM, ML in their bedrooms"
click at [309, 200] on div "Consumers completed drill with no concerns." at bounding box center [311, 192] width 218 height 15
click at [197, 196] on input "Consumers completed drill with no concerns." at bounding box center [193, 192] width 8 height 8
checkbox input "true"
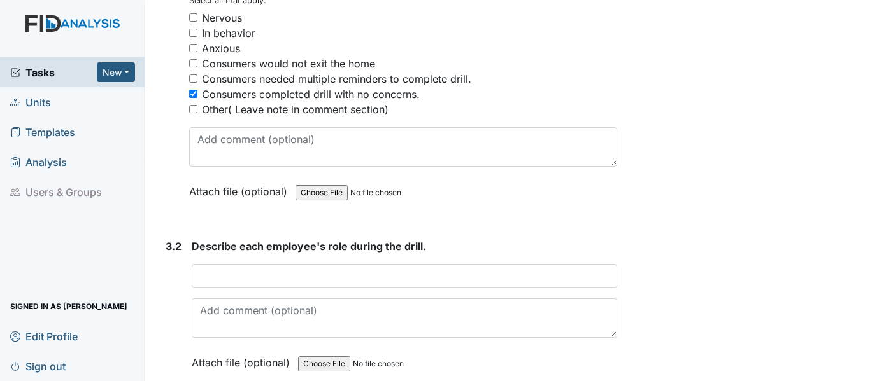
scroll to position [1528, 0]
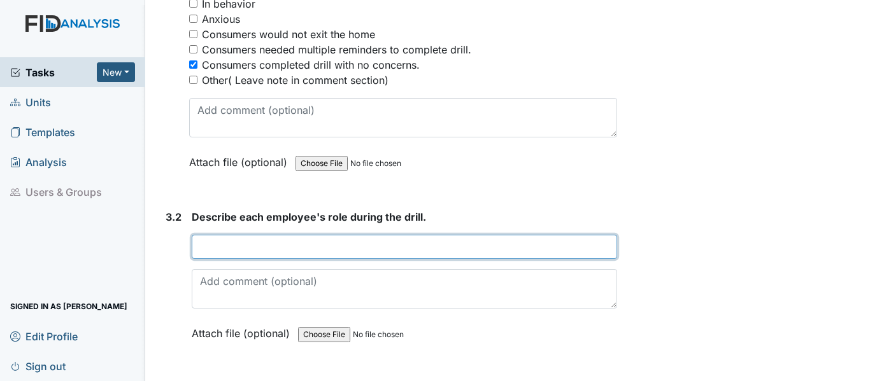
click at [230, 259] on input "text" at bounding box center [404, 247] width 425 height 24
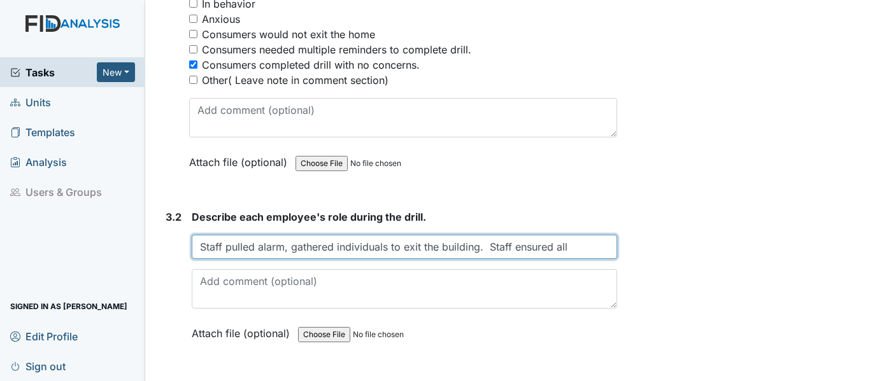
type input "Staff pulled alarm, gathered individuals to exit the building. Staff ensured all"
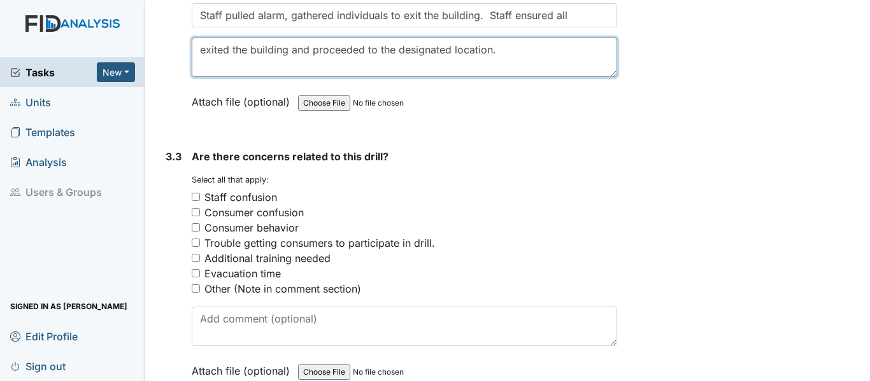
scroll to position [1783, 0]
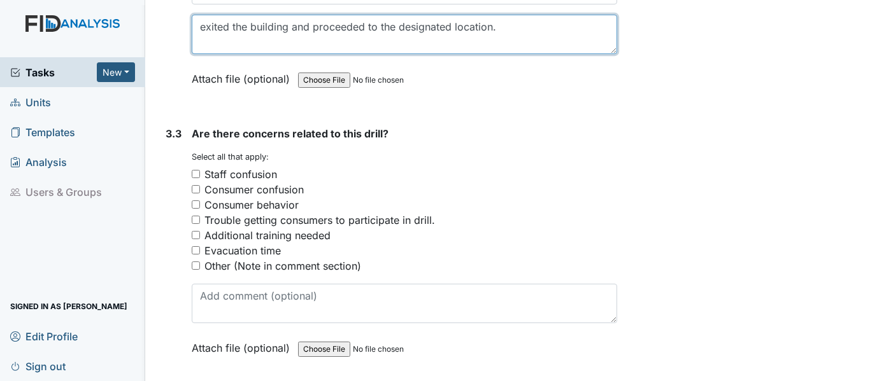
type textarea "exited the building and proceeded to the designated location."
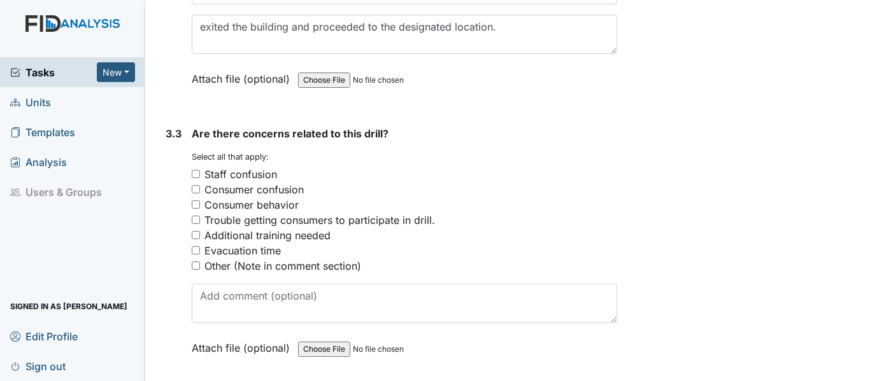
click at [199, 270] on input "Other (Note in comment section)" at bounding box center [196, 266] width 8 height 8
checkbox input "true"
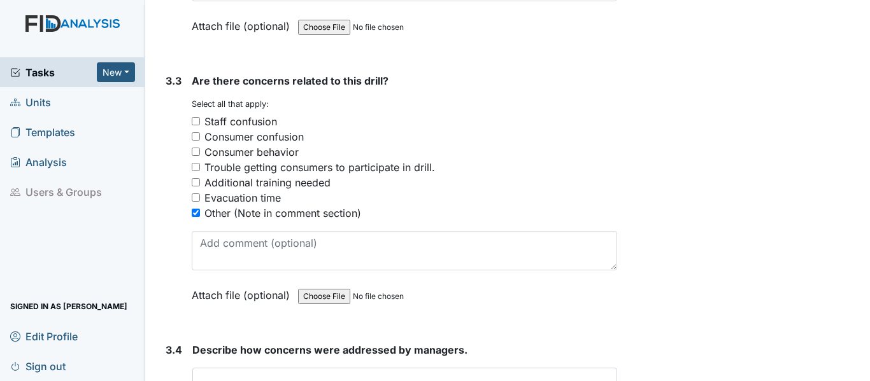
scroll to position [1974, 0]
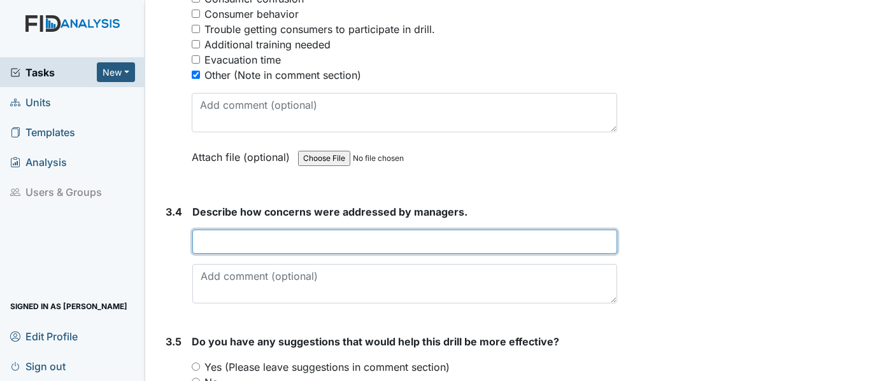
click at [225, 254] on input "text" at bounding box center [404, 242] width 425 height 24
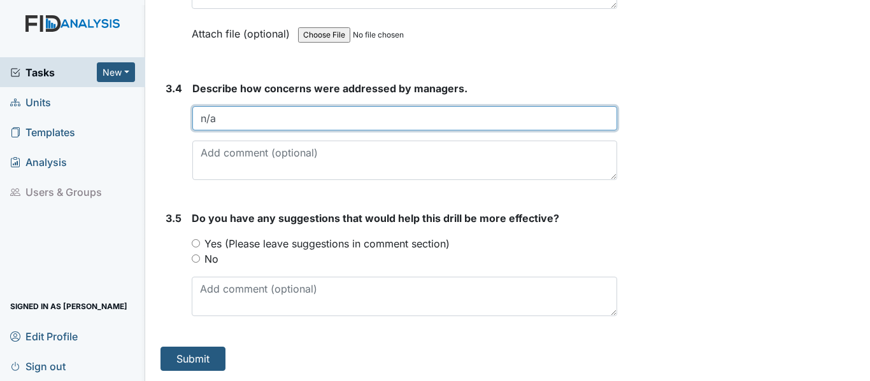
scroll to position [2112, 0]
type input "n/a"
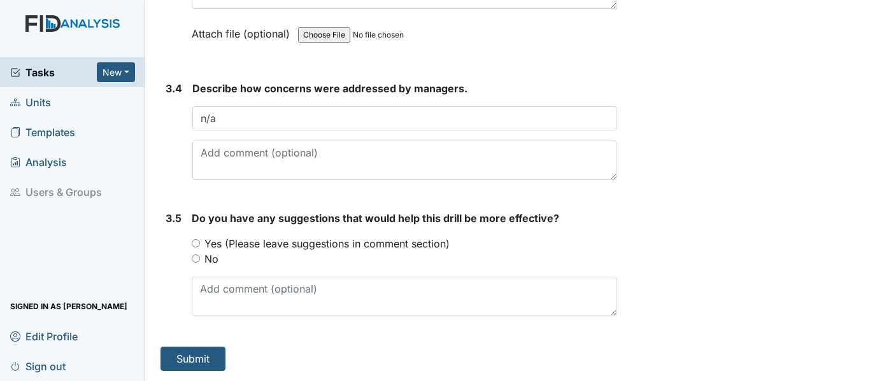
click at [199, 258] on input "No" at bounding box center [196, 259] width 8 height 8
radio input "true"
click at [216, 362] on button "Submit" at bounding box center [192, 359] width 65 height 24
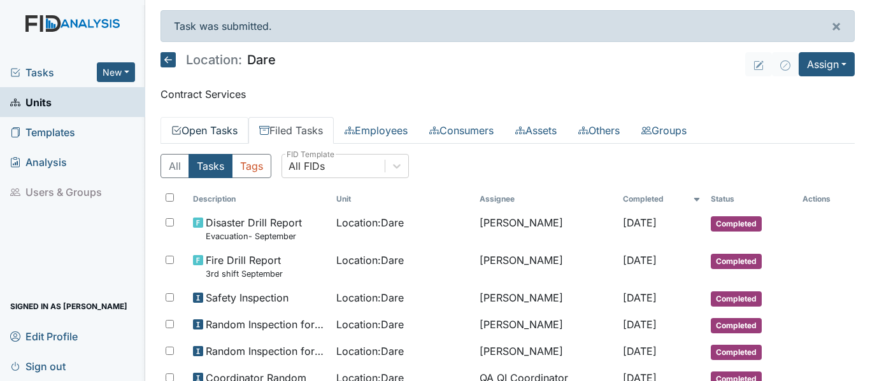
click at [216, 131] on link "Open Tasks" at bounding box center [204, 130] width 88 height 27
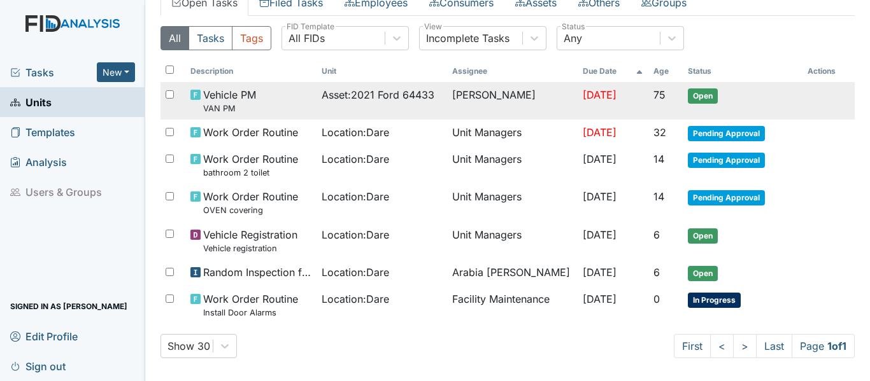
scroll to position [136, 0]
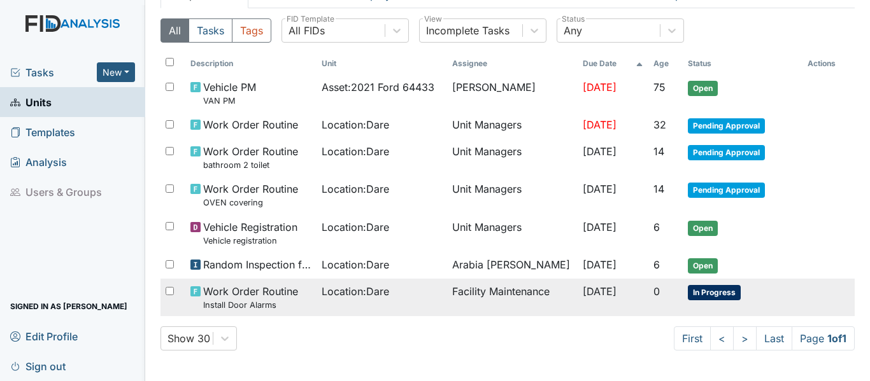
click at [392, 297] on div "Location : Dare" at bounding box center [381, 291] width 120 height 15
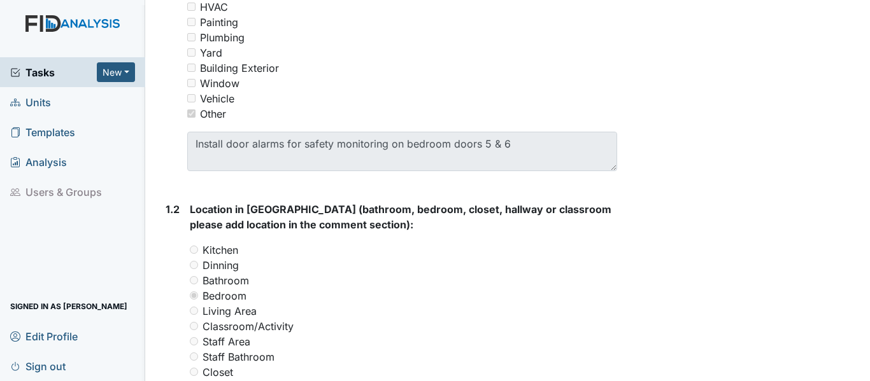
scroll to position [318, 0]
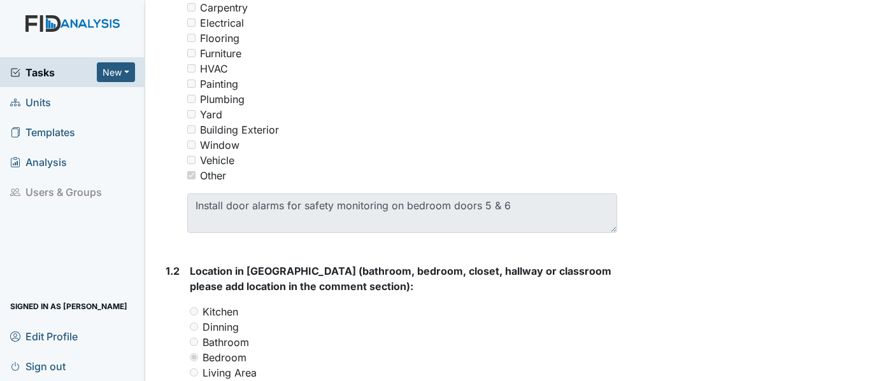
click at [181, 238] on div "1.1 Classification (Select ALL that apply): You must select one or more of the …" at bounding box center [388, 93] width 456 height 299
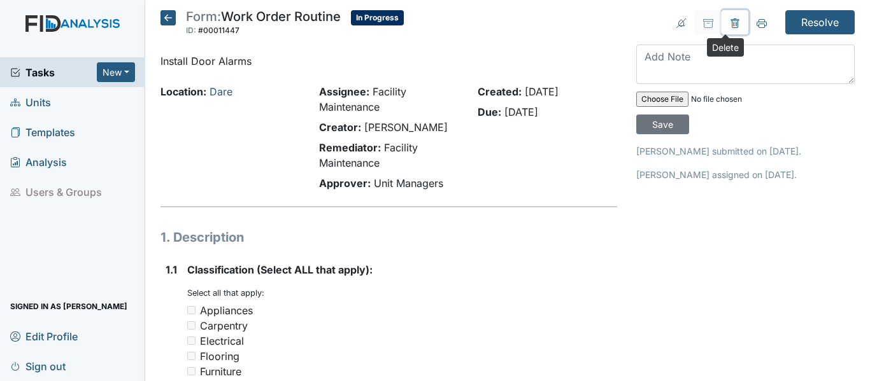
click at [730, 21] on icon at bounding box center [735, 23] width 10 height 10
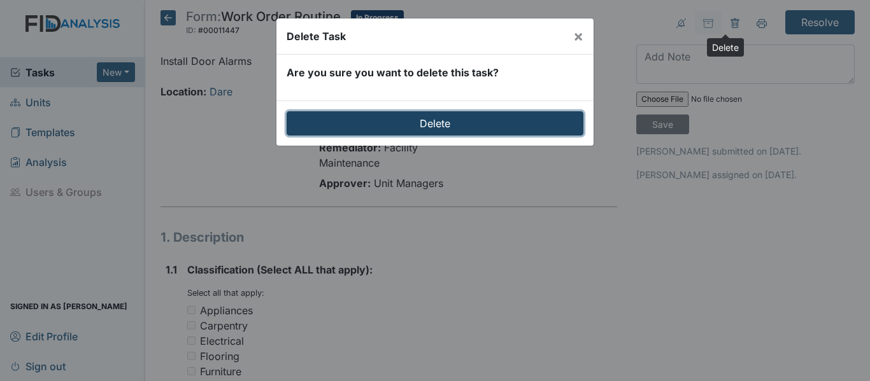
click at [439, 126] on input "Delete" at bounding box center [434, 123] width 297 height 24
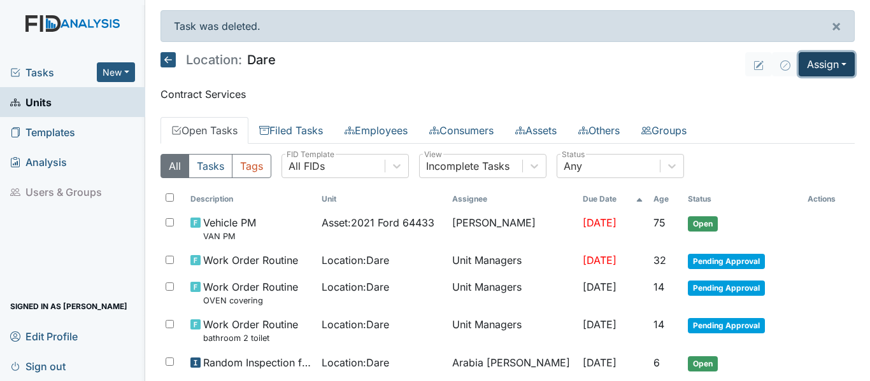
click at [835, 59] on button "Assign" at bounding box center [826, 64] width 56 height 24
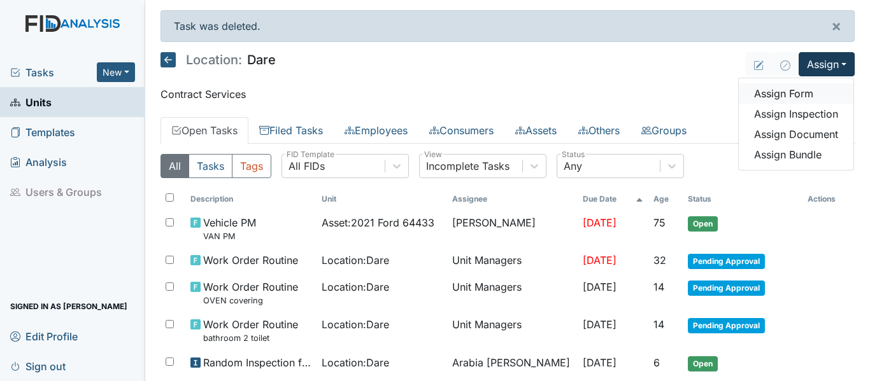
click at [787, 93] on link "Assign Form" at bounding box center [795, 93] width 115 height 20
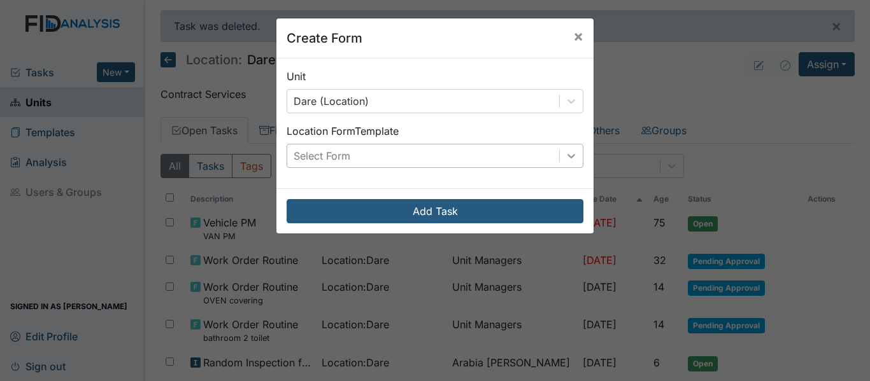
click at [560, 153] on div at bounding box center [571, 156] width 23 height 23
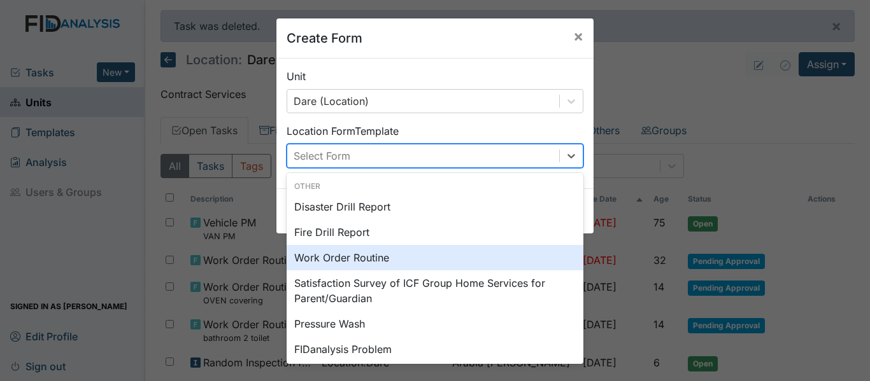
click at [358, 262] on div "Work Order Routine" at bounding box center [434, 257] width 297 height 25
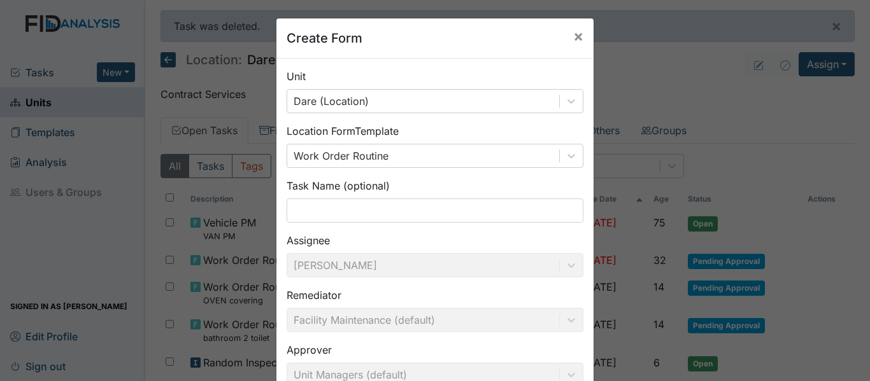
click at [323, 225] on div "Unit Dare (Location) Location Form Template Work Order Routine Task Name (optio…" at bounding box center [434, 261] width 317 height 404
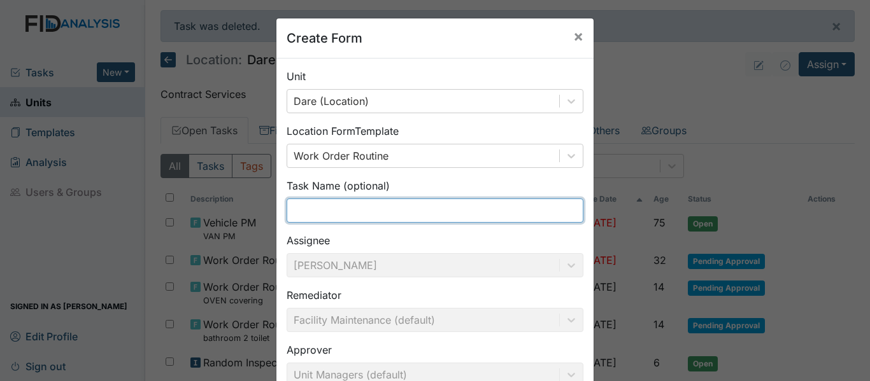
click at [323, 213] on input "text" at bounding box center [434, 211] width 297 height 24
type input "D"
click at [393, 206] on input "Install Door alarms on bedroom doors" at bounding box center [434, 211] width 297 height 24
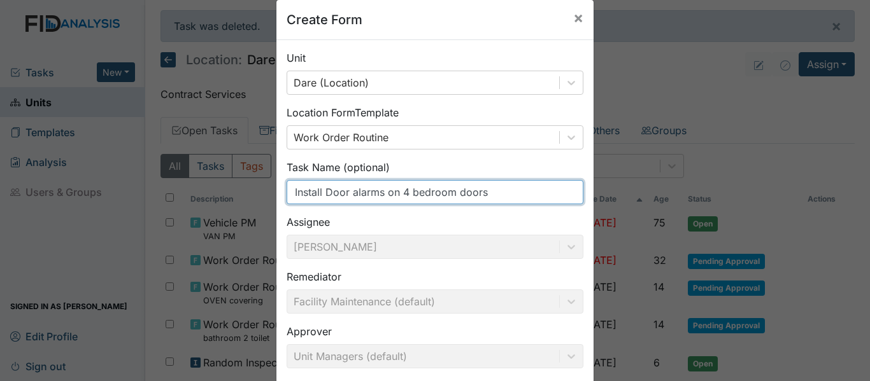
scroll to position [17, 0]
drag, startPoint x: 497, startPoint y: 192, endPoint x: 381, endPoint y: 190, distance: 116.5
click at [381, 190] on input "Install Door alarms on 4 bedroom doors" at bounding box center [434, 193] width 297 height 24
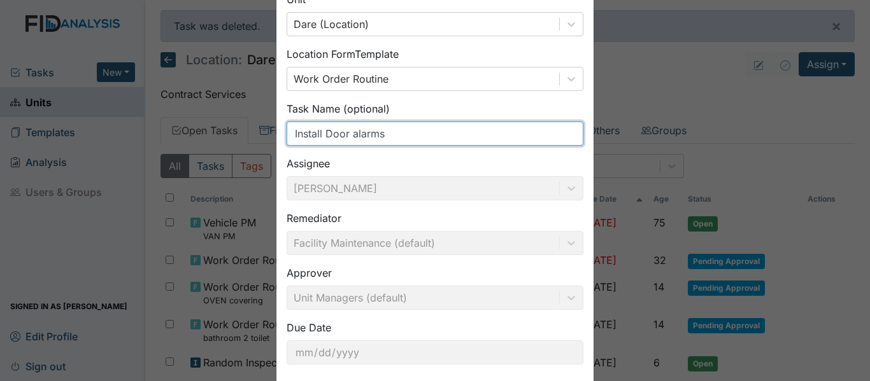
scroll to position [145, 0]
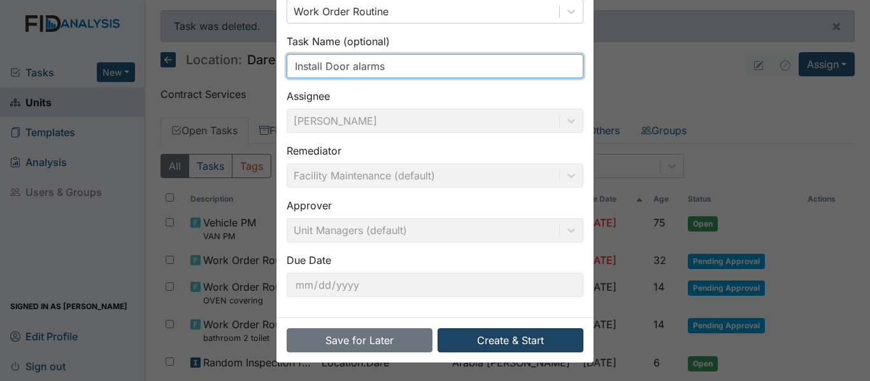
type input "Install Door alarms"
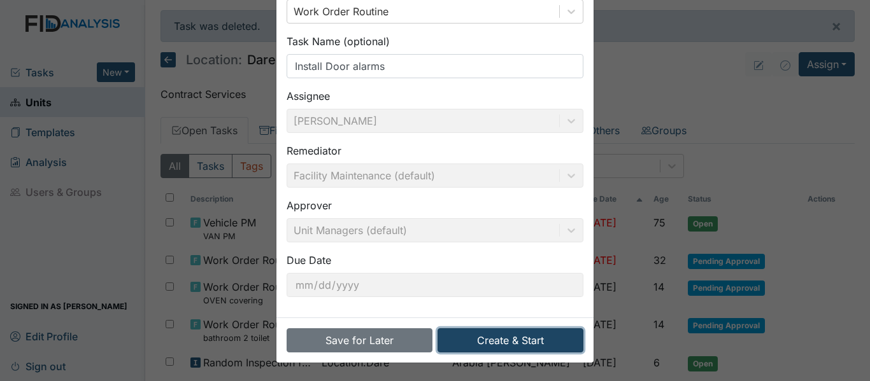
click at [491, 343] on button "Create & Start" at bounding box center [510, 340] width 146 height 24
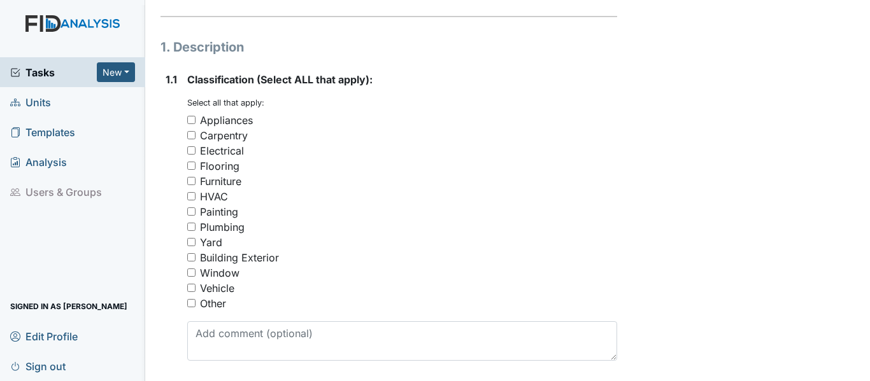
scroll to position [191, 0]
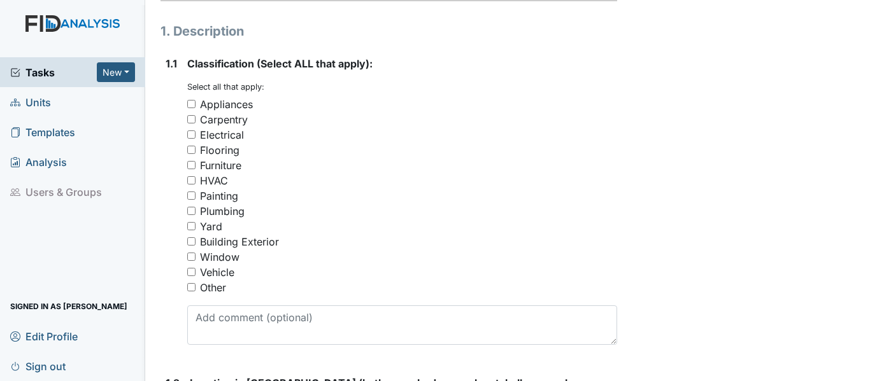
click at [219, 295] on div "Other" at bounding box center [213, 287] width 26 height 15
click at [195, 292] on input "Other" at bounding box center [191, 287] width 8 height 8
checkbox input "true"
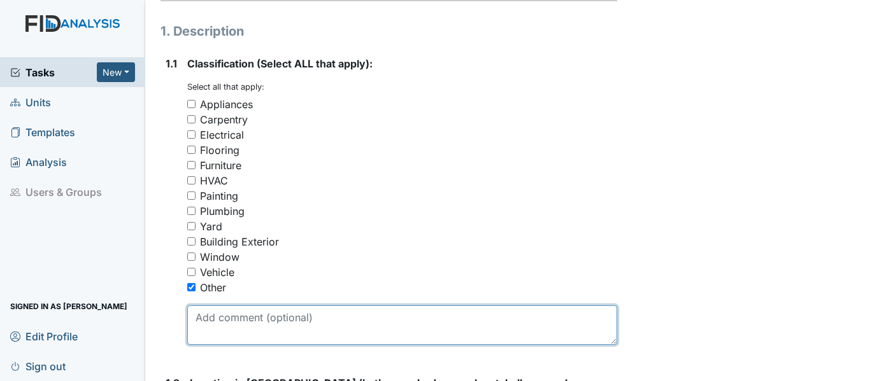
paste textarea "Install door alarms for safety monitoring on bedroom doors 5 & 6"
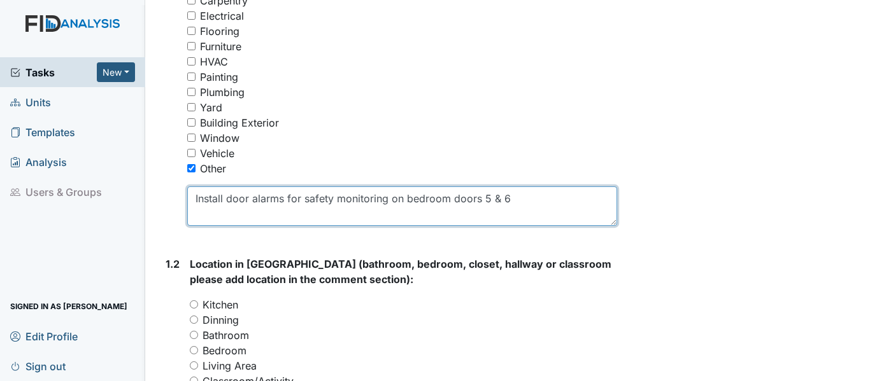
scroll to position [318, 0]
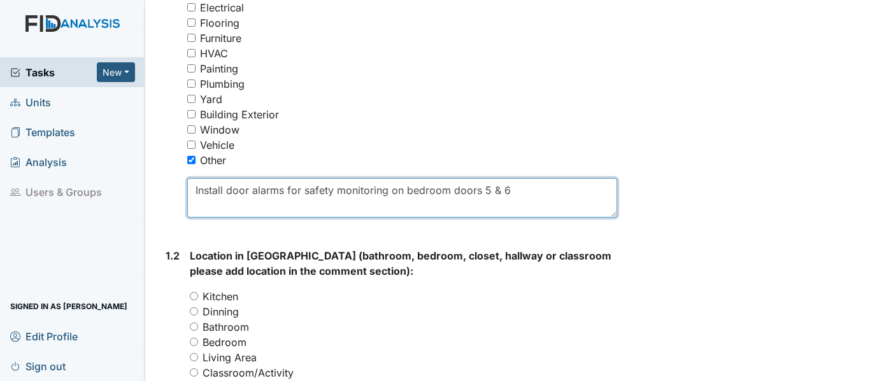
click at [477, 205] on textarea "Install door alarms for safety monitoring on bedroom doors 5 & 6" at bounding box center [402, 197] width 430 height 39
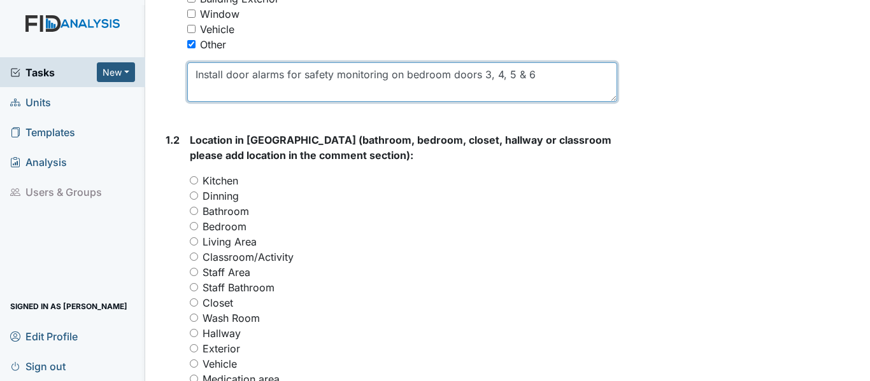
scroll to position [446, 0]
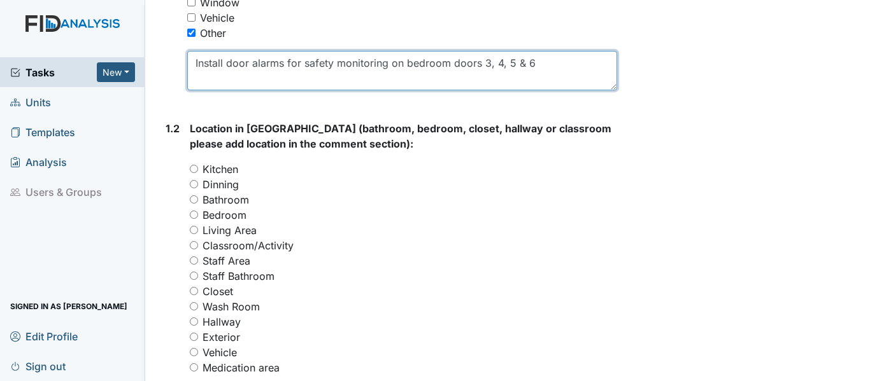
type textarea "Install door alarms for safety monitoring on bedroom doors 3, 4, 5 & 6"
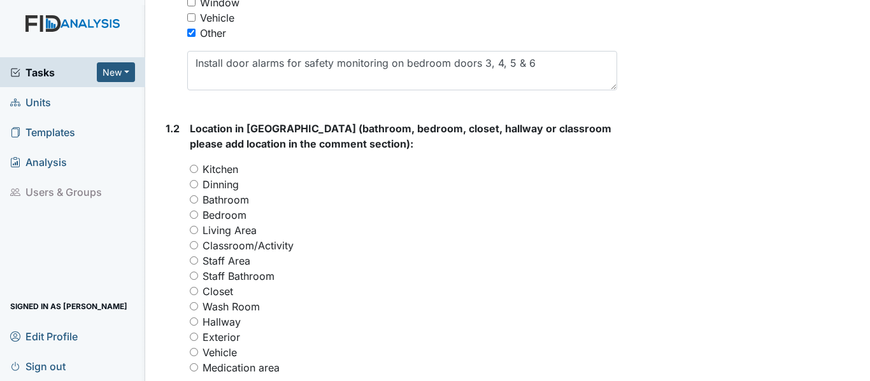
click at [232, 223] on label "Bedroom" at bounding box center [224, 215] width 44 height 15
click at [198, 219] on input "Bedroom" at bounding box center [194, 215] width 8 height 8
radio input "true"
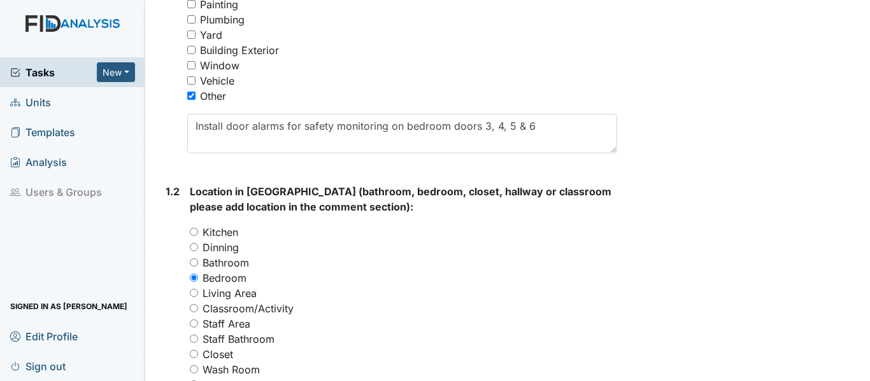
scroll to position [382, 0]
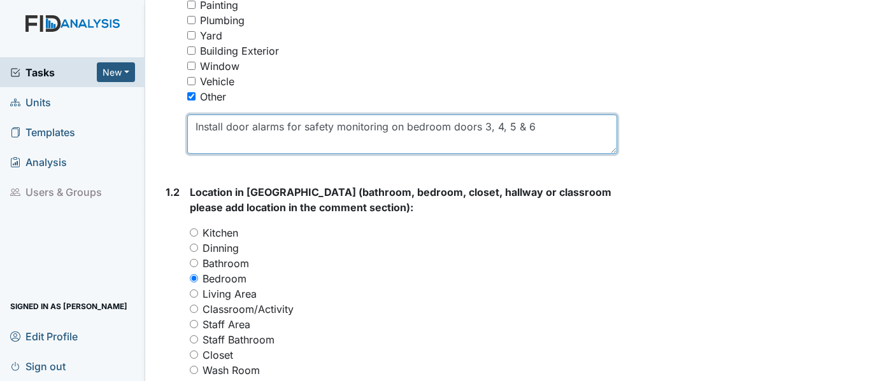
drag, startPoint x: 534, startPoint y: 144, endPoint x: 186, endPoint y: 189, distance: 351.1
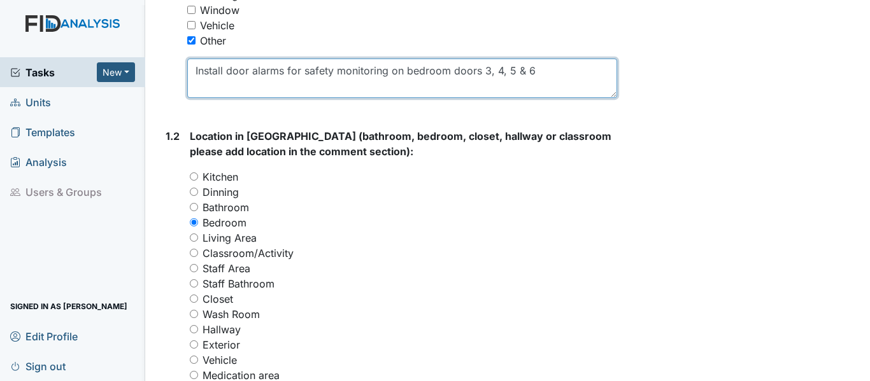
scroll to position [700, 0]
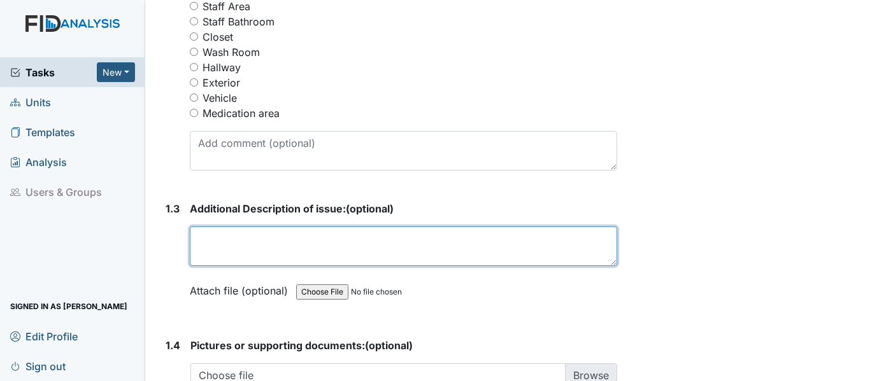
paste textarea "Install door alarms for safety monitoring on bedroom doors 3, 4, 5 & 6"
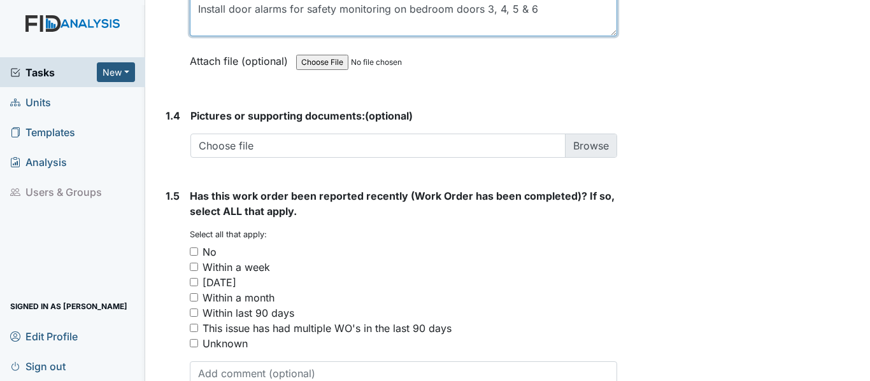
scroll to position [955, 0]
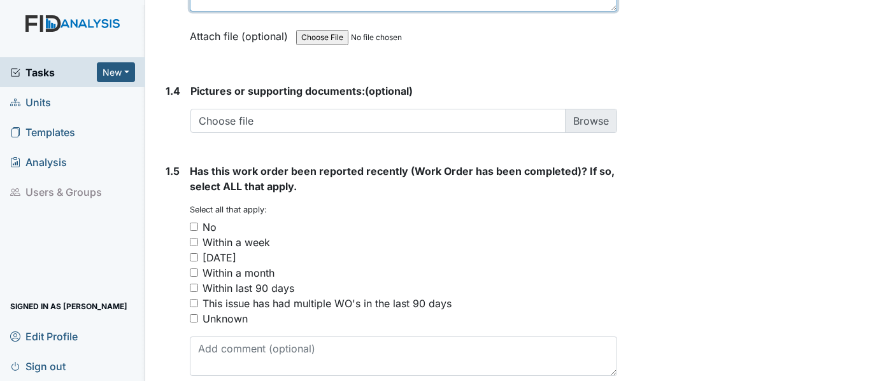
type textarea "Install door alarms for safety monitoring on bedroom doors 3, 4, 5 & 6"
click at [213, 235] on div "No" at bounding box center [209, 227] width 14 height 15
click at [198, 231] on input "No" at bounding box center [194, 227] width 8 height 8
checkbox input "true"
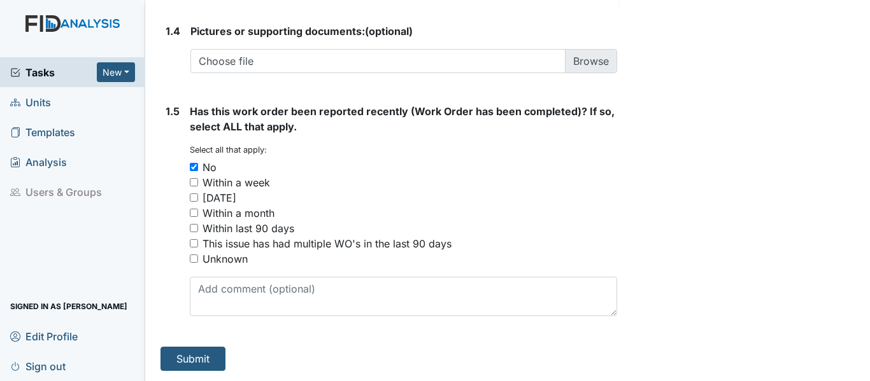
scroll to position [1030, 0]
click at [201, 353] on button "Submit" at bounding box center [192, 359] width 65 height 24
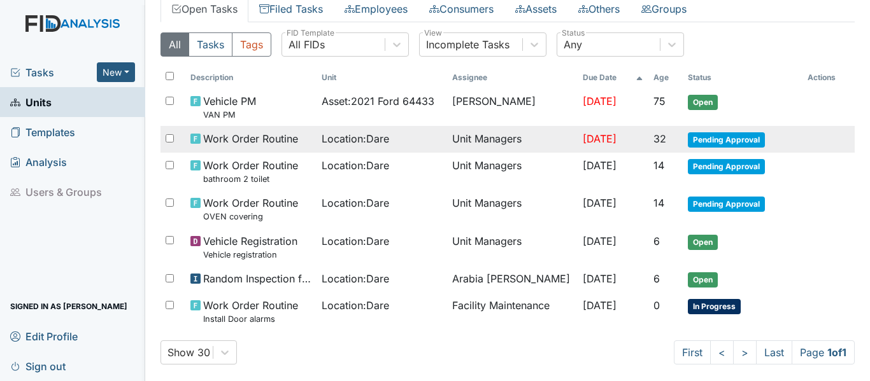
scroll to position [136, 0]
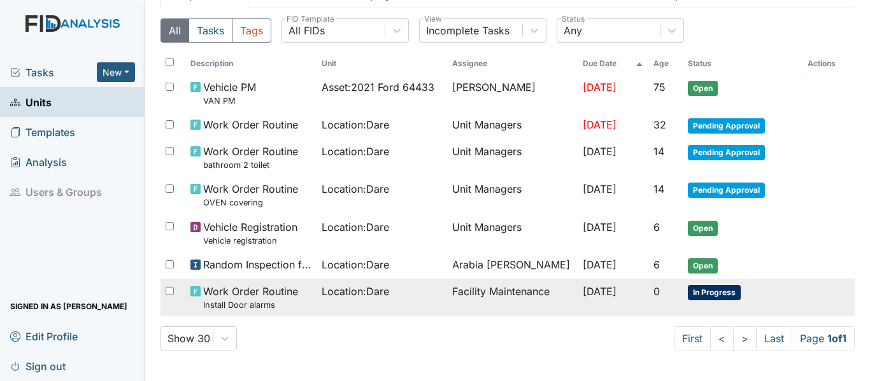
click at [483, 299] on td "Facility Maintenance" at bounding box center [512, 298] width 131 height 38
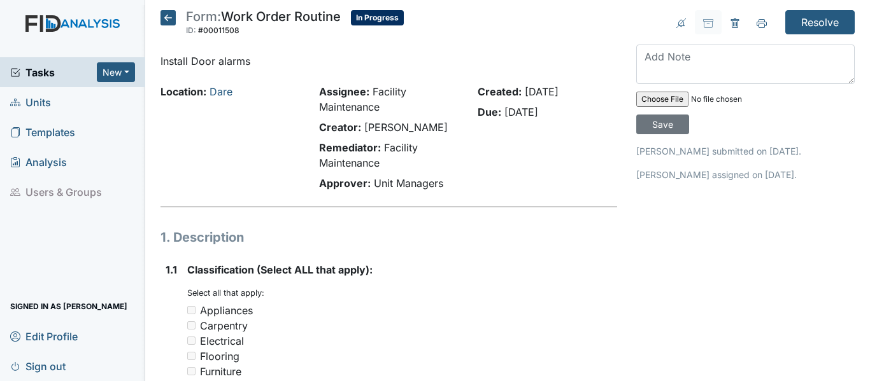
click at [34, 78] on span "Tasks" at bounding box center [53, 72] width 87 height 15
